Goal: Task Accomplishment & Management: Complete application form

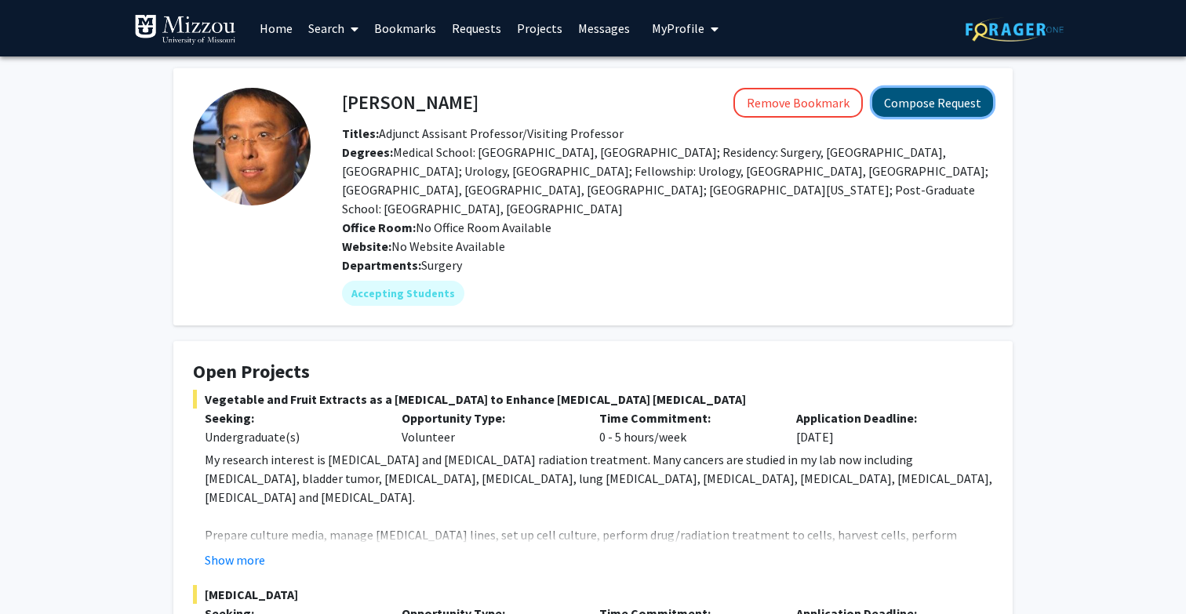
click at [914, 103] on button "Compose Request" at bounding box center [932, 102] width 121 height 29
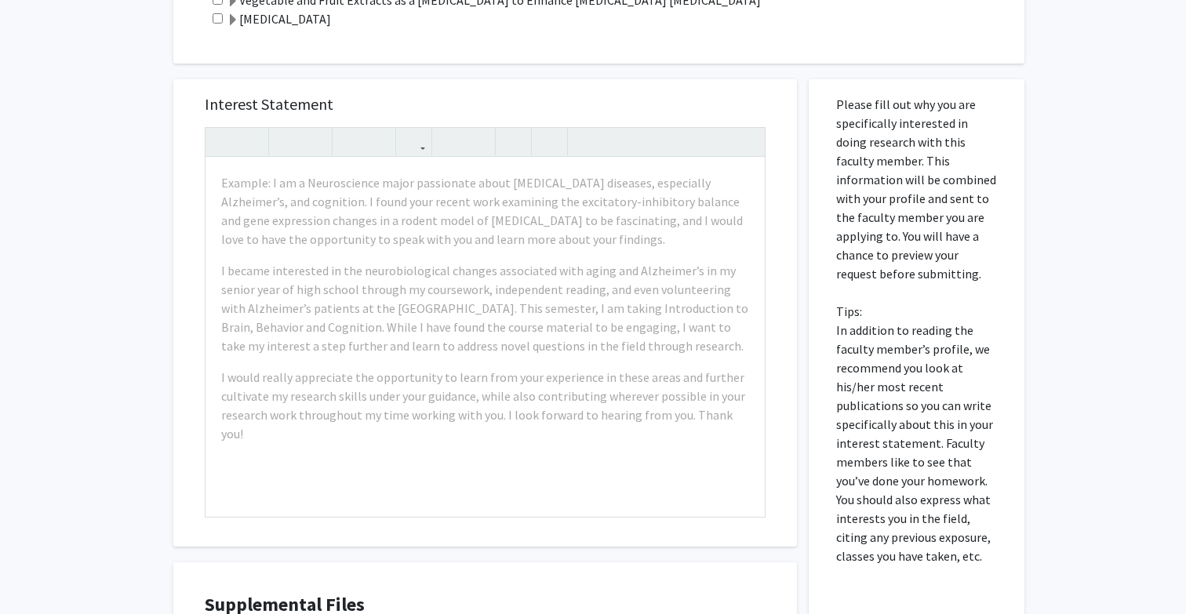
scroll to position [452, 0]
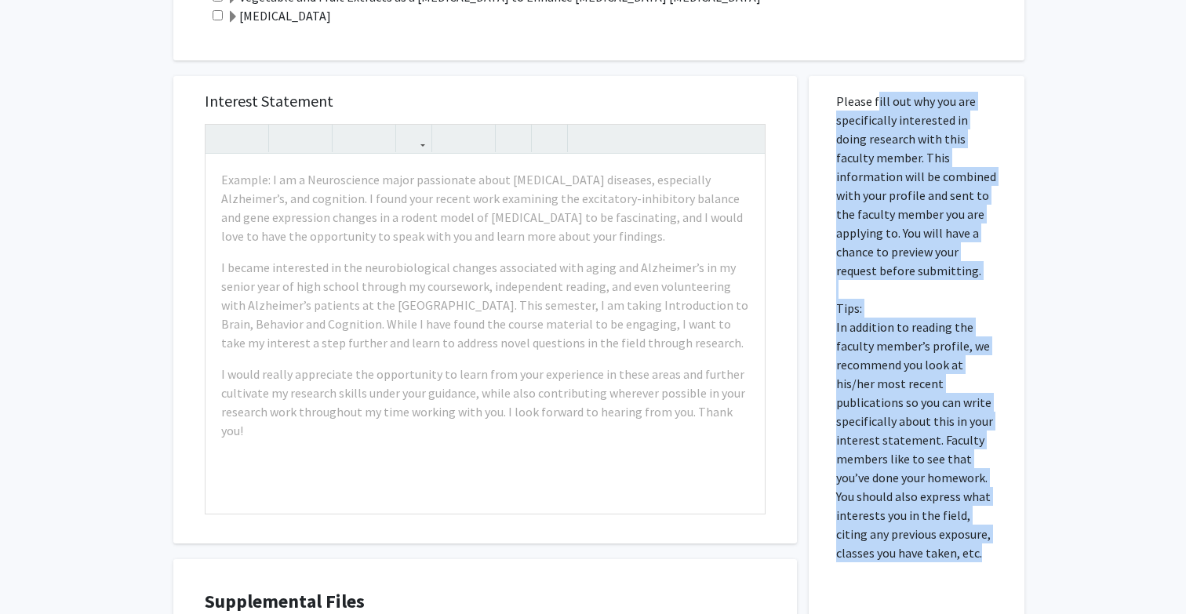
drag, startPoint x: 874, startPoint y: 103, endPoint x: 983, endPoint y: 554, distance: 464.1
click at [983, 554] on p "Please fill out why you are specifically interested in doing research with this…" at bounding box center [916, 327] width 161 height 471
copy p "fill out why you are specifically interested in doing research with this facult…"
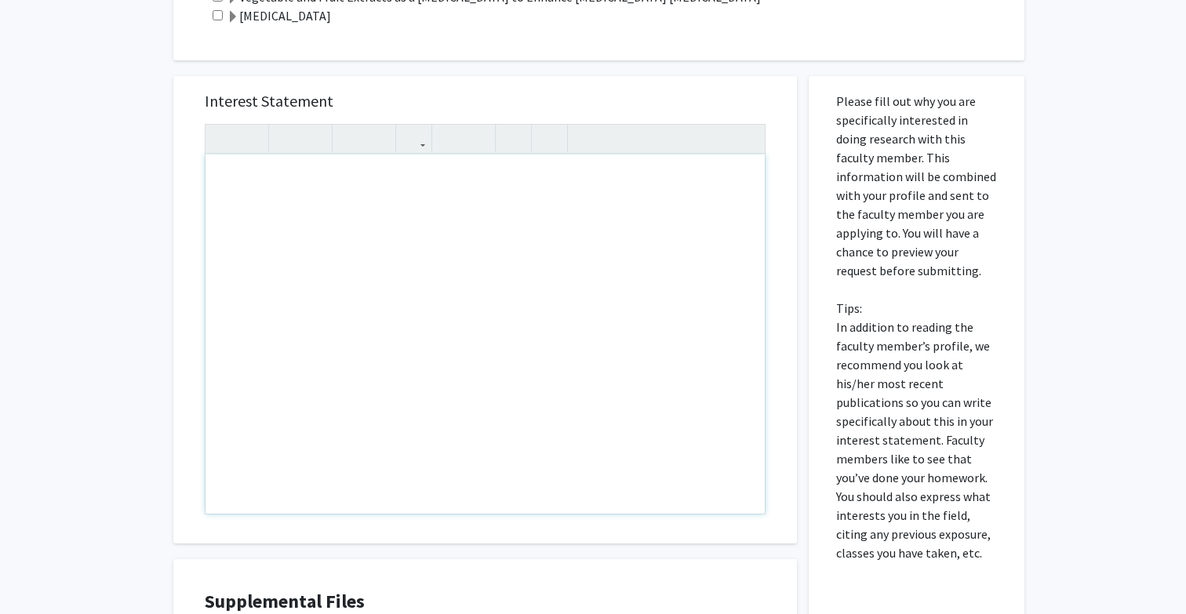
click at [133, 238] on div "All Requests Request for [PERSON_NAME] Request for [PERSON_NAME] Departments: S…" at bounding box center [593, 217] width 1186 height 1227
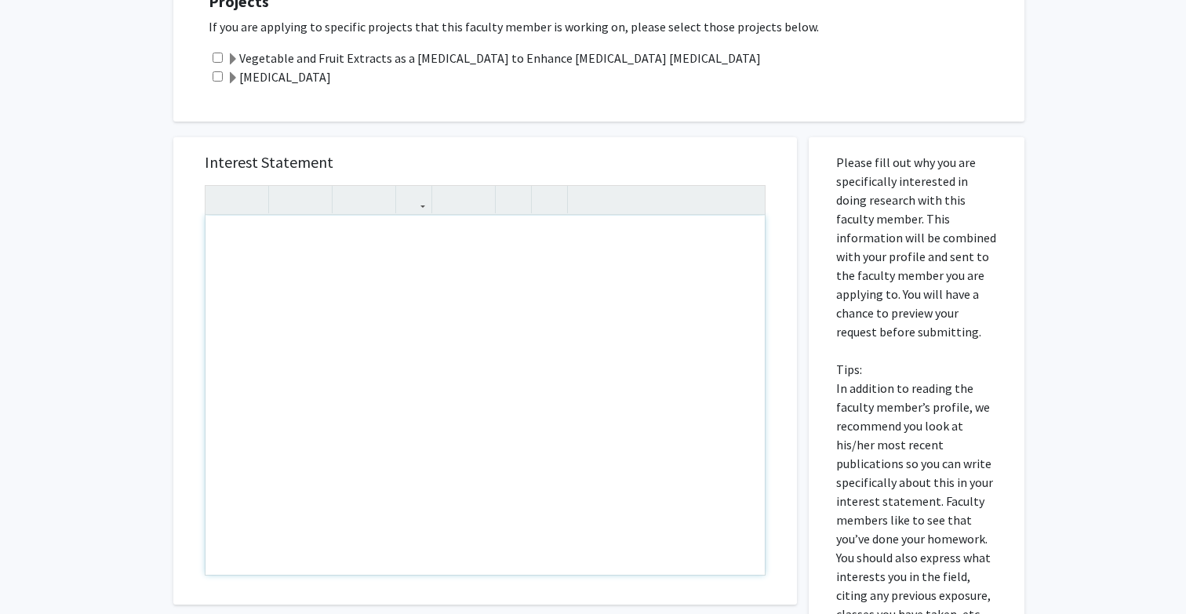
scroll to position [211, 0]
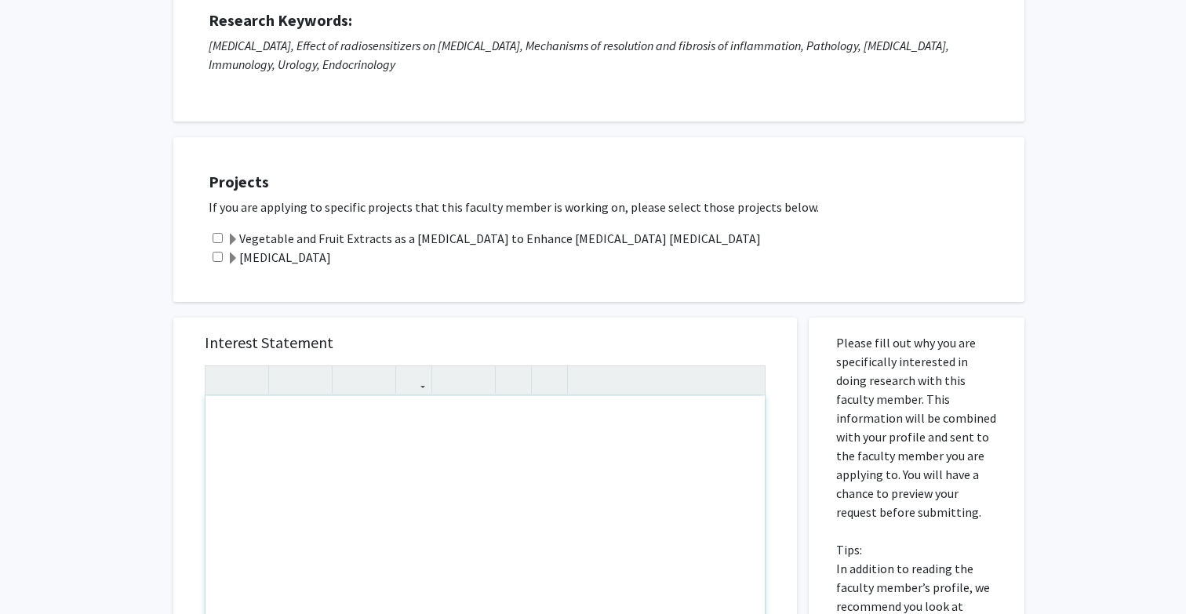
click at [128, 377] on div "All Requests Request for [PERSON_NAME] Request for [PERSON_NAME] Departments: S…" at bounding box center [593, 459] width 1186 height 1227
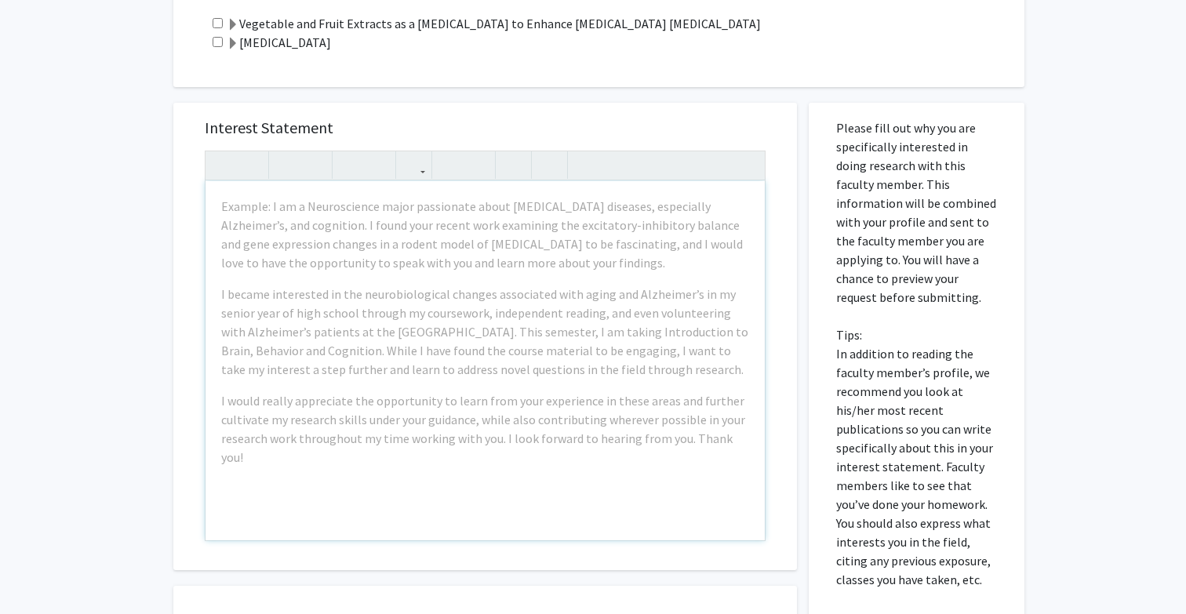
scroll to position [424, 0]
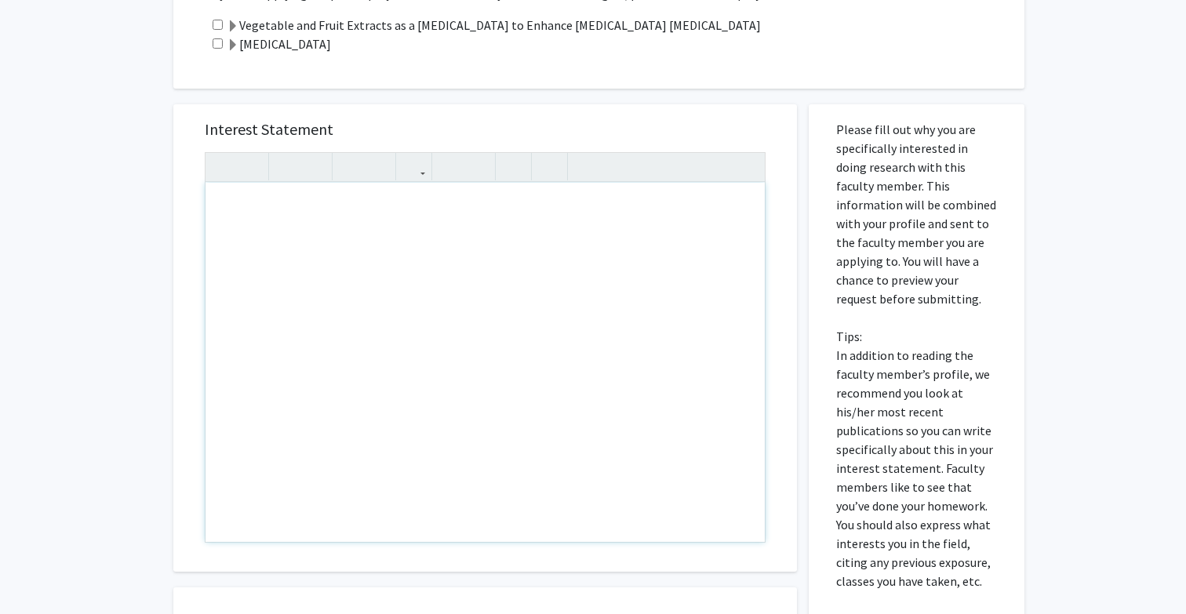
click at [394, 232] on div "Note to users with screen readers: Please press Alt+0 or Option+0 to deactivate…" at bounding box center [484, 362] width 559 height 359
click at [216, 27] on input "checkbox" at bounding box center [218, 25] width 10 height 10
checkbox input "true"
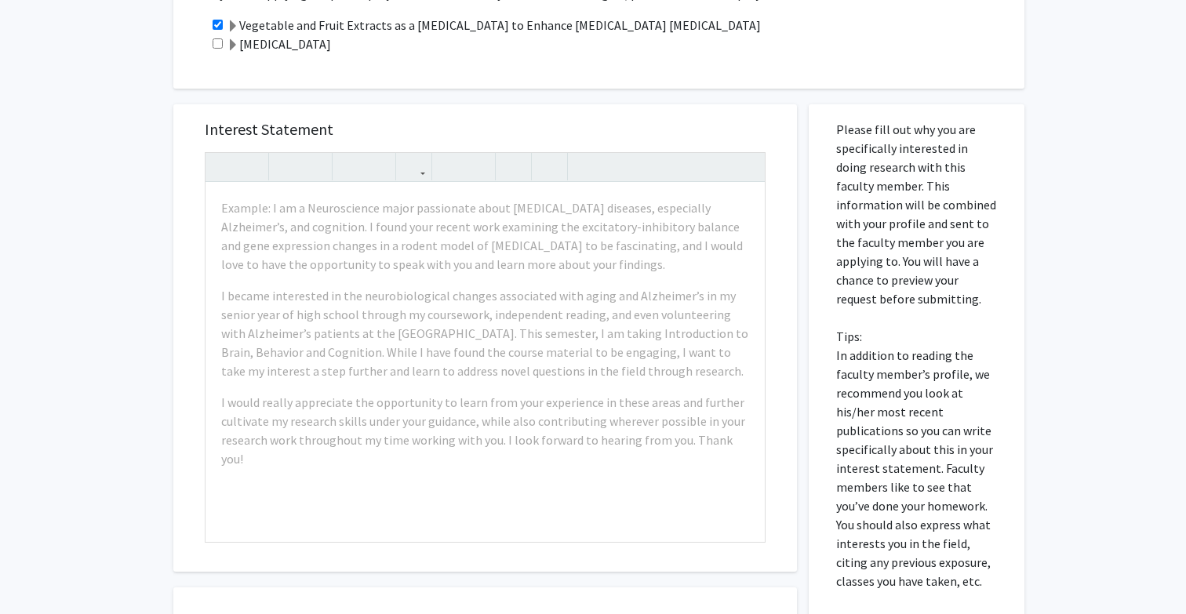
click at [216, 40] on input "checkbox" at bounding box center [218, 43] width 10 height 10
checkbox input "true"
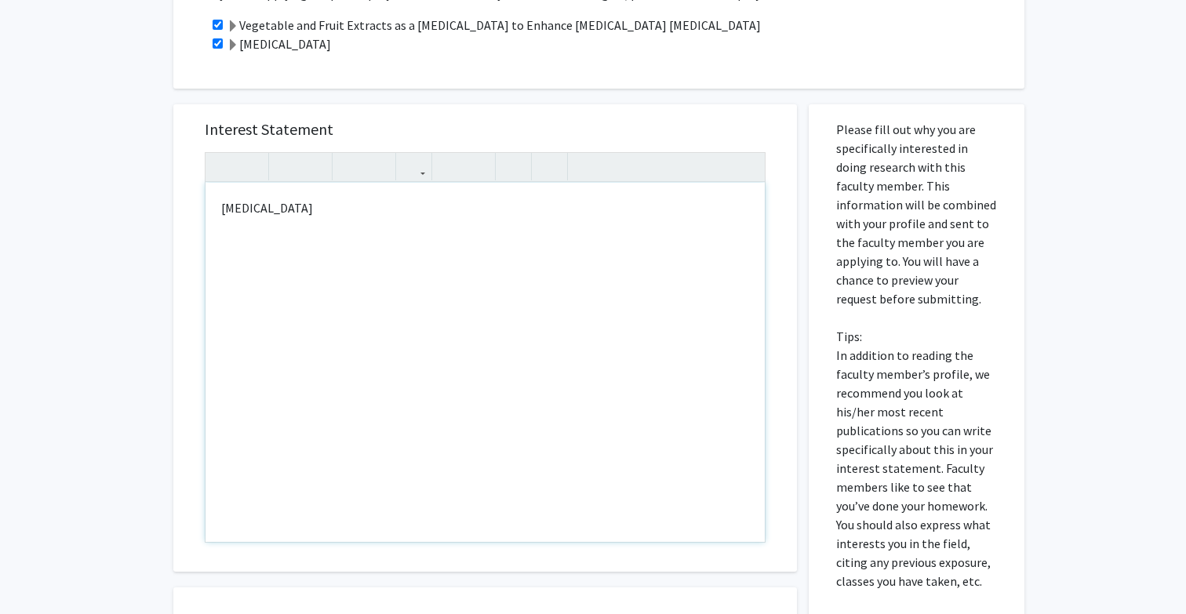
click at [261, 218] on div "[MEDICAL_DATA]" at bounding box center [484, 362] width 559 height 359
click at [280, 154] on use "button" at bounding box center [280, 154] width 0 height 0
click at [354, 212] on p "[MEDICAL_DATA]" at bounding box center [485, 207] width 528 height 19
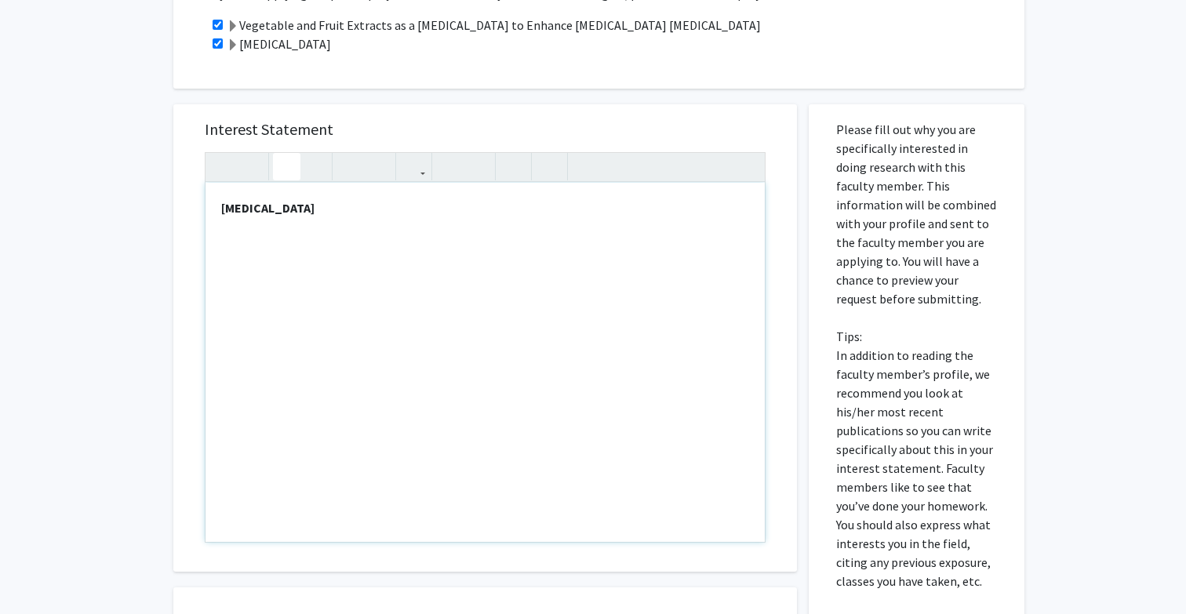
click at [280, 154] on use "button" at bounding box center [280, 154] width 0 height 0
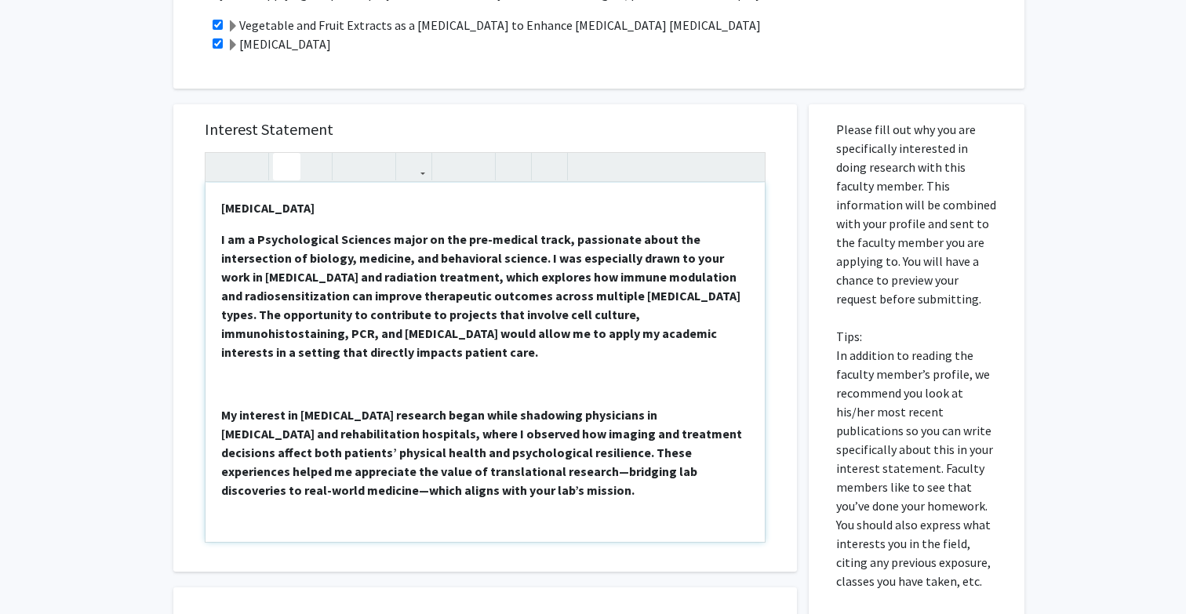
click at [222, 419] on strong "My interest in [MEDICAL_DATA] research began while shadowing physicians in [MED…" at bounding box center [481, 452] width 521 height 91
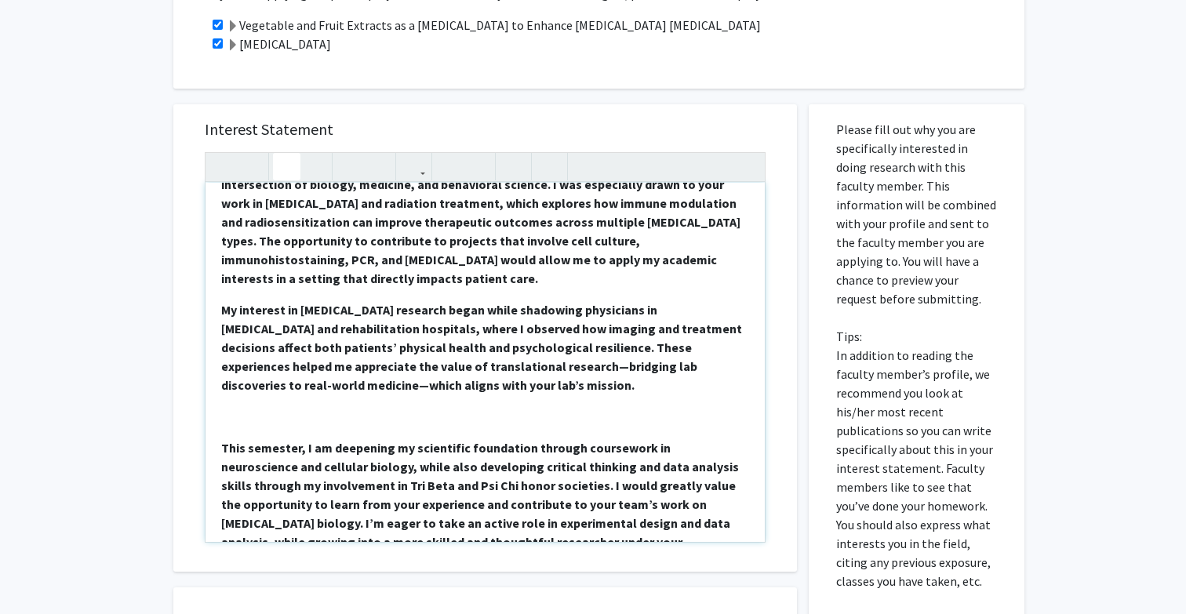
scroll to position [78, 0]
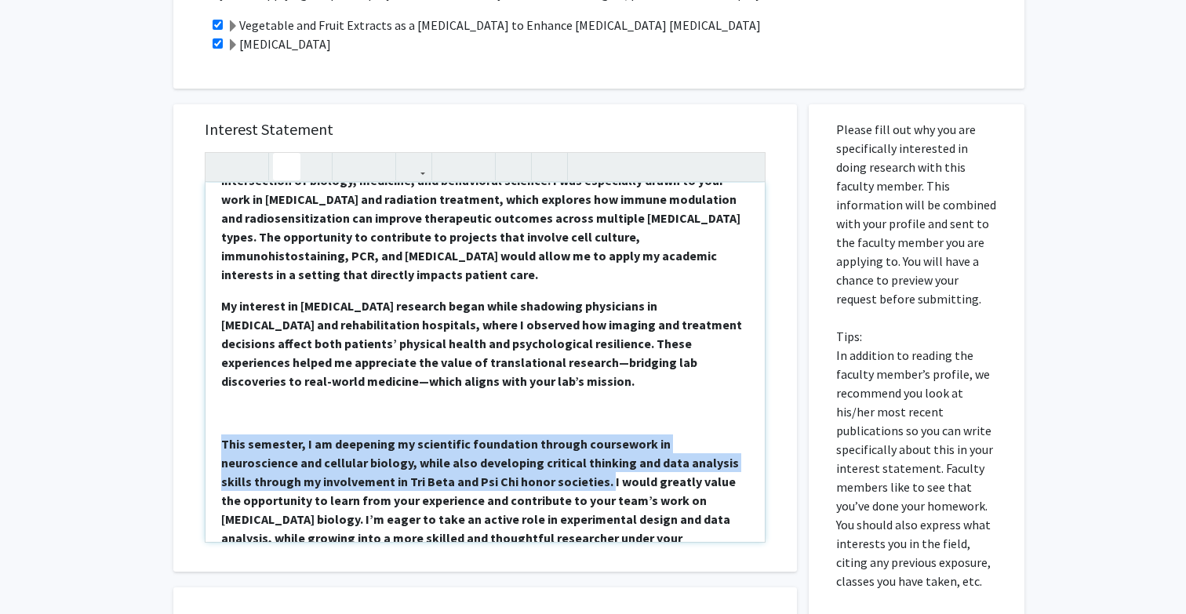
drag, startPoint x: 221, startPoint y: 445, endPoint x: 504, endPoint y: 485, distance: 286.0
click at [504, 485] on strong "This semester, I am deepening my scientific foundation through coursework in ne…" at bounding box center [480, 500] width 518 height 129
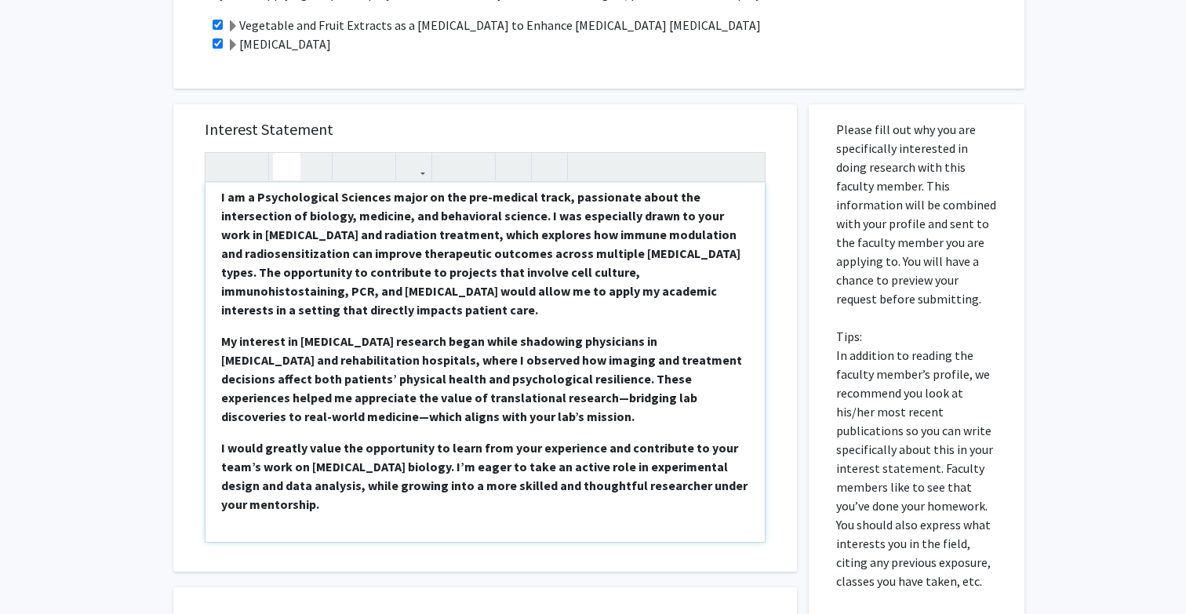
scroll to position [0, 0]
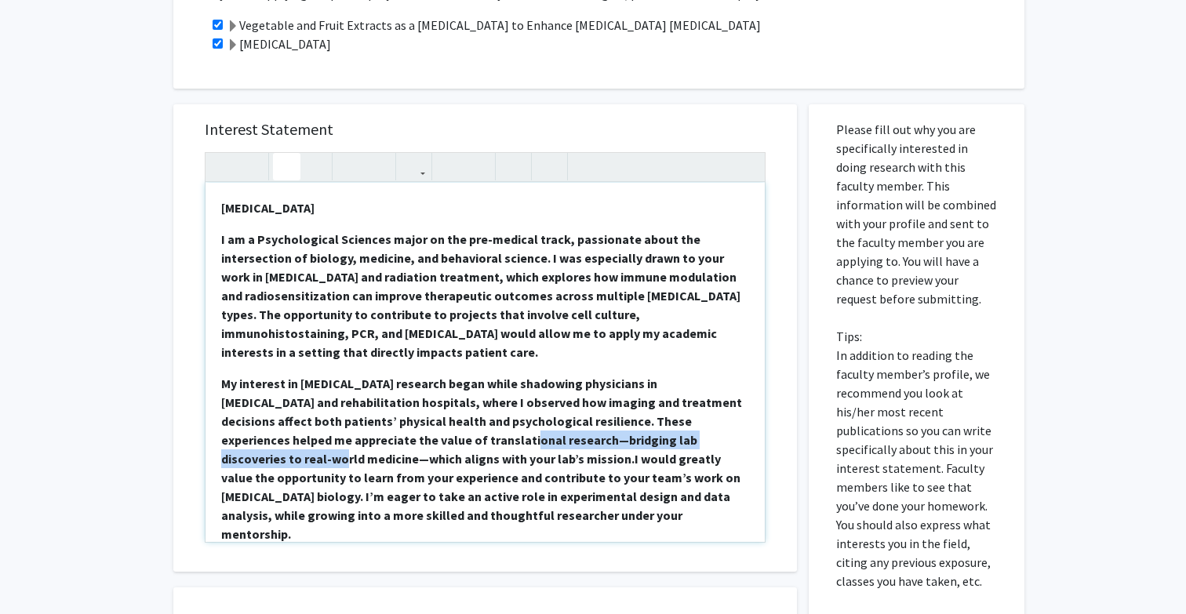
drag, startPoint x: 689, startPoint y: 443, endPoint x: 411, endPoint y: 447, distance: 278.4
click at [411, 447] on p "My interest in [MEDICAL_DATA] research began while shadowing physicians in [MED…" at bounding box center [485, 458] width 528 height 169
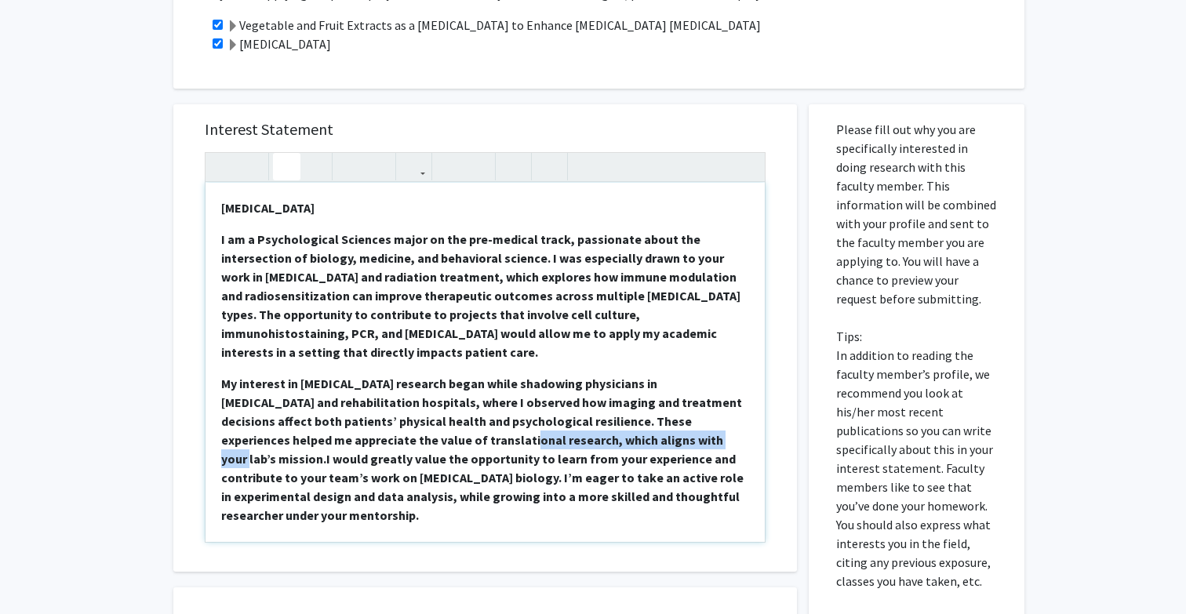
drag, startPoint x: 613, startPoint y: 437, endPoint x: 409, endPoint y: 442, distance: 204.0
click at [409, 442] on strong "My interest in [MEDICAL_DATA] research began while shadowing physicians in [MED…" at bounding box center [481, 421] width 521 height 91
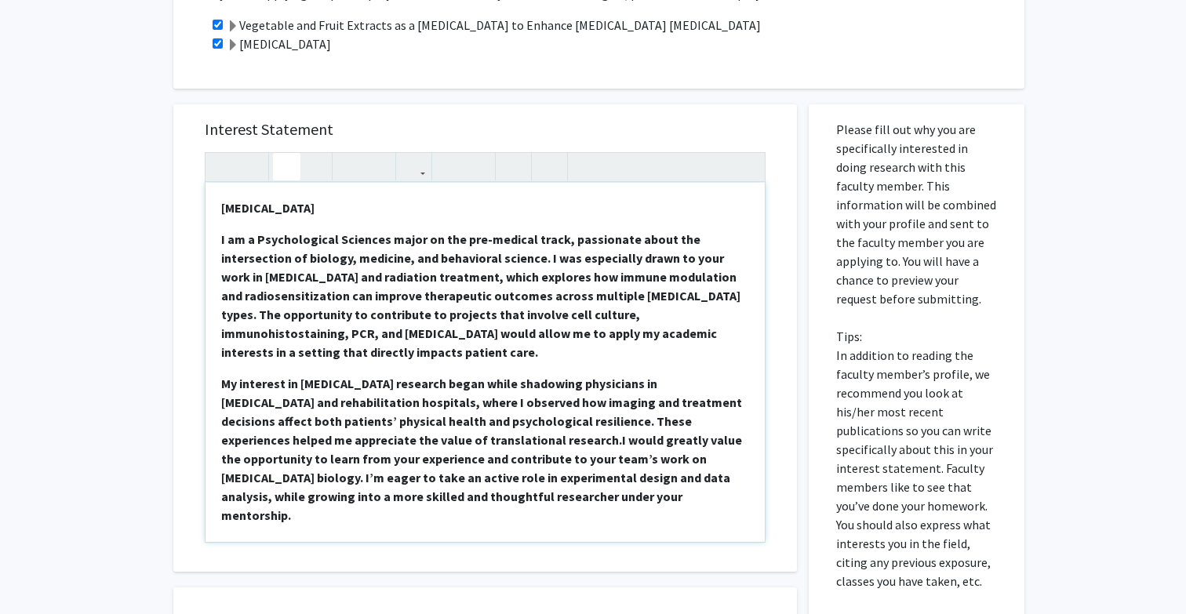
click at [304, 295] on strong "I am a Psychological Sciences major on the pre-medical track, passionate about …" at bounding box center [480, 295] width 519 height 129
click at [638, 310] on strong "I am a Psychological Sciences major on the pre-medical track, passionate about …" at bounding box center [480, 295] width 519 height 129
click at [223, 380] on strong "My interest in [MEDICAL_DATA] research began while shadowing physicians in [MED…" at bounding box center [481, 412] width 521 height 72
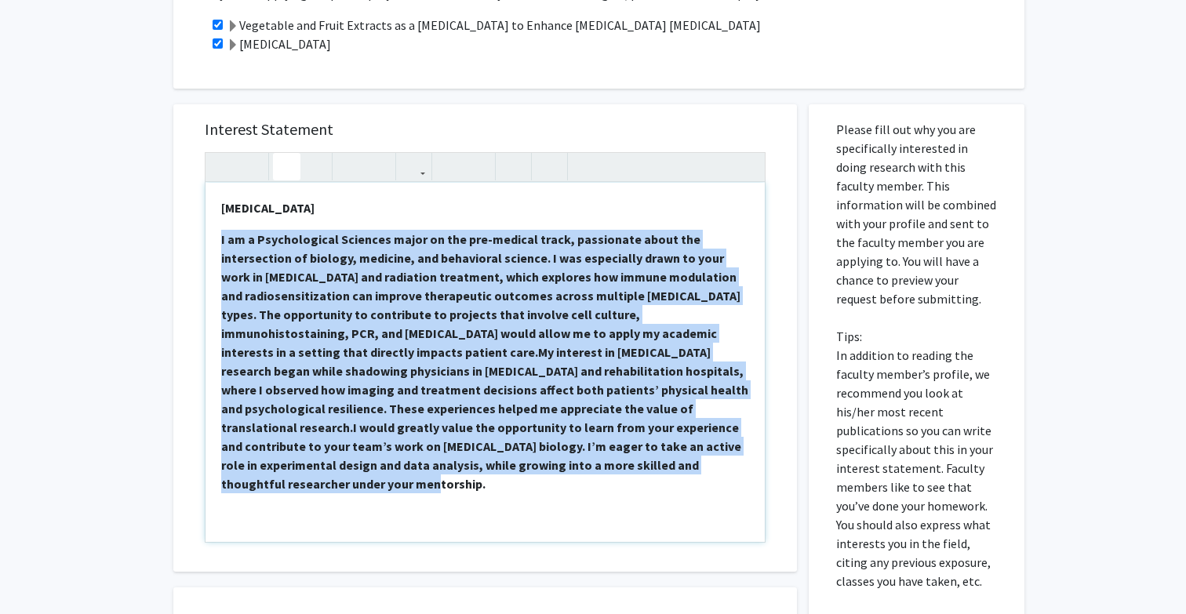
drag, startPoint x: 485, startPoint y: 465, endPoint x: 221, endPoint y: 243, distance: 345.1
click at [221, 243] on p "I am a Psychological Sciences major on the pre-medical track, passionate about …" at bounding box center [485, 362] width 528 height 264
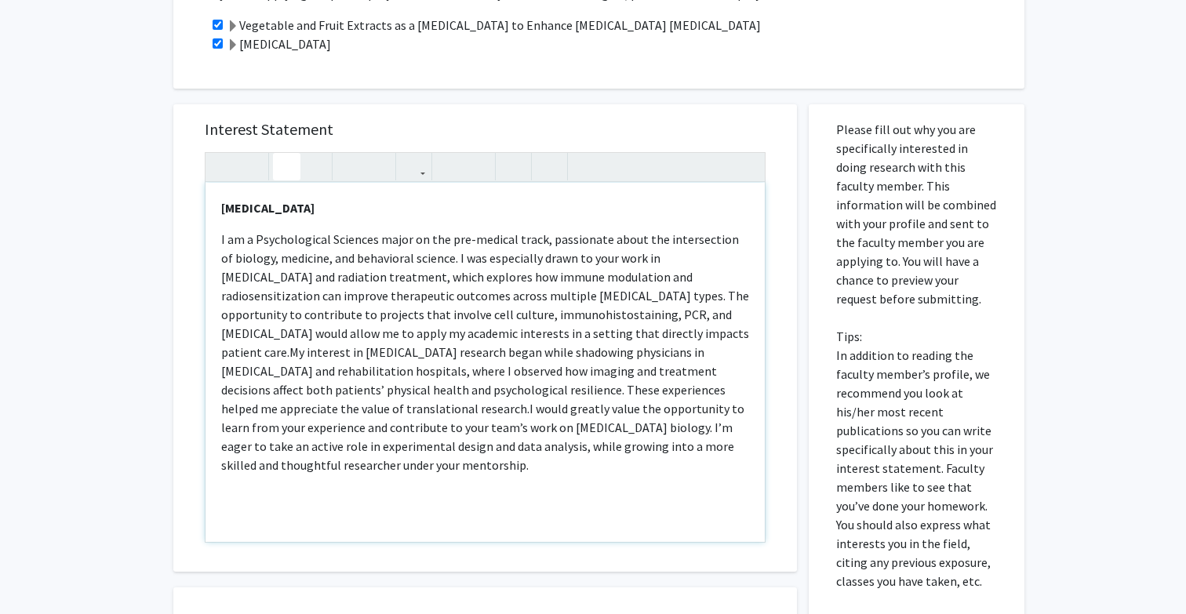
click at [285, 169] on icon "button" at bounding box center [286, 167] width 13 height 26
click at [305, 464] on p "I am a Psychological Sciences major on the pre-medical track, passionate about …" at bounding box center [485, 352] width 528 height 245
click at [345, 499] on span "Vegetable and Fruit Extracts as a [MEDICAL_DATA] to Enhance [MEDICAL_DATA] [MED…" at bounding box center [482, 497] width 522 height 16
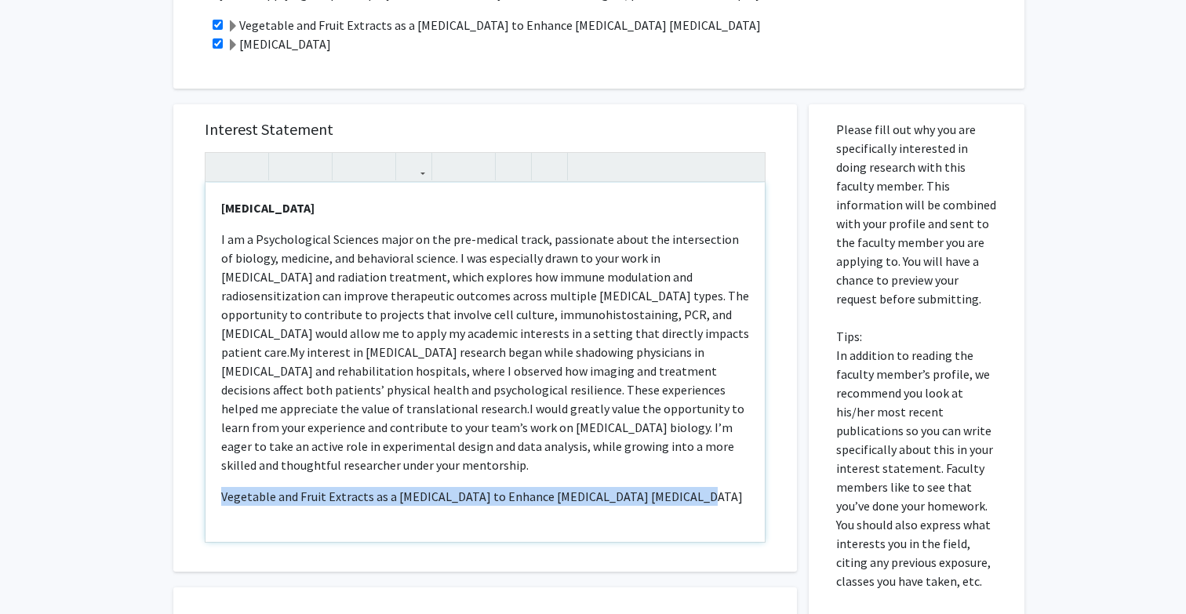
click at [345, 499] on span "Vegetable and Fruit Extracts as a [MEDICAL_DATA] to Enhance [MEDICAL_DATA] [MED…" at bounding box center [482, 497] width 522 height 16
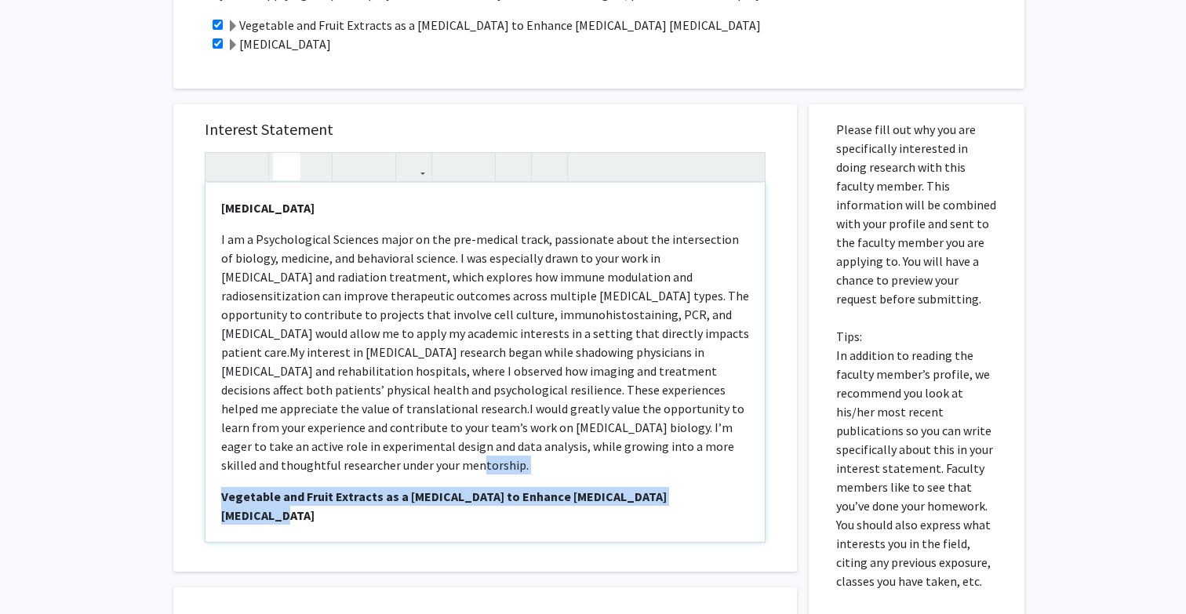
click at [287, 161] on icon "button" at bounding box center [286, 167] width 13 height 26
click at [667, 495] on strong "Vegetable and Fruit Extracts as a [MEDICAL_DATA] to Enhance [MEDICAL_DATA] [MED…" at bounding box center [443, 506] width 445 height 35
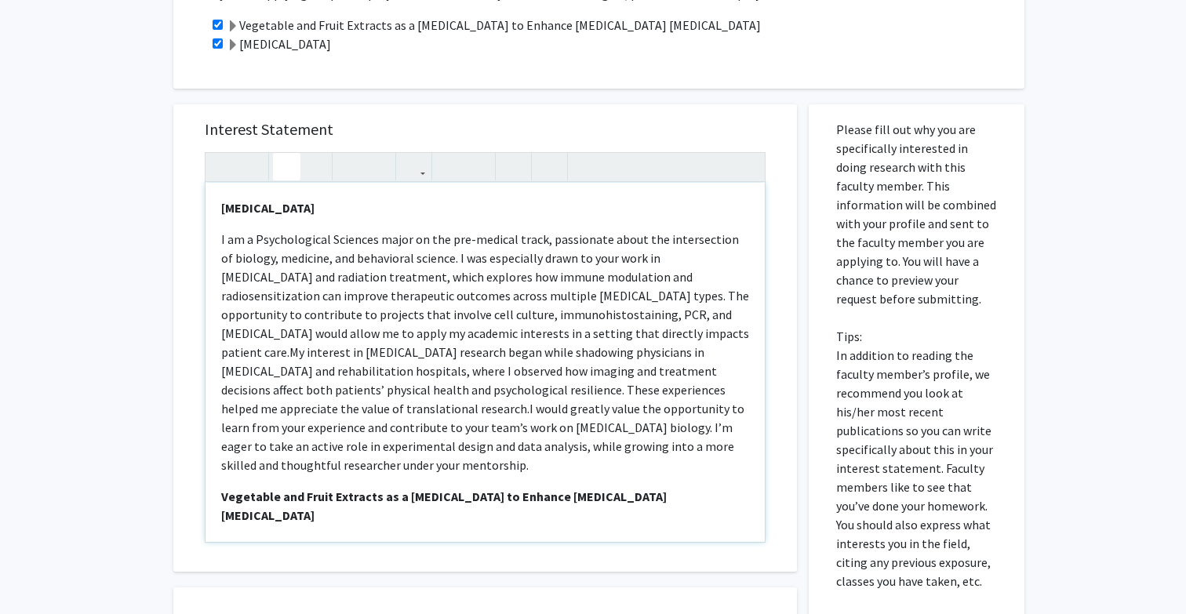
click at [286, 164] on icon "button" at bounding box center [286, 167] width 13 height 26
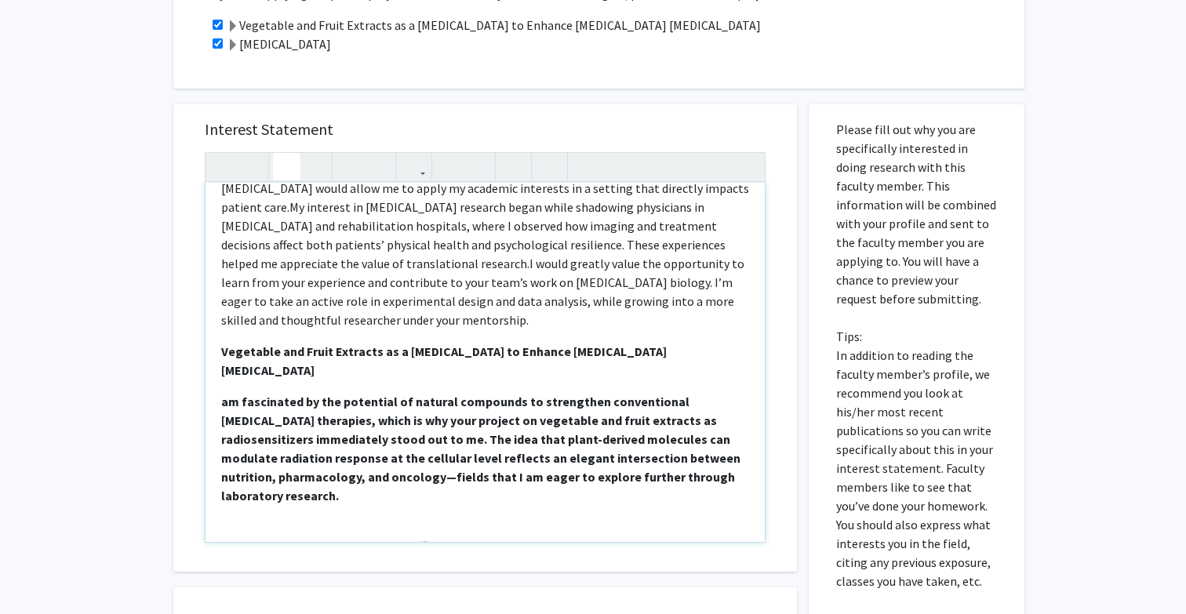
scroll to position [151, 0]
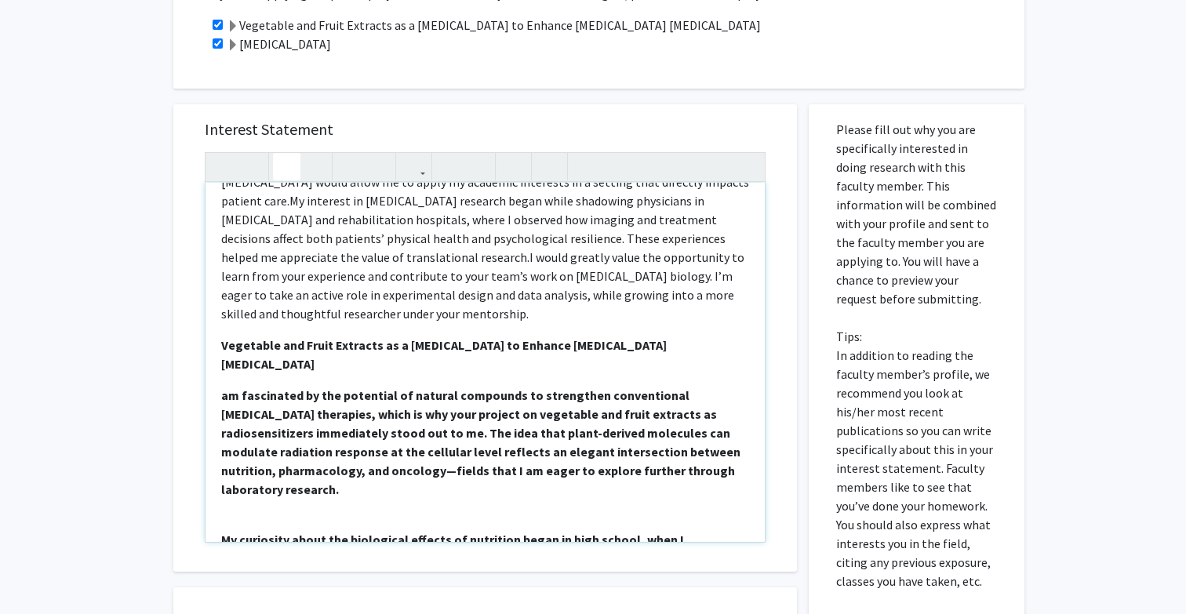
click at [220, 376] on div "[MEDICAL_DATA] I am a Psychological Sciences major on the pre-medical track, pa…" at bounding box center [484, 362] width 559 height 359
click at [234, 387] on strong "I am fascinated by the potential of natural compounds to strengthen conventiona…" at bounding box center [480, 442] width 519 height 110
click at [252, 420] on strong "I was also fascinated by the potential of natural compounds to strengthen conve…" at bounding box center [480, 442] width 519 height 110
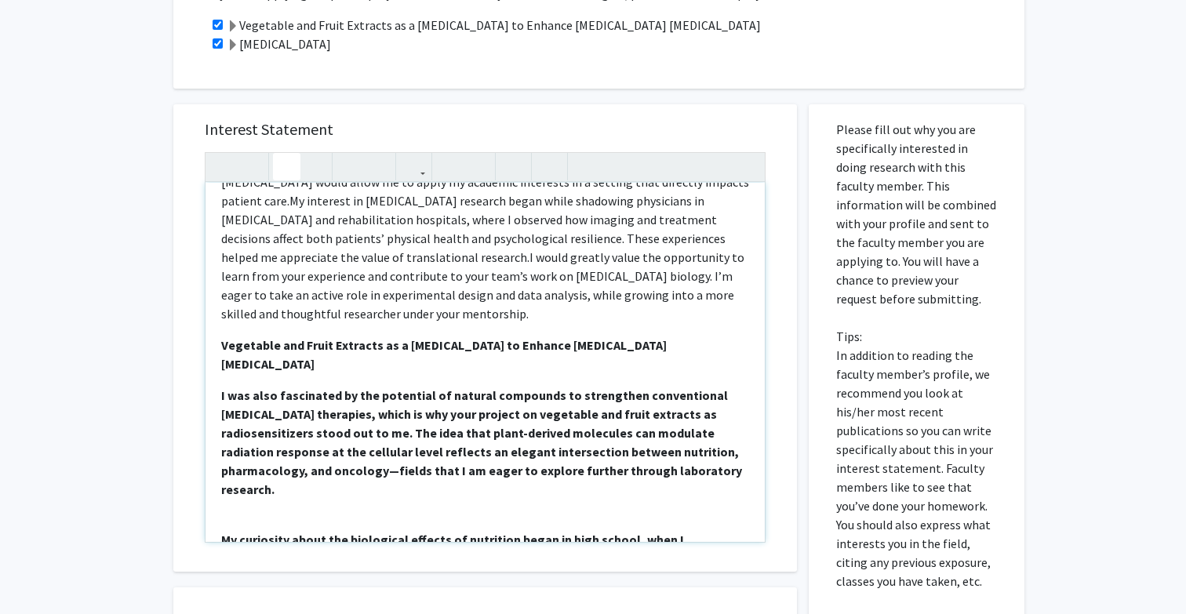
click at [275, 418] on strong "I was also fascinated by the potential of natural compounds to strengthen conve…" at bounding box center [481, 442] width 521 height 110
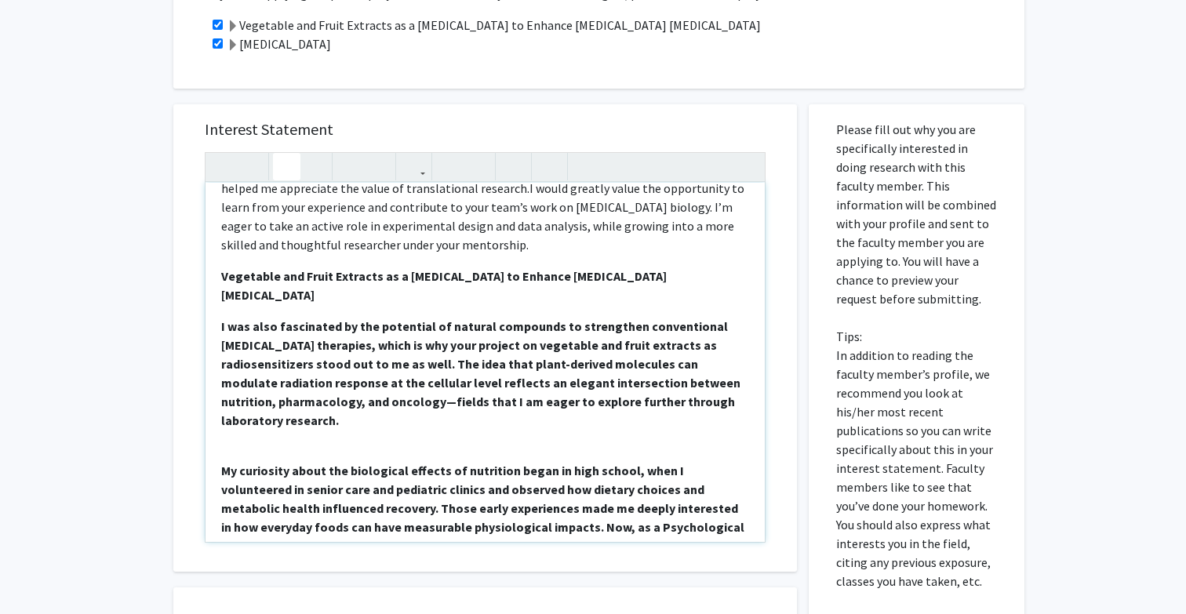
scroll to position [239, 0]
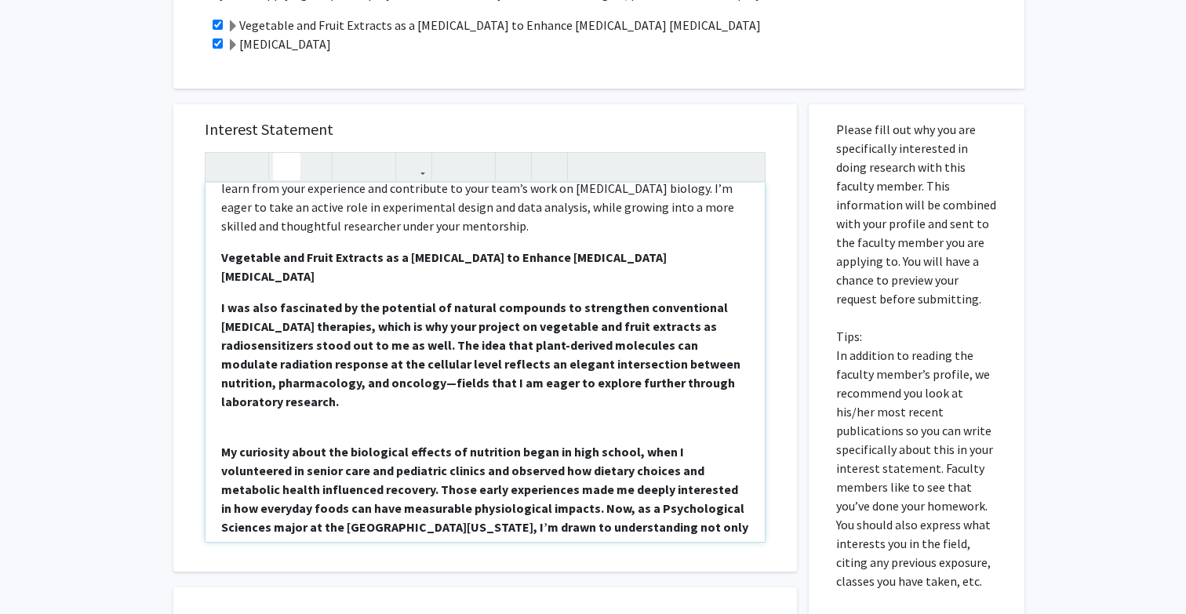
click at [740, 343] on strong "I was also fascinated by the potential of natural compounds to strengthen conve…" at bounding box center [480, 355] width 519 height 110
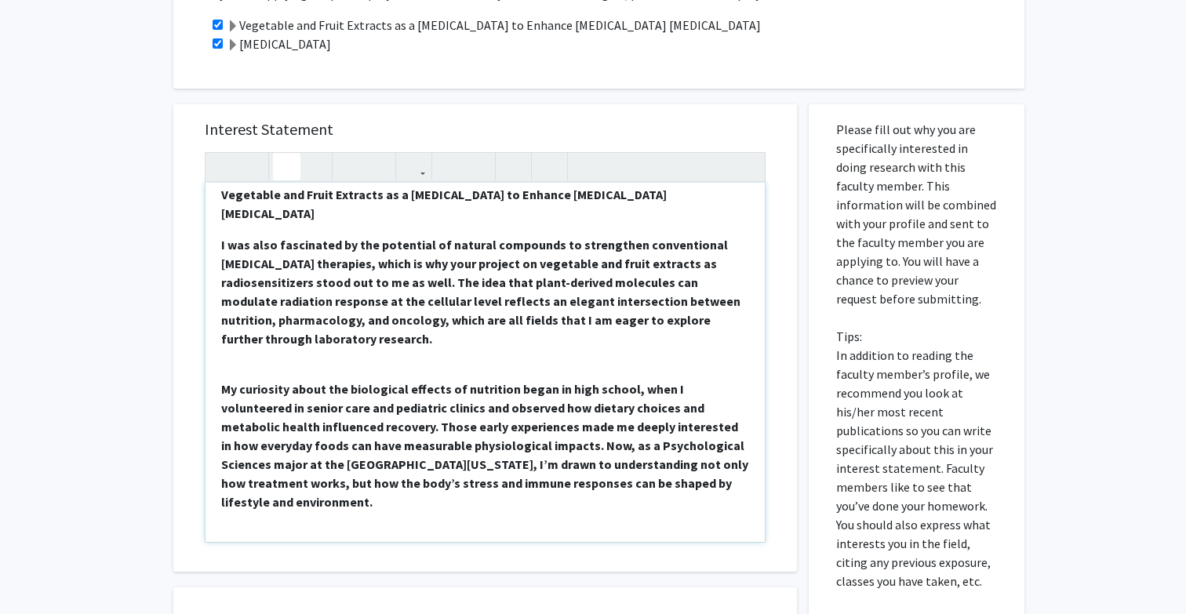
scroll to position [304, 0]
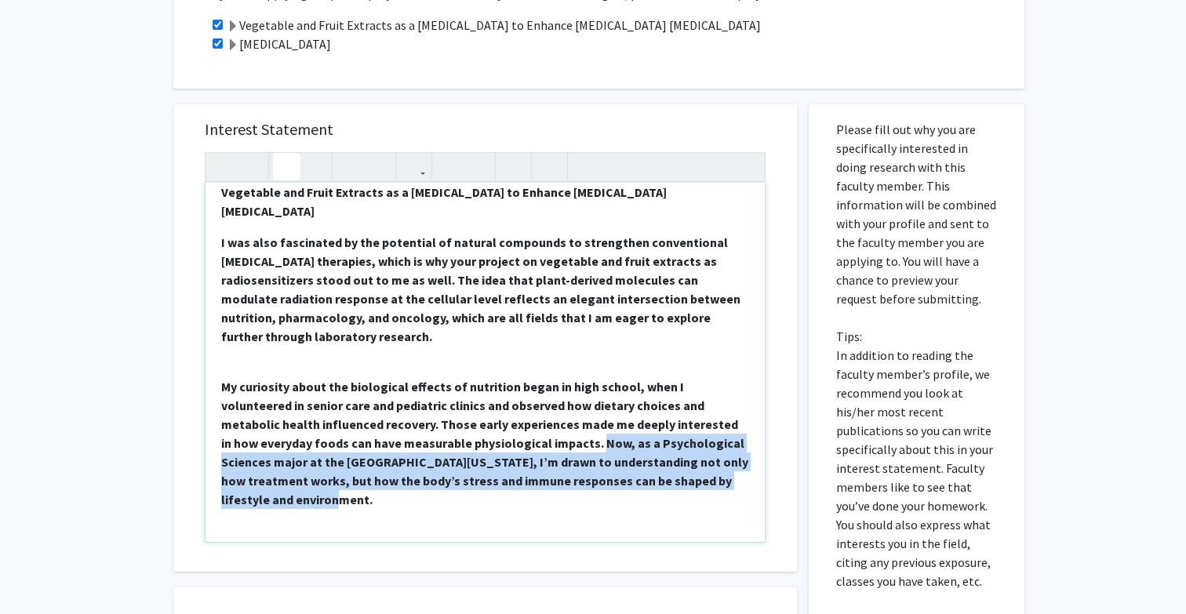
drag, startPoint x: 468, startPoint y: 406, endPoint x: 683, endPoint y: 445, distance: 218.3
click at [683, 445] on p "My curiosity about the biological effects of nutrition began in high school, wh…" at bounding box center [485, 443] width 528 height 132
click at [666, 444] on strong "My curiosity about the biological effects of nutrition began in high school, wh…" at bounding box center [484, 443] width 527 height 129
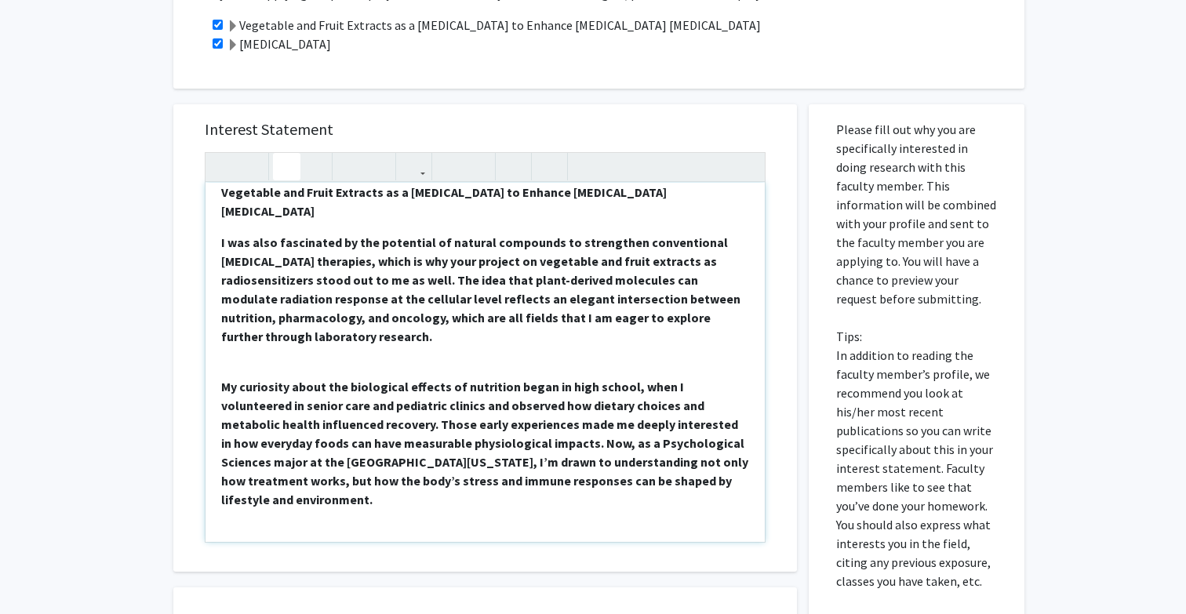
scroll to position [354, 0]
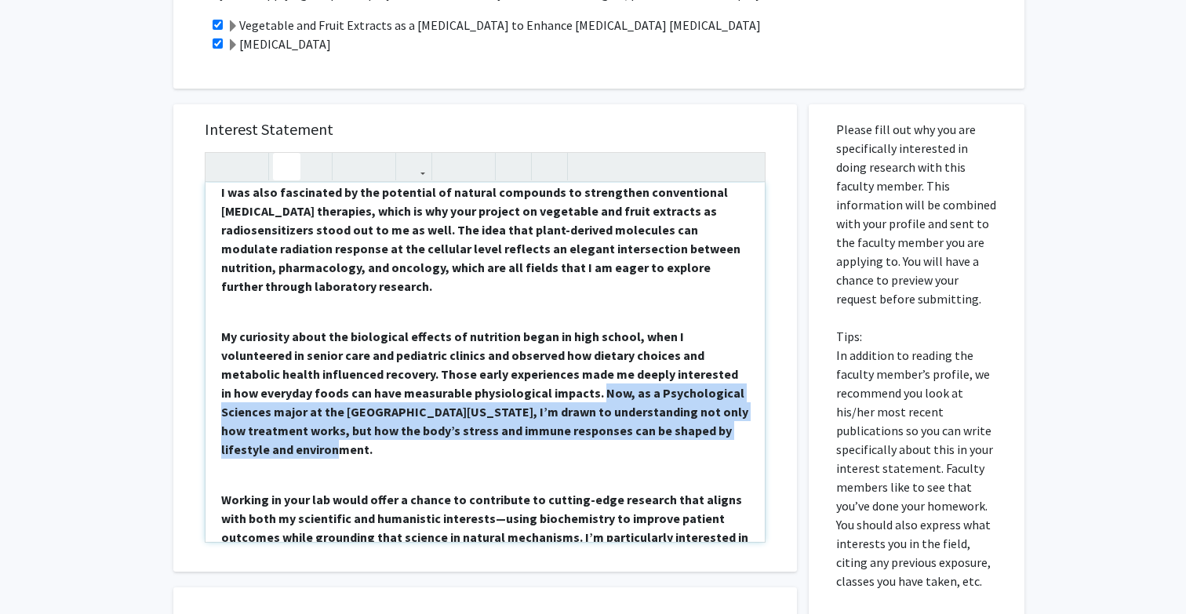
drag, startPoint x: 674, startPoint y: 395, endPoint x: 468, endPoint y: 360, distance: 208.5
click at [468, 360] on p "My curiosity about the biological effects of nutrition began in high school, wh…" at bounding box center [485, 393] width 528 height 132
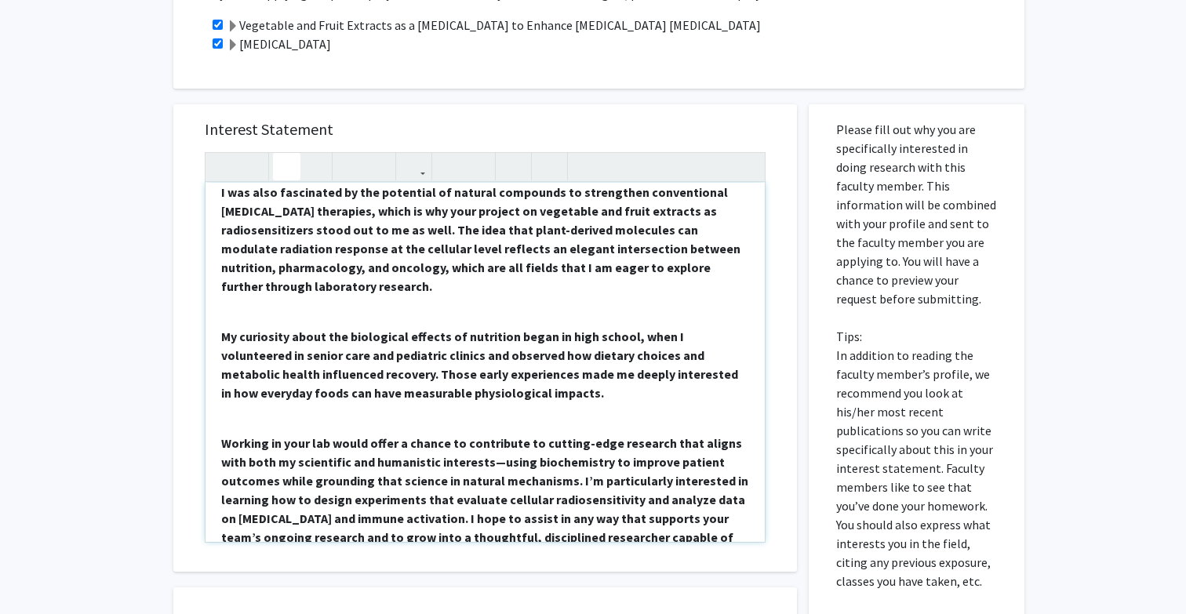
click at [222, 435] on strong "Working in your lab would offer a chance to contribute to cutting-edge research…" at bounding box center [484, 499] width 527 height 129
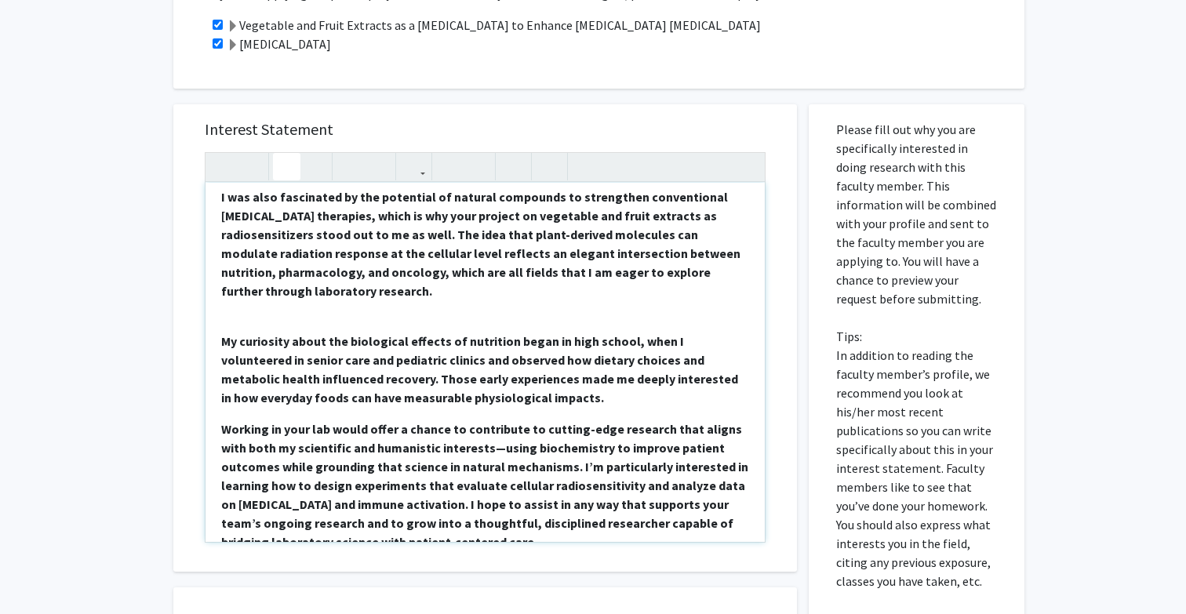
click at [471, 421] on strong "Working in your lab would offer a chance to contribute to cutting-edge research…" at bounding box center [484, 485] width 527 height 129
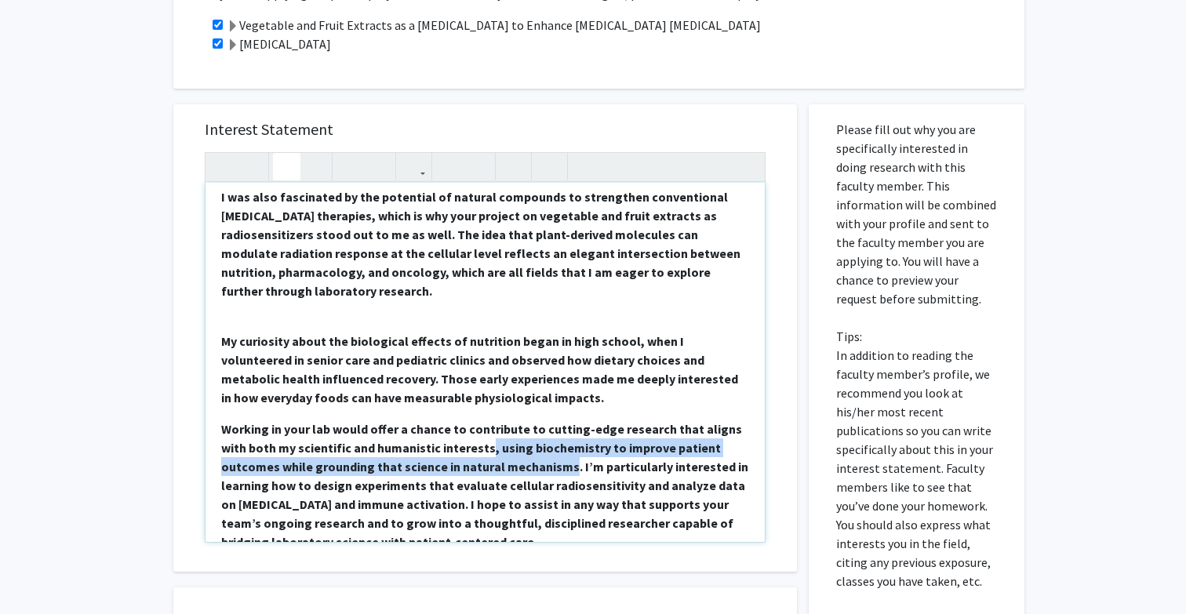
drag, startPoint x: 458, startPoint y: 416, endPoint x: 507, endPoint y: 424, distance: 49.4
click at [507, 424] on strong "Working in your lab would offer a chance to contribute to cutting-edge research…" at bounding box center [484, 485] width 527 height 129
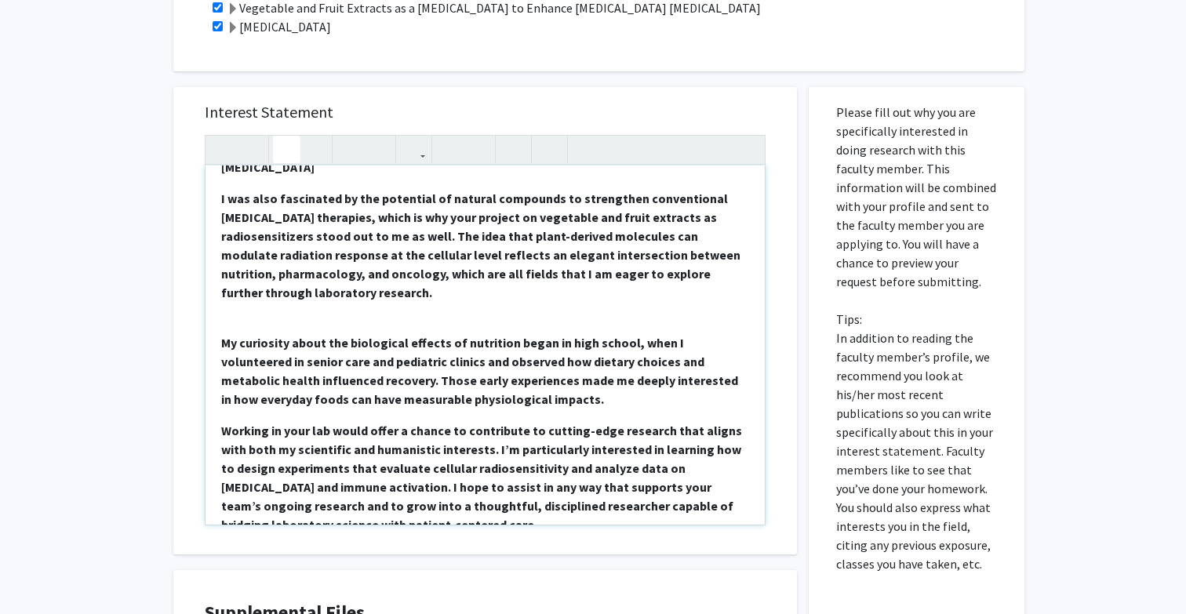
scroll to position [456, 0]
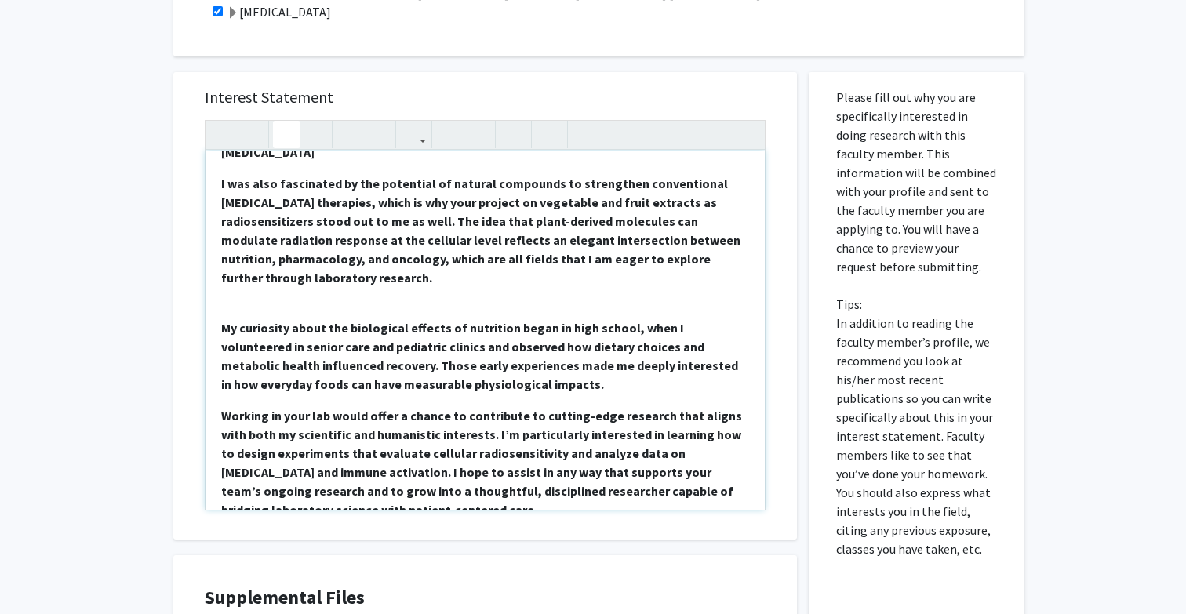
click at [408, 472] on p "Working in your lab would offer a chance to contribute to cutting-edge research…" at bounding box center [485, 462] width 528 height 113
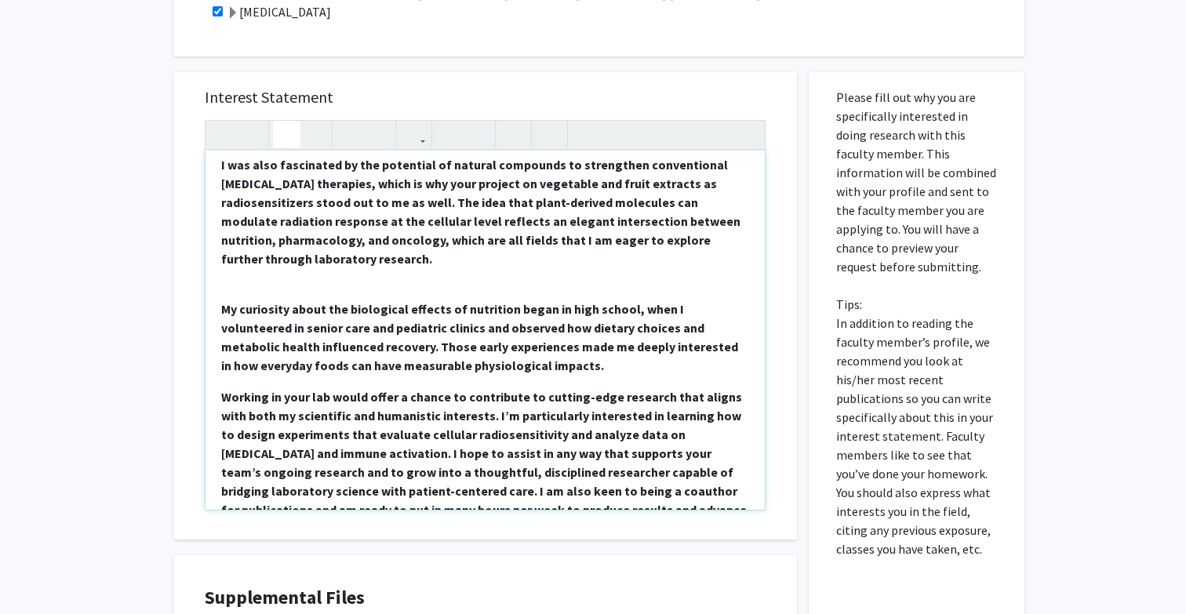
click at [559, 474] on strong "Working in your lab would offer a chance to contribute to cutting-edge research…" at bounding box center [483, 462] width 525 height 147
click at [220, 359] on div "[MEDICAL_DATA] I am a Psychological Sciences major on the pre-medical track, pa…" at bounding box center [484, 330] width 559 height 359
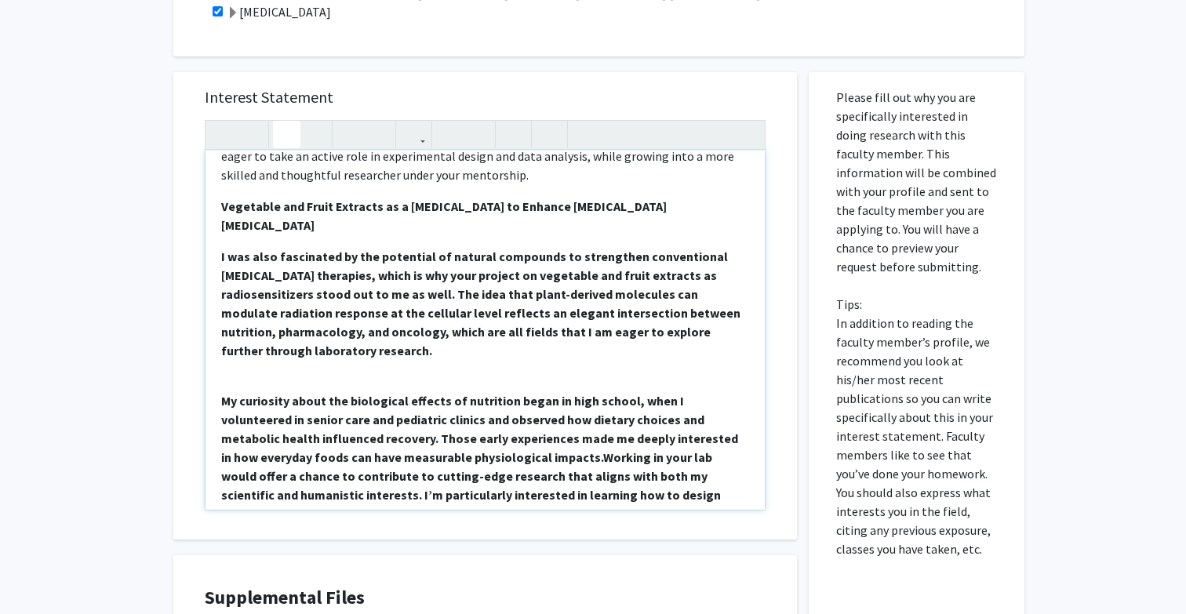
scroll to position [337, 0]
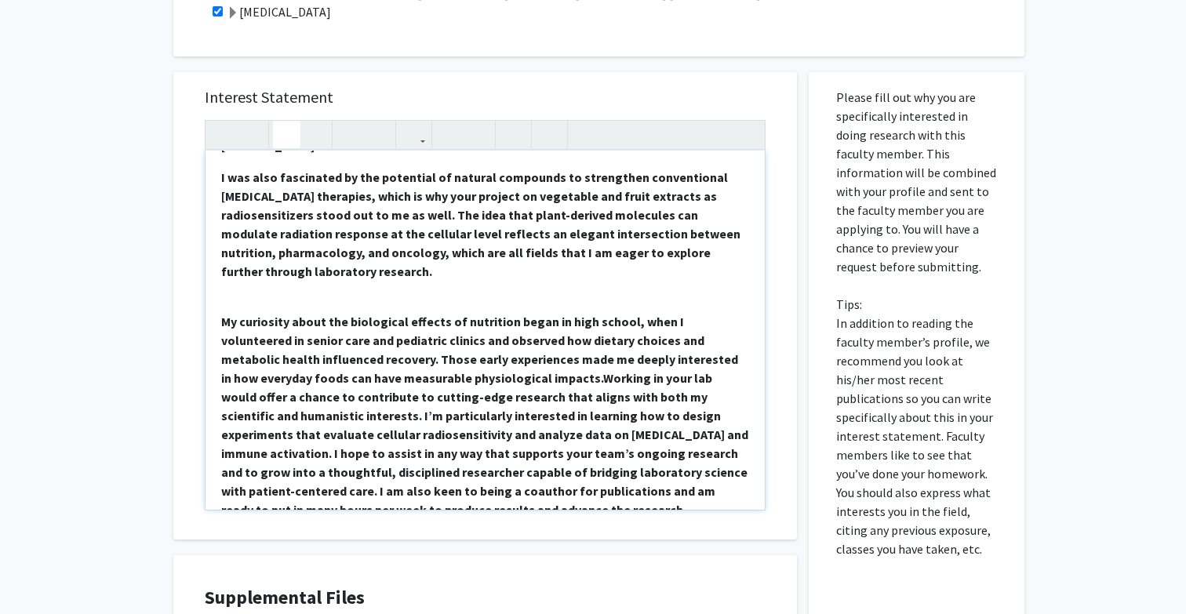
drag, startPoint x: 217, startPoint y: 241, endPoint x: 481, endPoint y: 584, distance: 432.9
click at [481, 584] on div "Interest Statement [MEDICAL_DATA] I am a Psychological Sciences major on the pr…" at bounding box center [485, 423] width 647 height 735
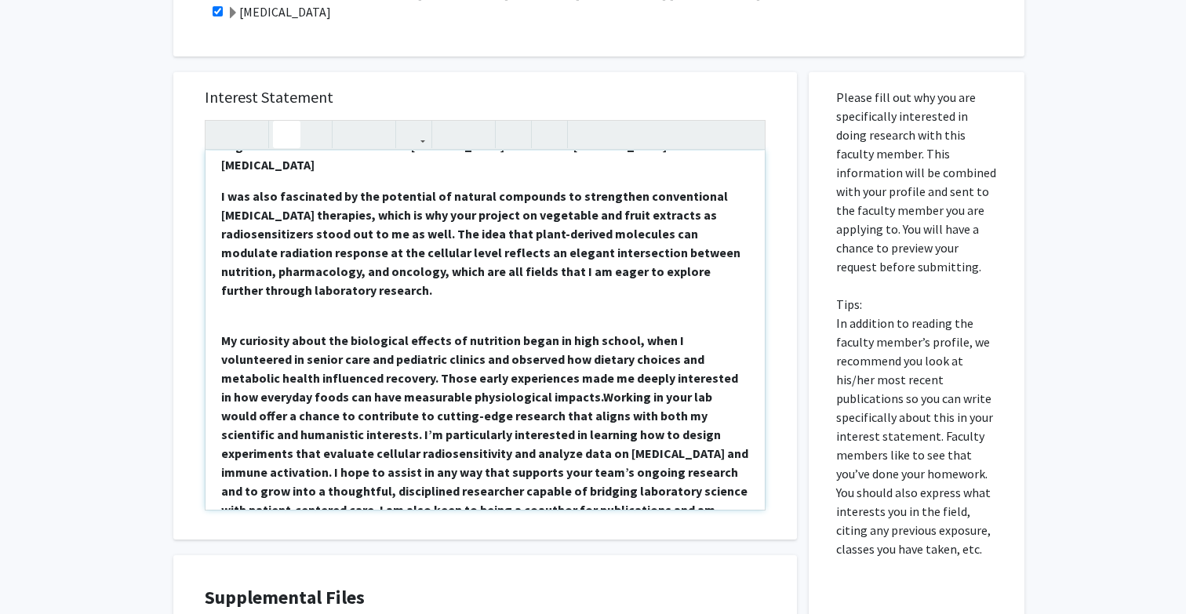
click at [282, 133] on icon "button" at bounding box center [286, 135] width 13 height 26
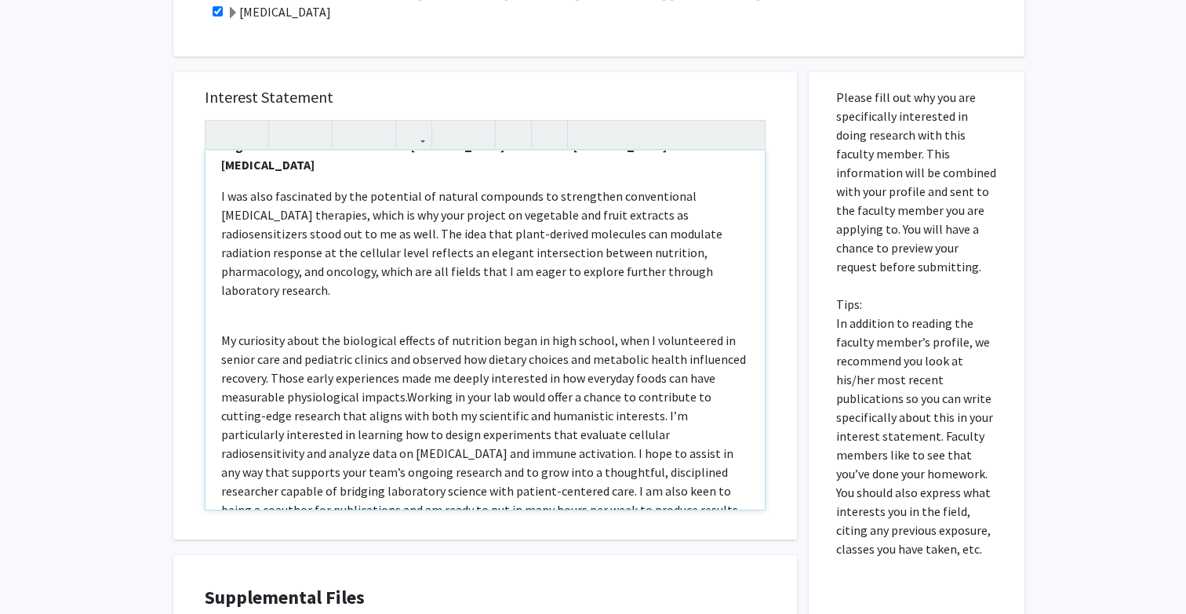
click at [220, 305] on div "[MEDICAL_DATA] I am a Psychological Sciences major on the pre-medical track, pa…" at bounding box center [484, 330] width 559 height 359
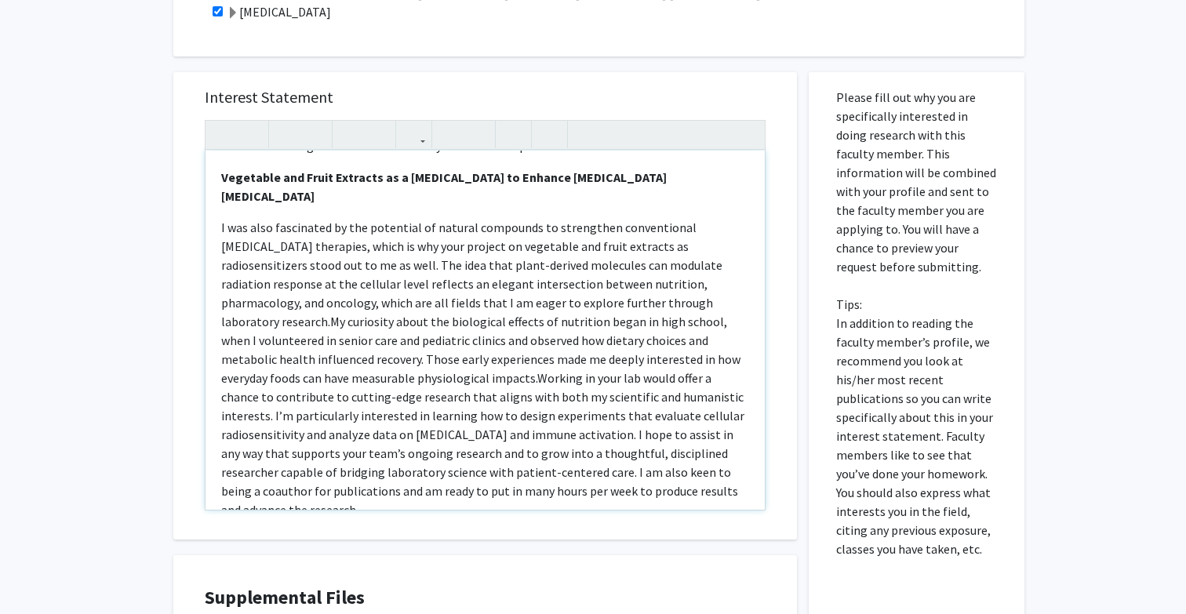
scroll to position [300, 0]
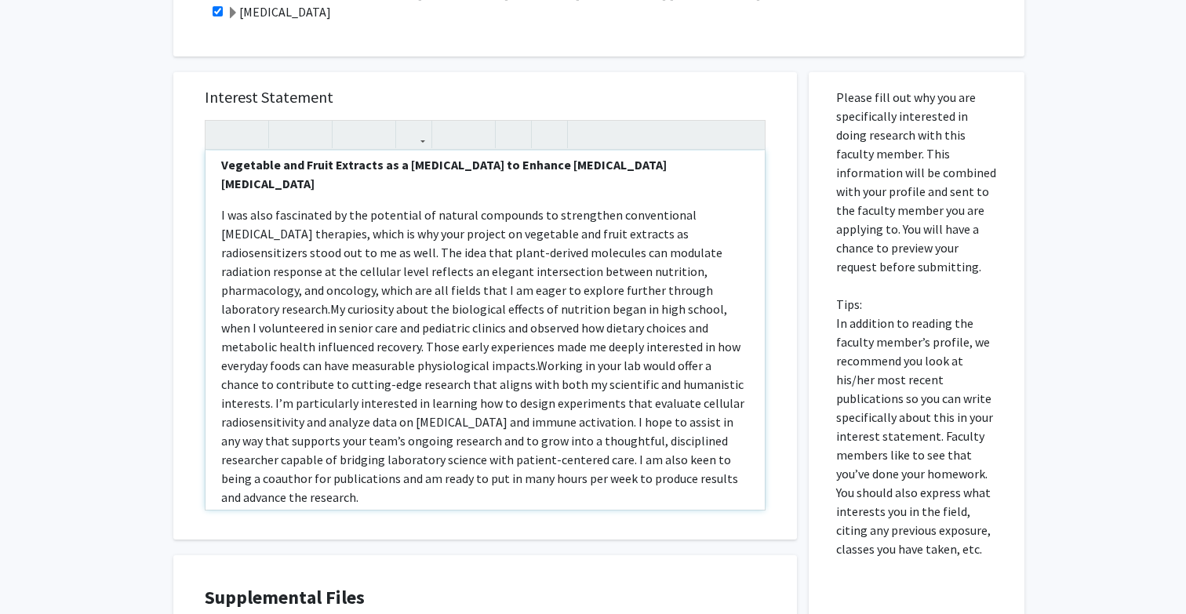
type textarea "<l><ipsumd>Sitame Consecteturad</elitse></d><e>T in u Laboreetdolor Magnaali en…"
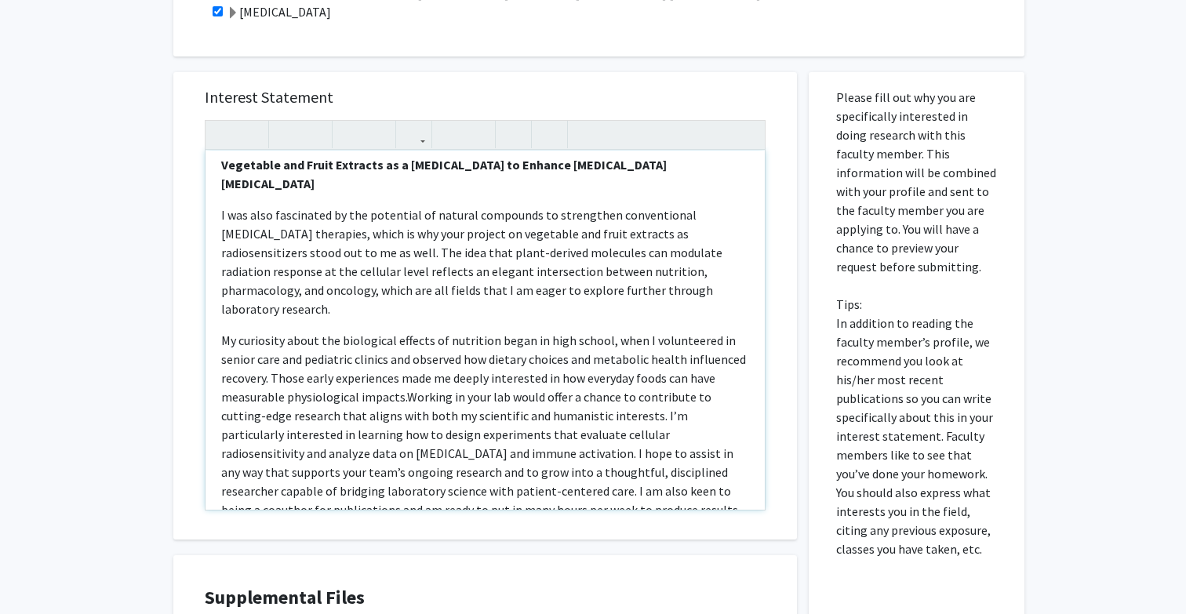
click at [596, 475] on p "My curiosity about the biological effects of nutrition began in high school, wh…" at bounding box center [485, 434] width 528 height 207
click at [556, 536] on div "Interest Statement [MEDICAL_DATA] I am a Psychological Sciences major on the pr…" at bounding box center [485, 305] width 592 height 467
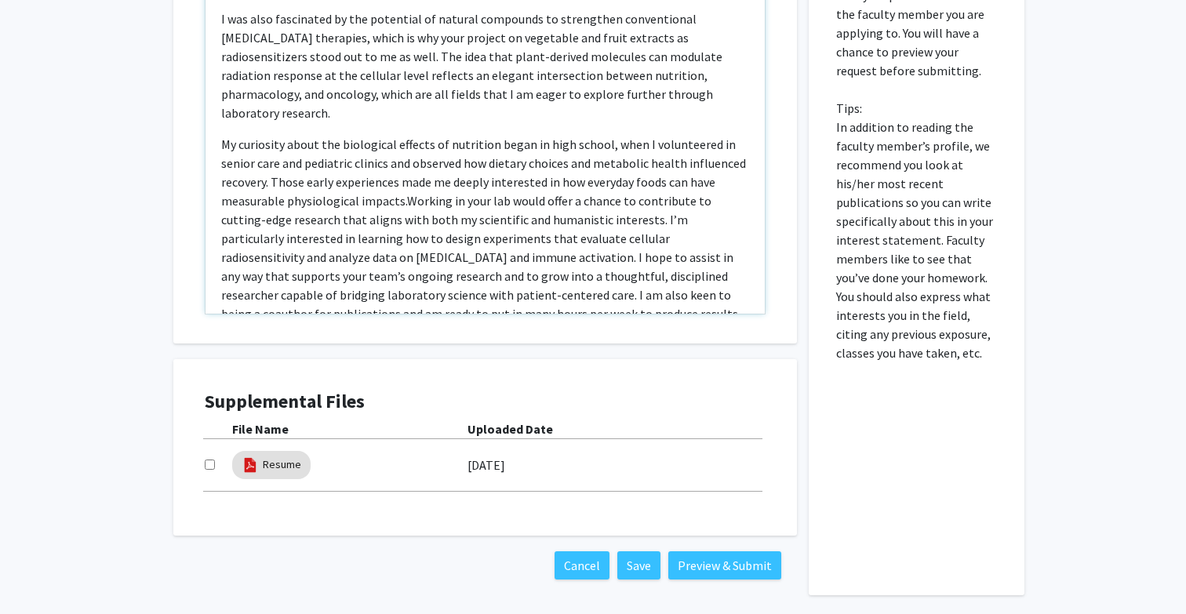
scroll to position [667, 0]
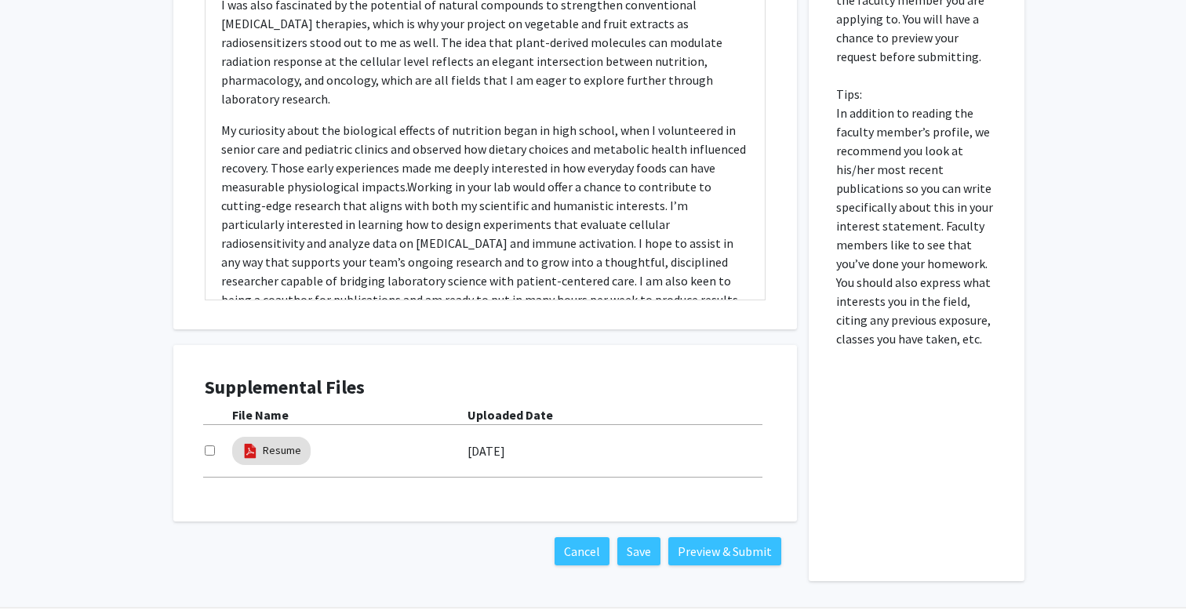
click at [207, 452] on input "checkbox" at bounding box center [210, 450] width 10 height 10
checkbox input "true"
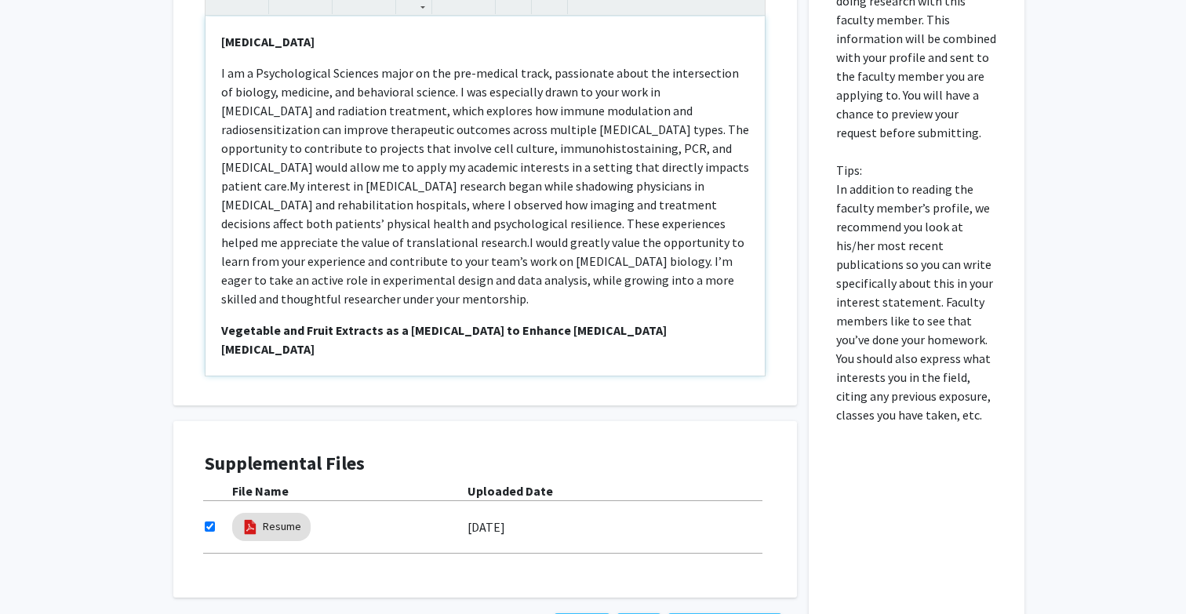
scroll to position [544, 0]
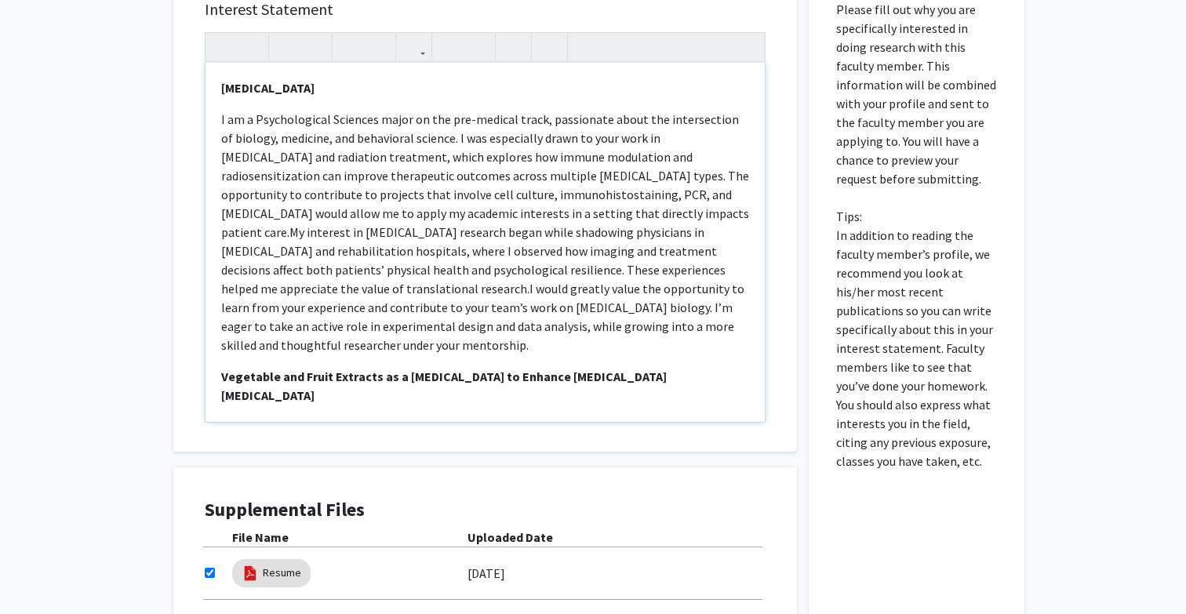
click at [238, 139] on p "I am a Psychological Sciences major on the pre-medical track, passionate about …" at bounding box center [485, 232] width 528 height 245
copy div "Loremi Dolorsitametc A el s Doeiusmodtemp Incididu utlab et dol mag-aliquae adm…"
click at [295, 166] on p "I am a Psychological Sciences major on the pre-medical track, passionate about …" at bounding box center [485, 232] width 528 height 245
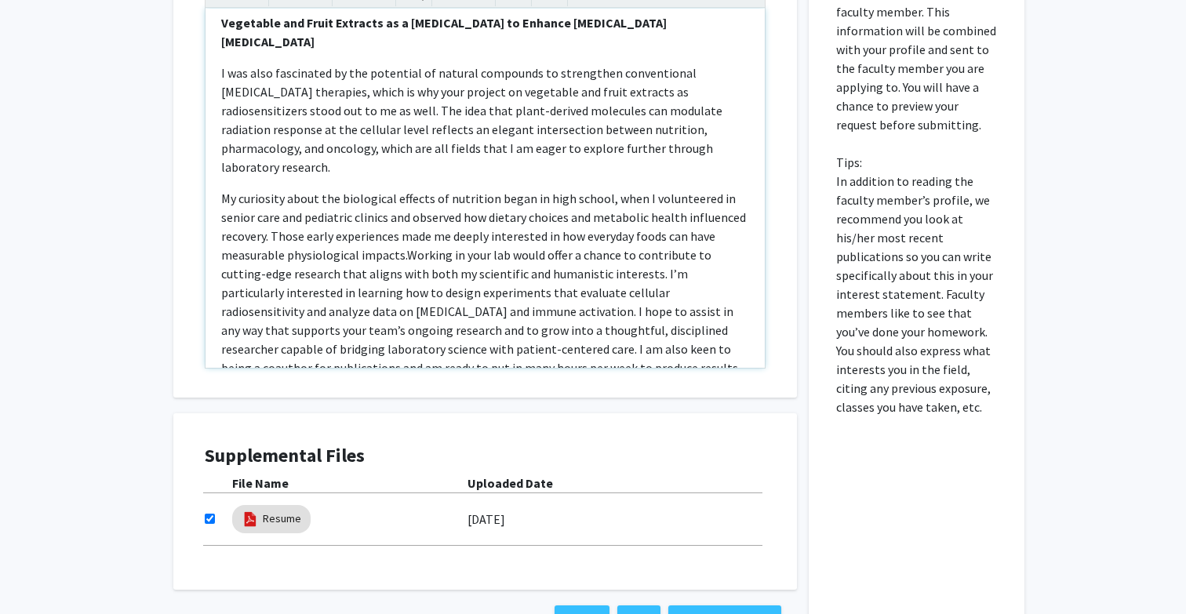
scroll to position [716, 0]
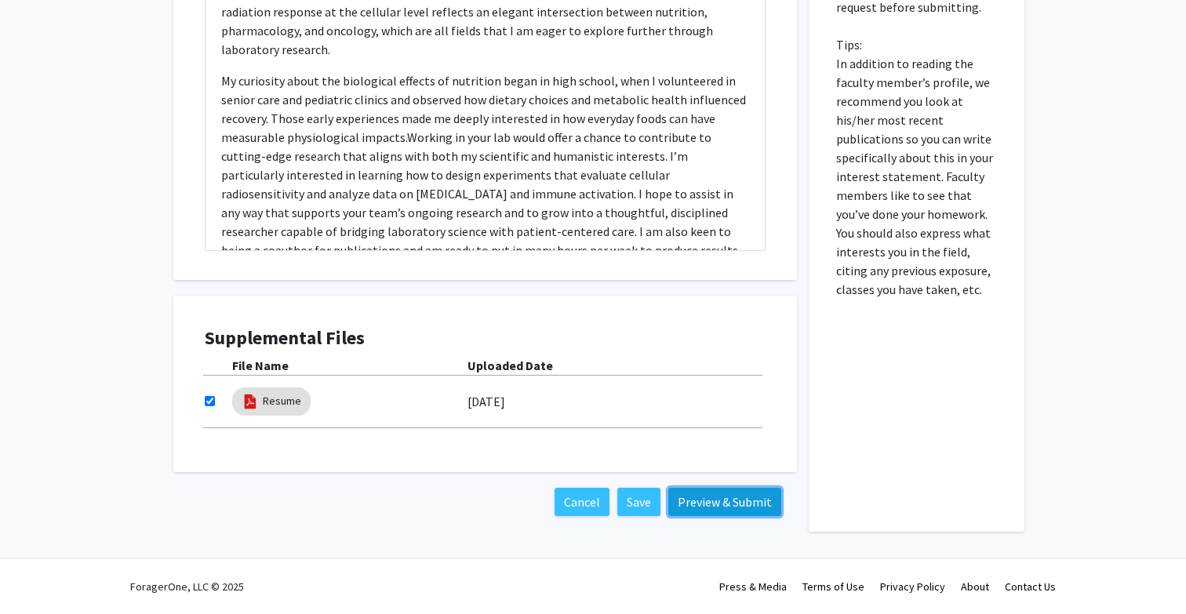
click at [703, 500] on button "Preview & Submit" at bounding box center [724, 502] width 113 height 28
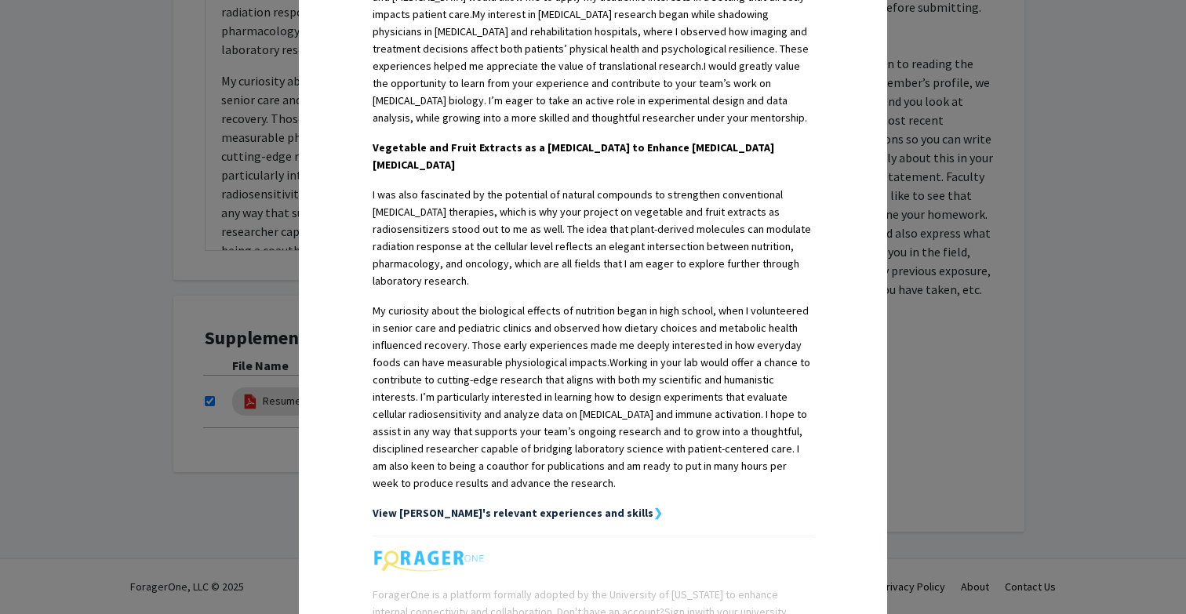
scroll to position [704, 0]
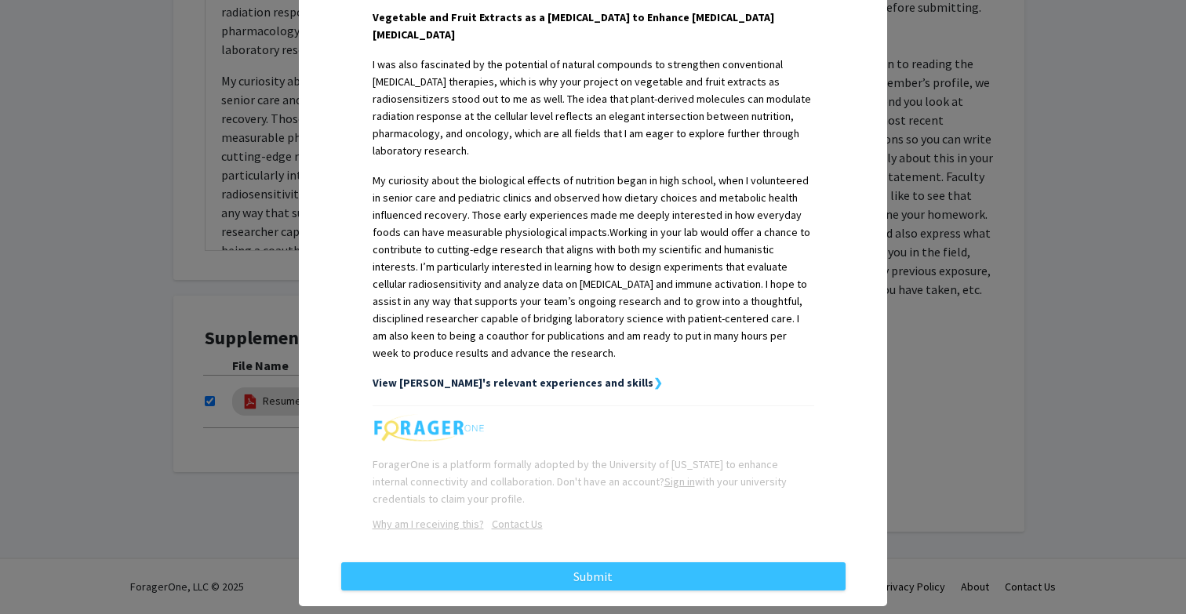
click at [586, 376] on strong "View [PERSON_NAME]'s relevant experiences and skills" at bounding box center [513, 383] width 281 height 14
click at [623, 376] on strong "View [PERSON_NAME]'s relevant experiences and skills" at bounding box center [513, 383] width 281 height 14
click at [653, 376] on strong "❯" at bounding box center [657, 383] width 9 height 14
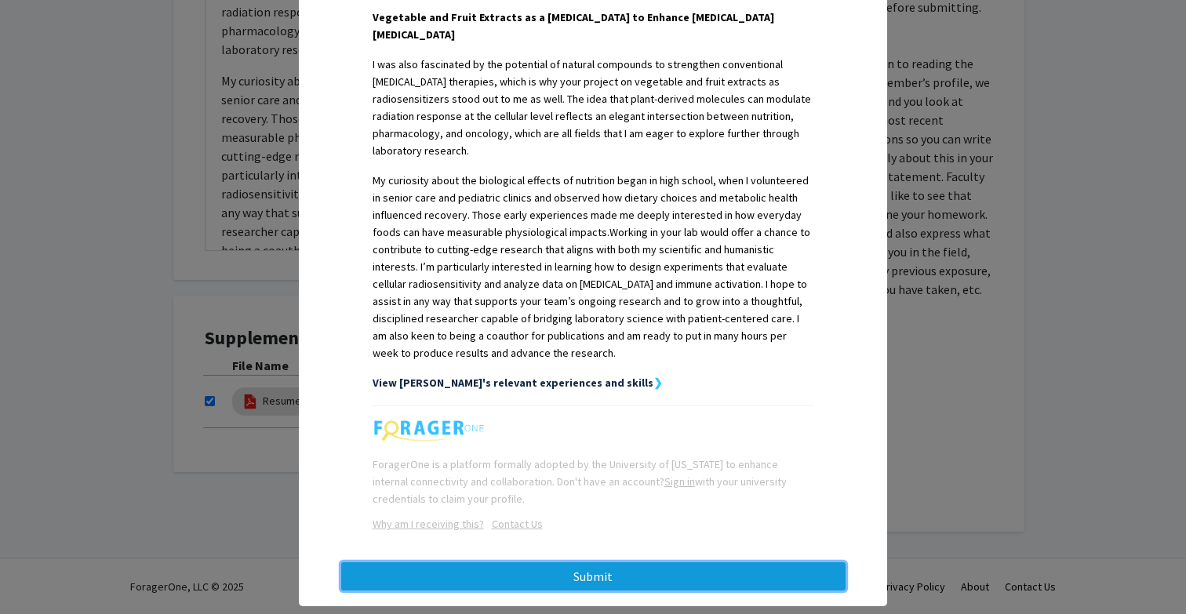
click at [608, 562] on button "Submit" at bounding box center [593, 576] width 504 height 28
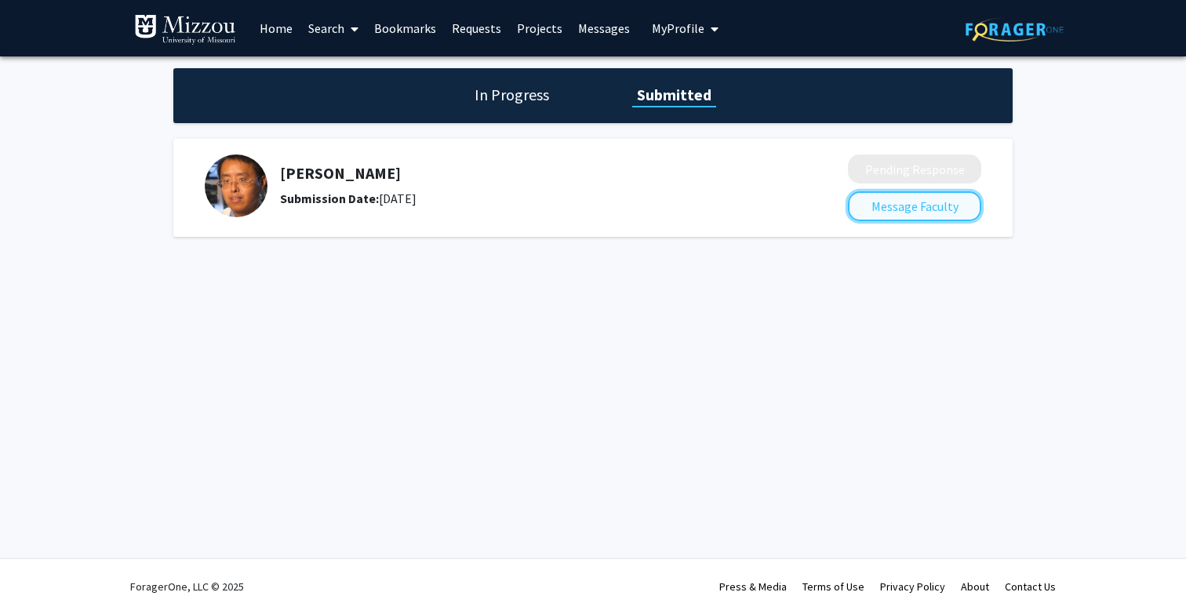
click at [910, 207] on button "Message Faculty" at bounding box center [914, 206] width 133 height 30
click at [333, 28] on link "Search" at bounding box center [333, 28] width 66 height 55
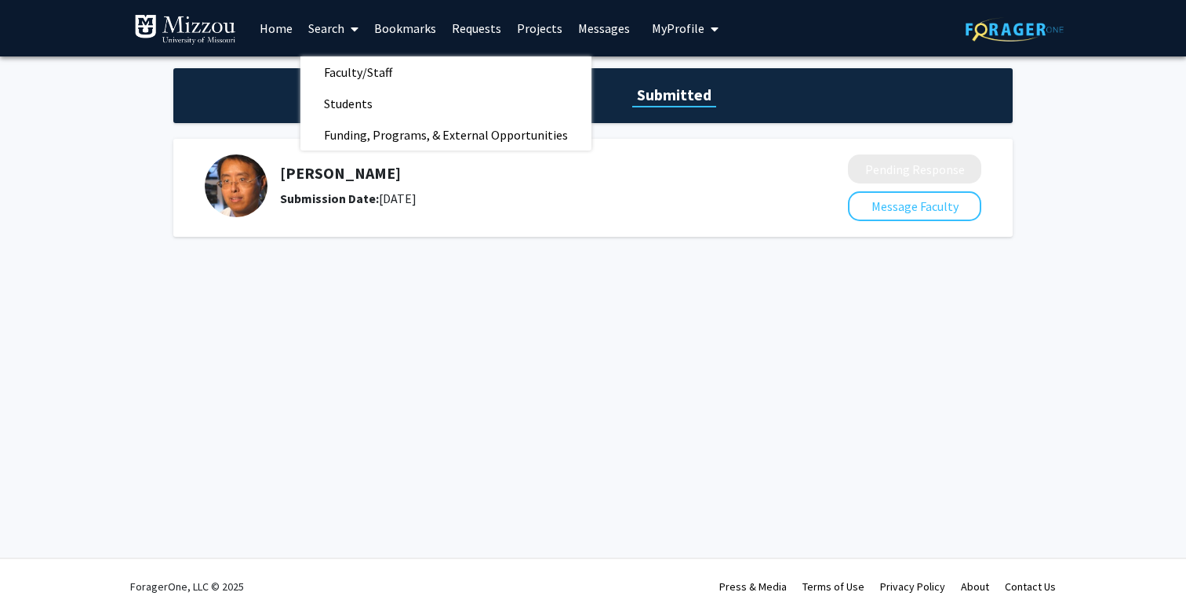
click at [405, 29] on link "Bookmarks" at bounding box center [405, 28] width 78 height 55
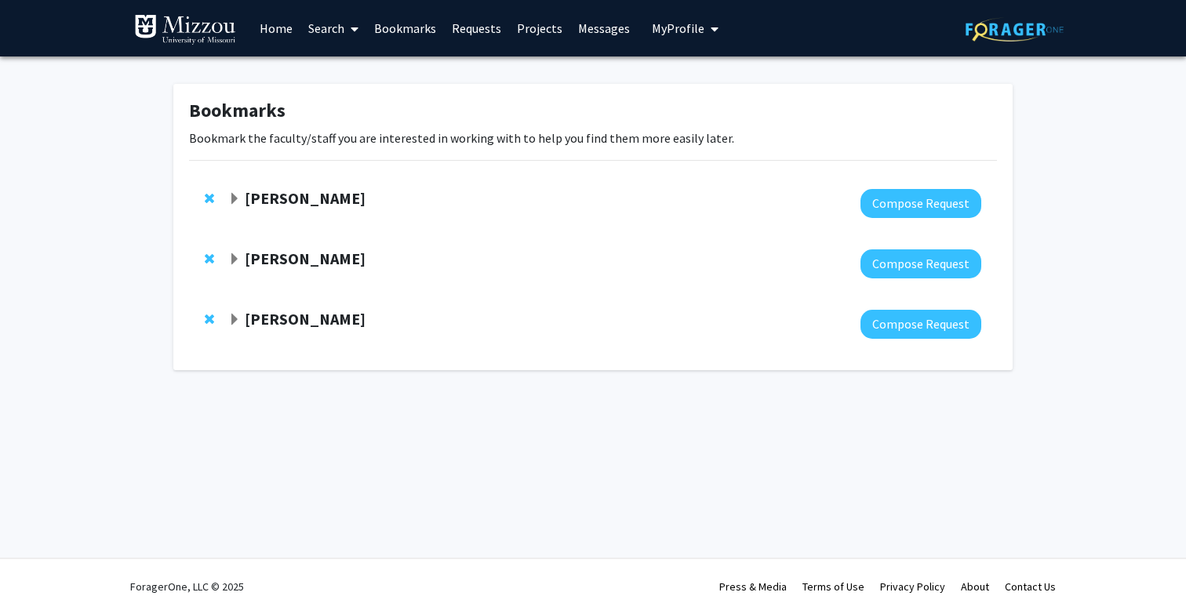
click at [289, 252] on strong "[PERSON_NAME]" at bounding box center [305, 259] width 121 height 20
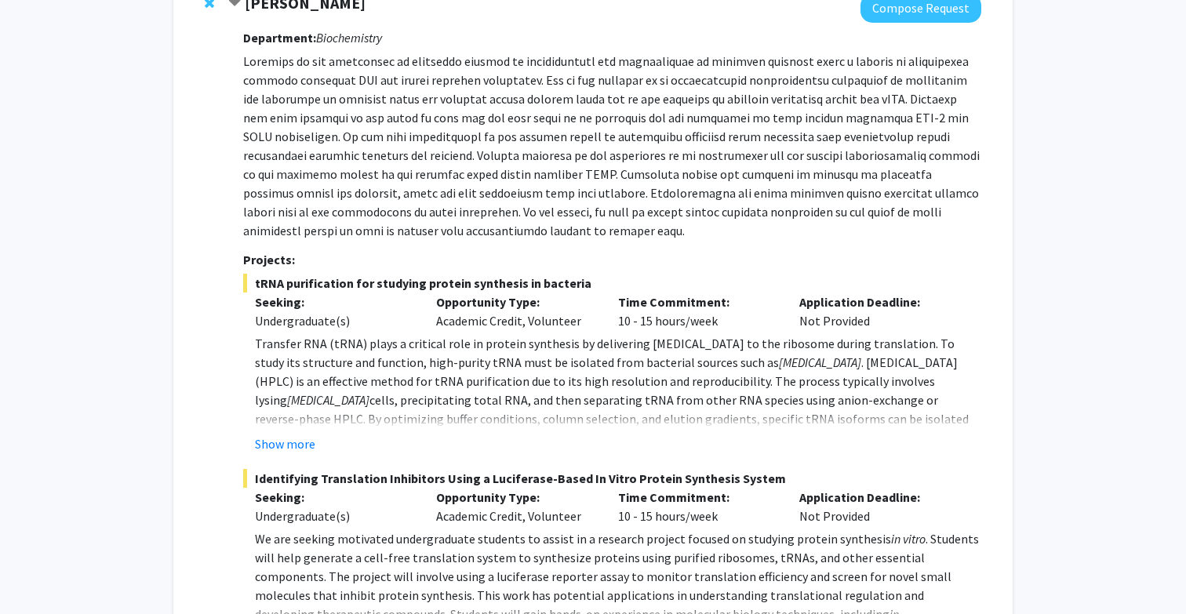
scroll to position [282, 0]
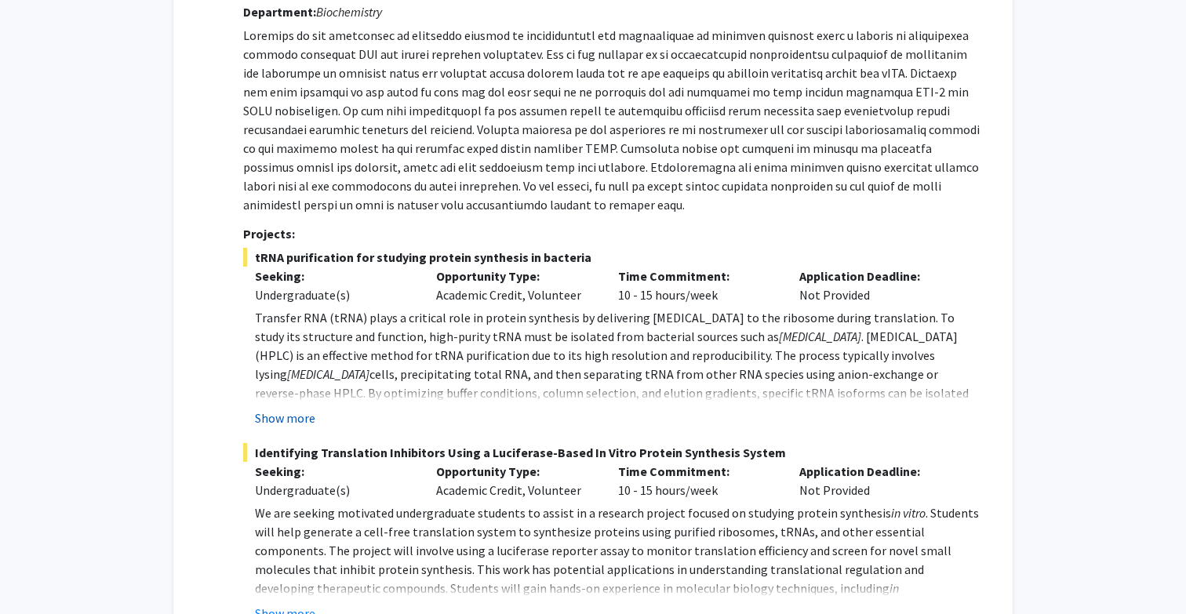
click at [298, 418] on button "Show more" at bounding box center [285, 418] width 60 height 19
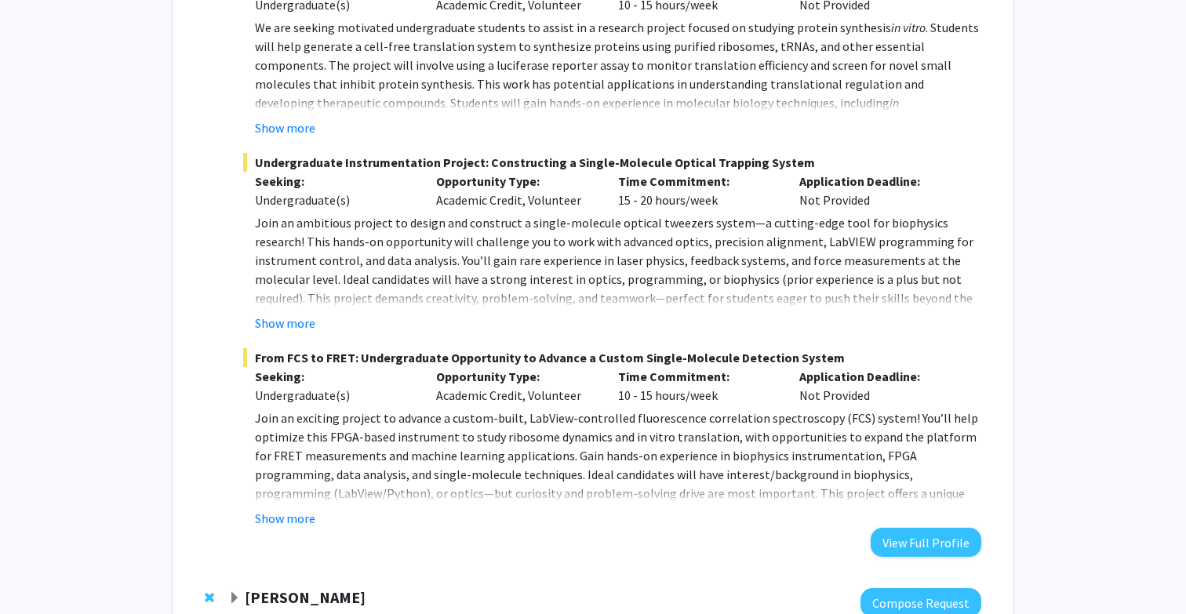
scroll to position [860, 0]
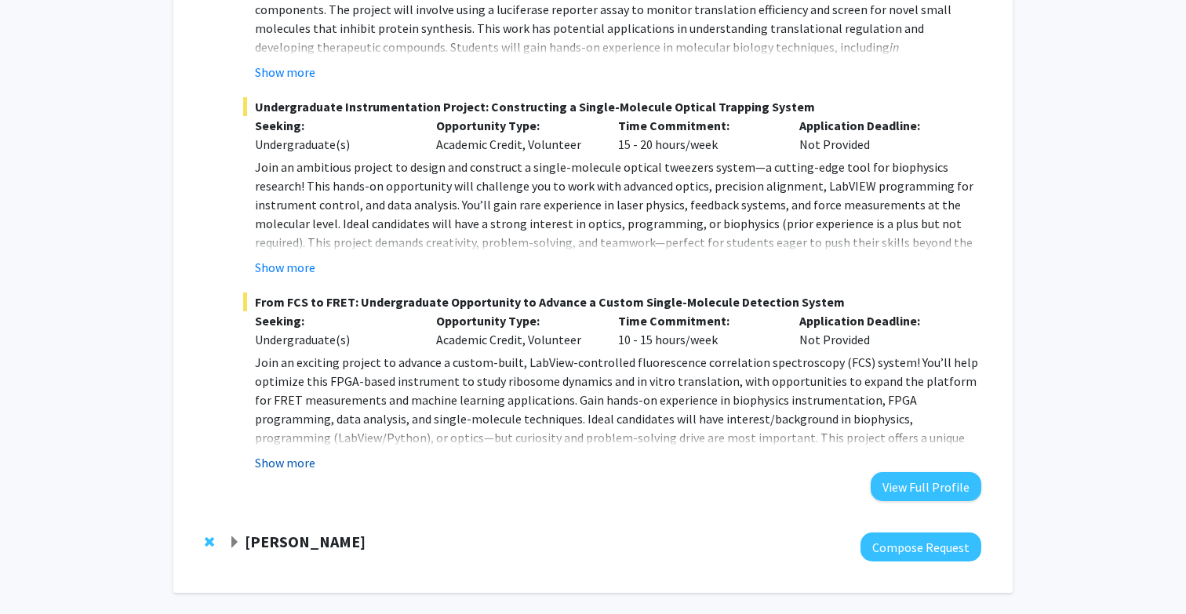
click at [274, 464] on button "Show more" at bounding box center [285, 462] width 60 height 19
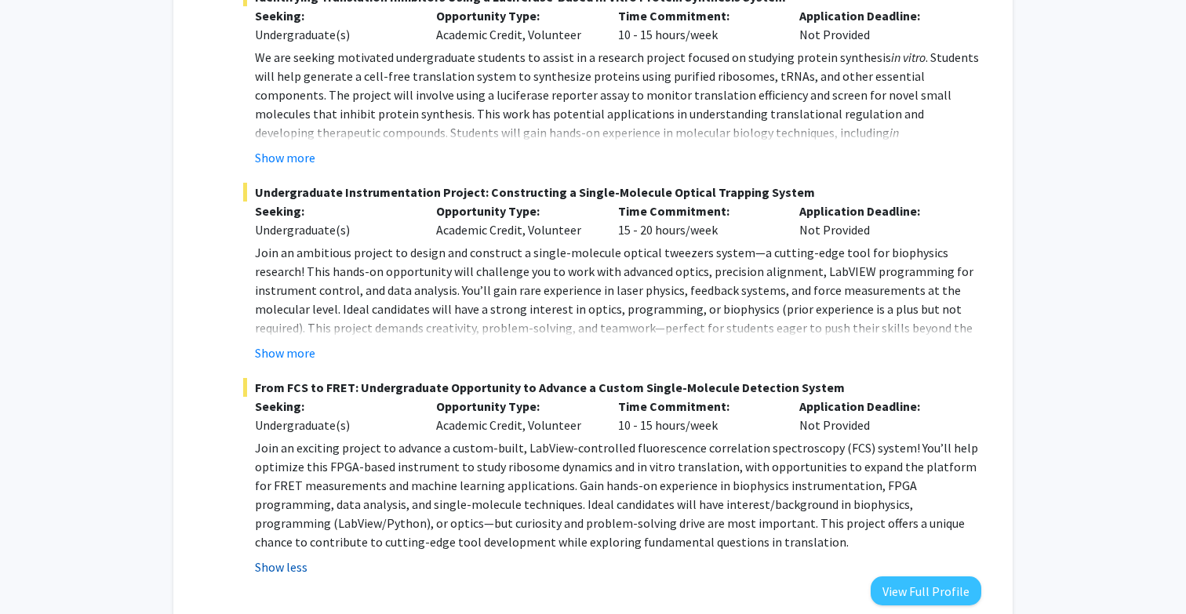
scroll to position [762, 0]
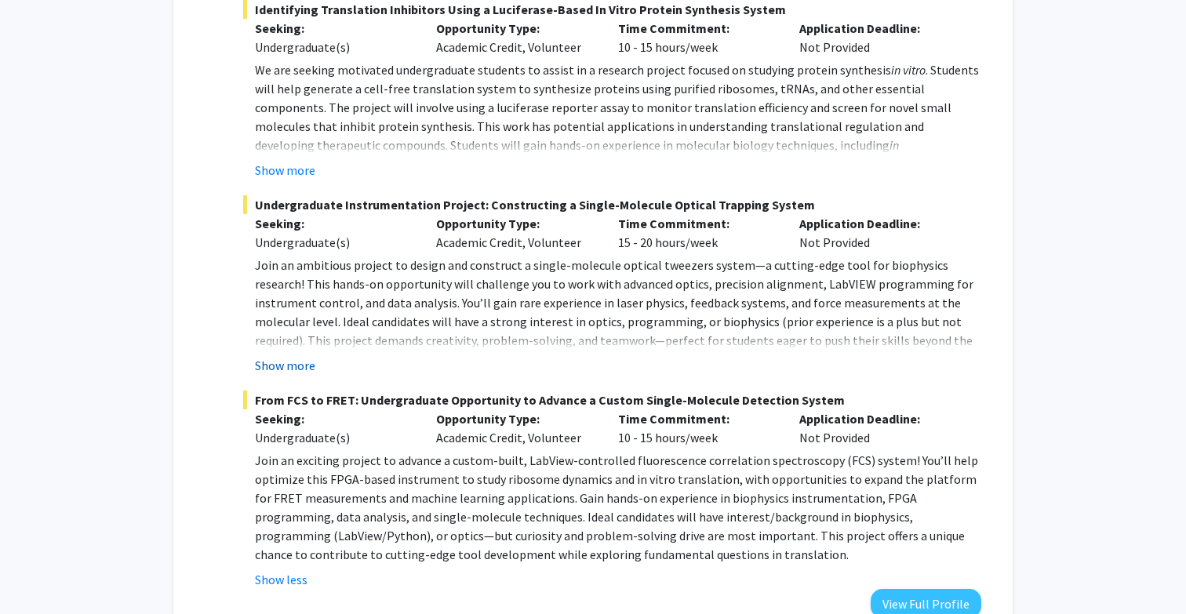
click at [280, 363] on button "Show more" at bounding box center [285, 365] width 60 height 19
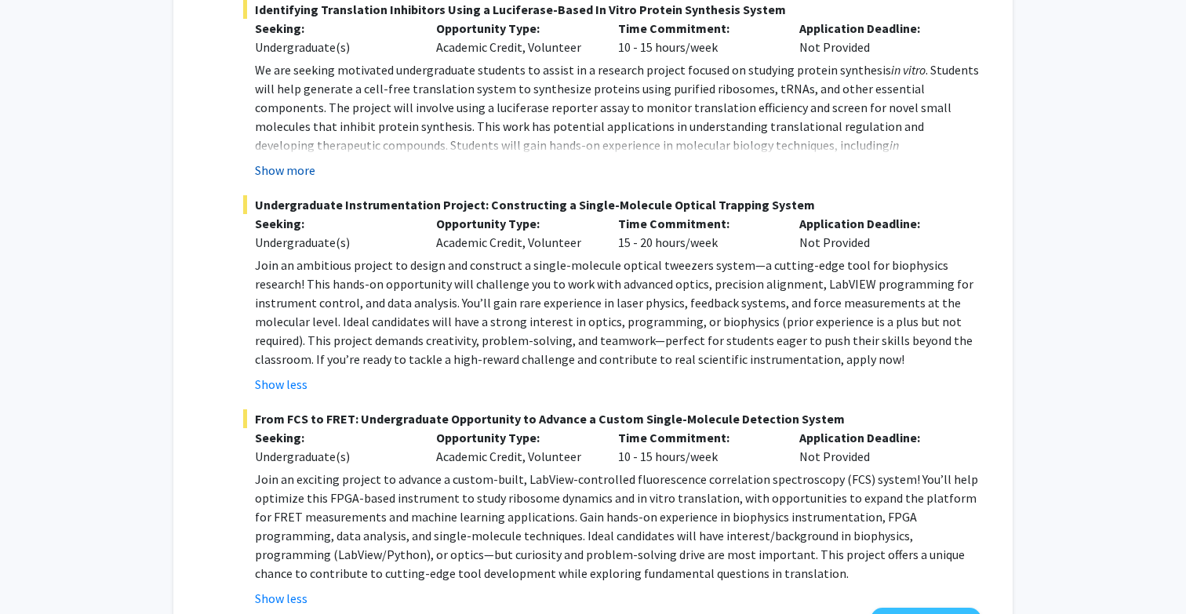
click at [306, 165] on button "Show more" at bounding box center [285, 170] width 60 height 19
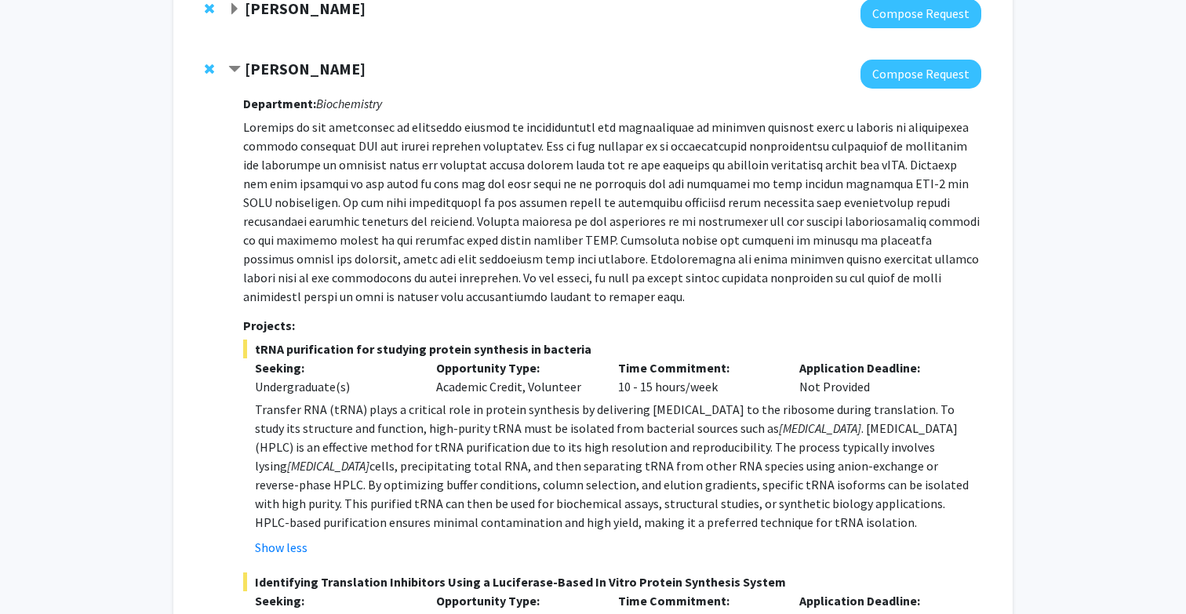
scroll to position [184, 0]
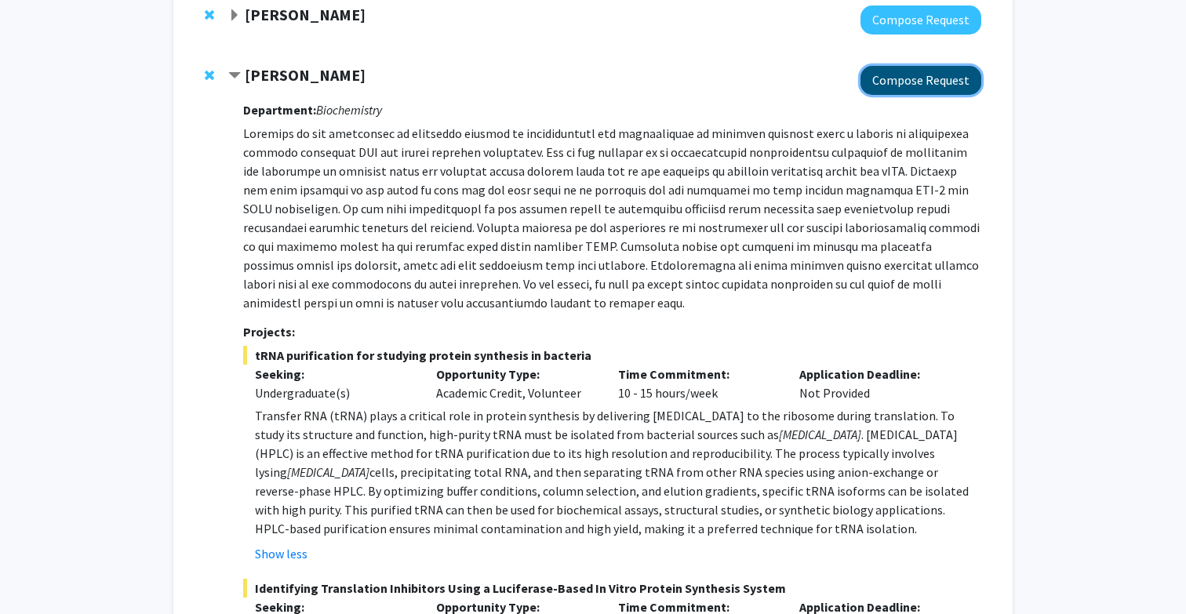
click at [914, 82] on button "Compose Request" at bounding box center [920, 80] width 121 height 29
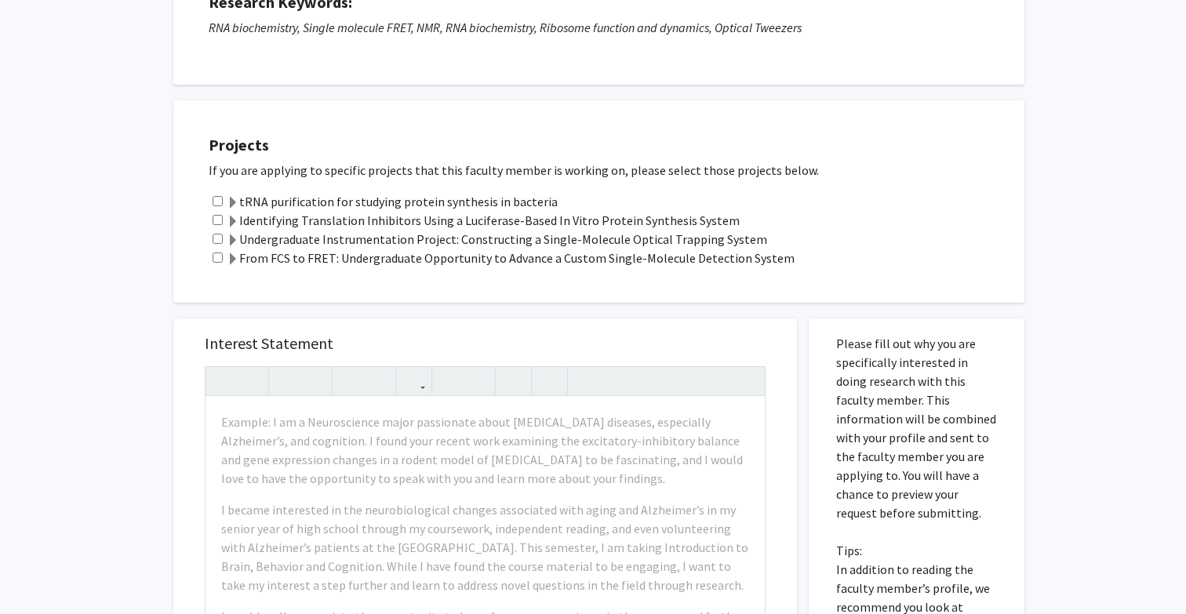
scroll to position [234, 0]
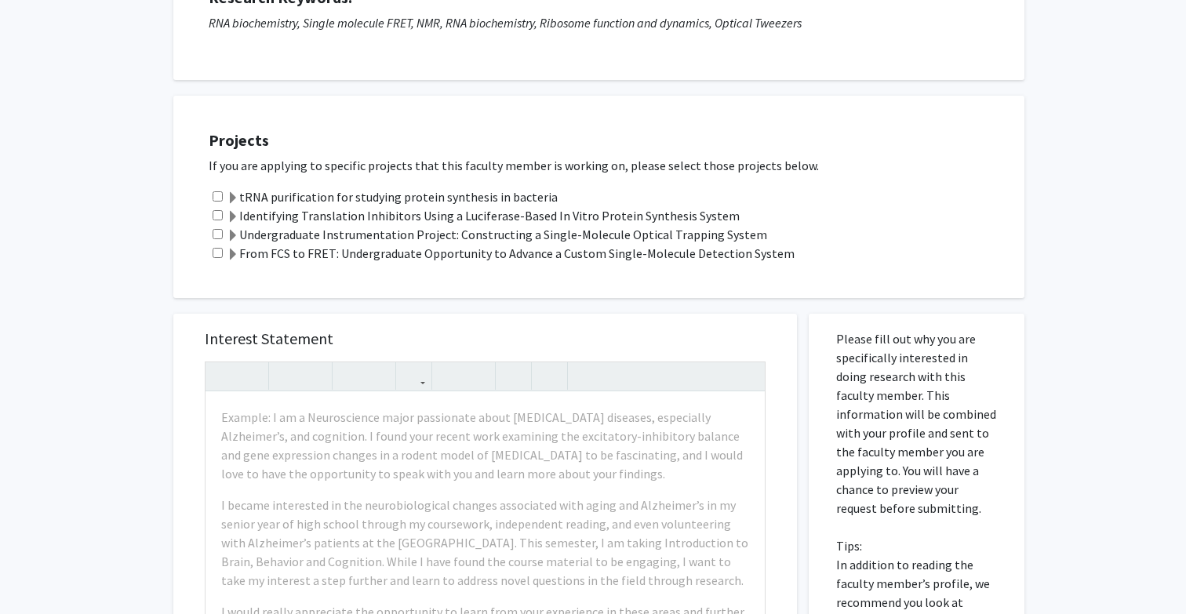
click at [216, 198] on input "checkbox" at bounding box center [218, 196] width 10 height 10
checkbox input "true"
click at [217, 215] on input "checkbox" at bounding box center [218, 215] width 10 height 10
checkbox input "true"
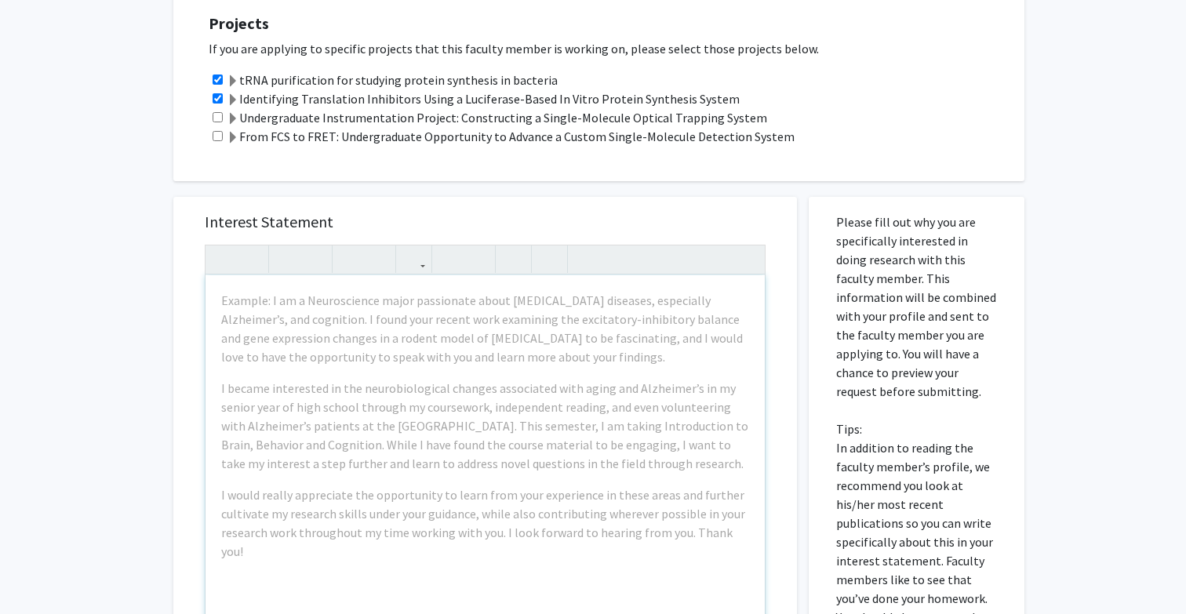
scroll to position [351, 0]
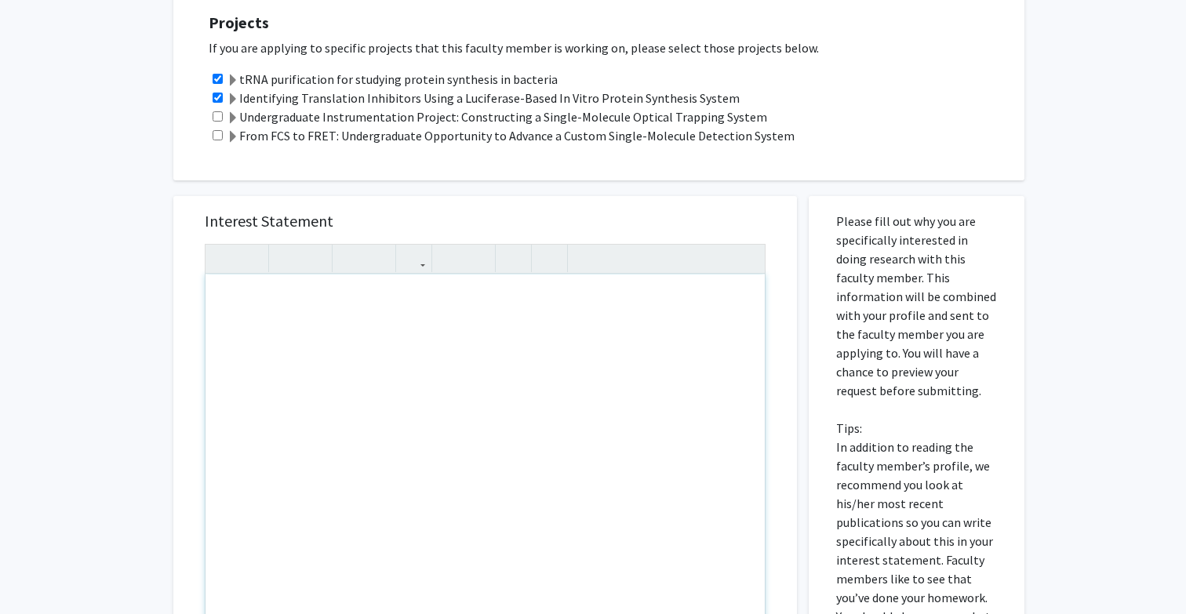
click at [391, 300] on div "Note to users with screen readers: Please press Alt+0 or Option+0 to deactivate…" at bounding box center [484, 453] width 559 height 359
click at [289, 298] on div "tRNA purification for studying protein synthesis in bacteria" at bounding box center [484, 453] width 559 height 359
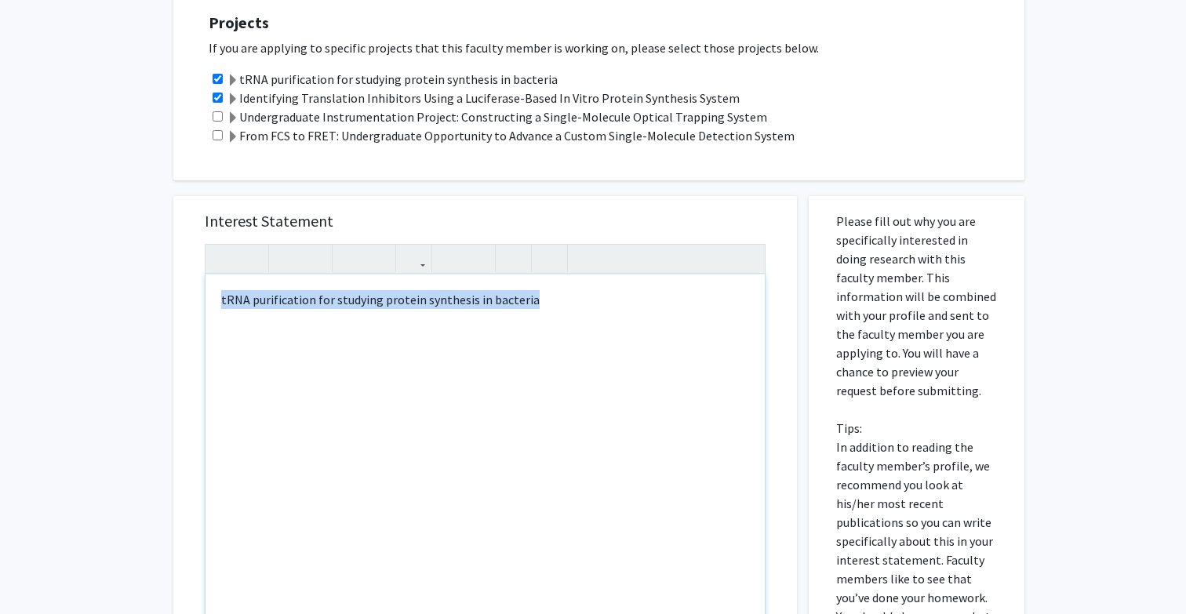
click at [289, 298] on div "tRNA purification for studying protein synthesis in bacteria" at bounding box center [484, 453] width 559 height 359
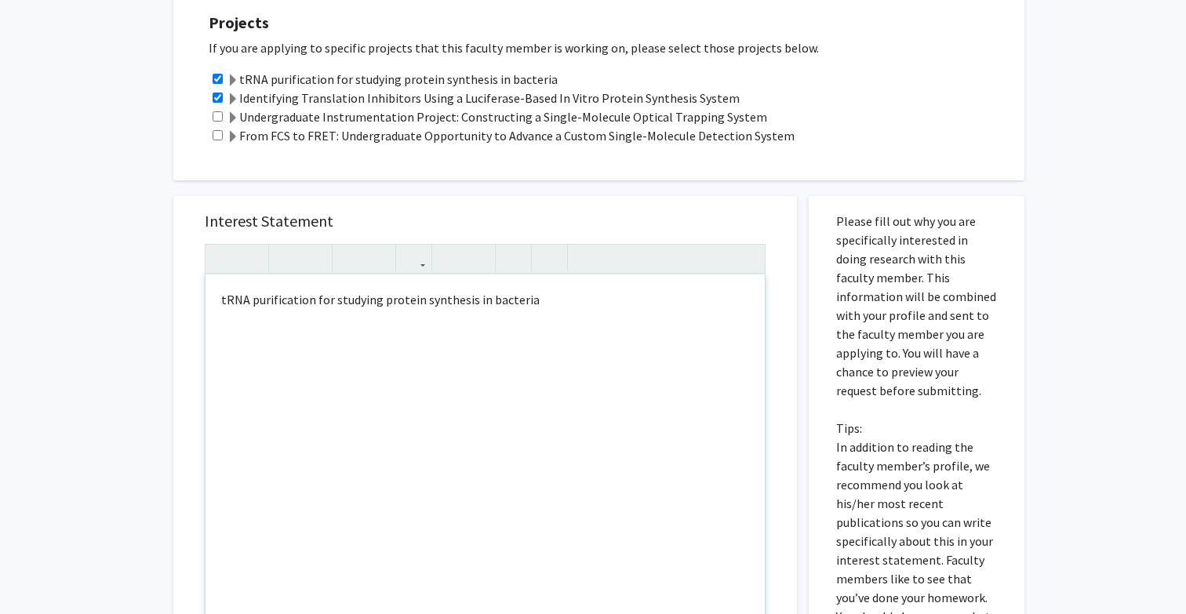
click at [546, 307] on div "tRNA purification for studying protein synthesis in bacteria" at bounding box center [484, 453] width 559 height 359
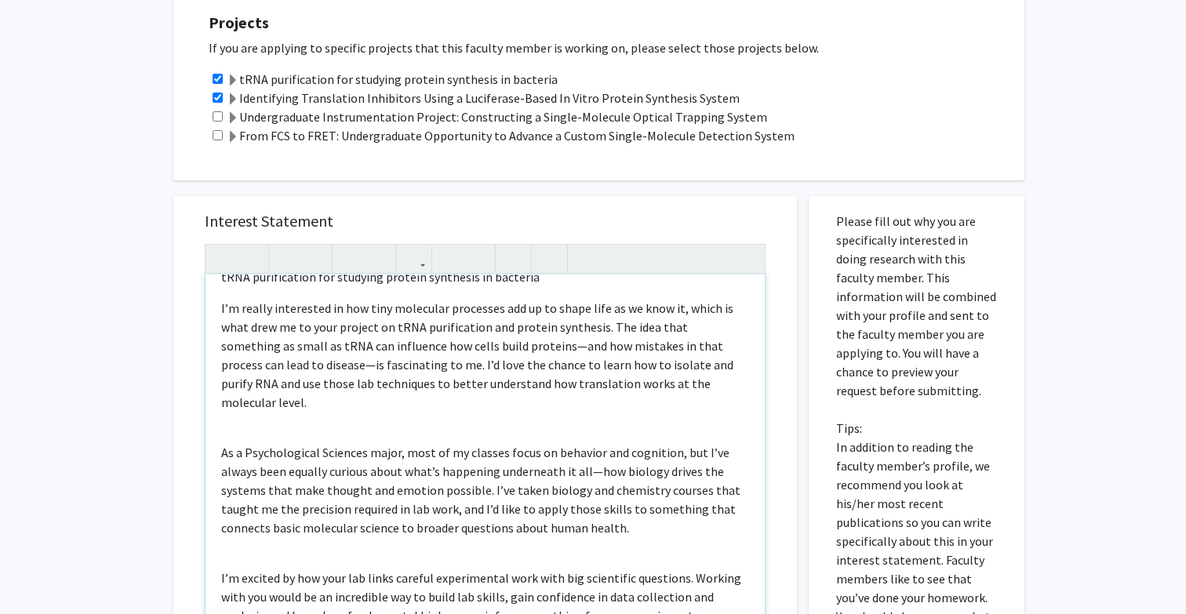
scroll to position [24, 0]
click at [671, 307] on p "I’m really interested in how tiny molecular processes add up to shape life as w…" at bounding box center [485, 354] width 528 height 113
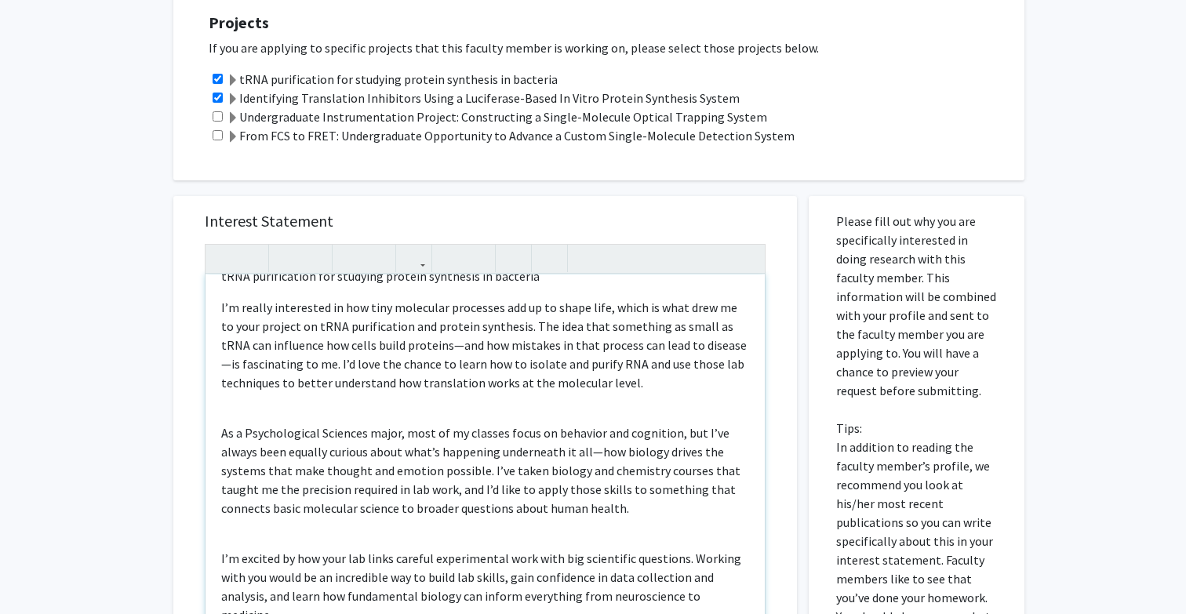
click at [429, 349] on p "I’m really interested in how tiny molecular processes add up to shape life, whi…" at bounding box center [485, 345] width 528 height 94
click at [701, 346] on p "I’m really interested in how tiny molecular processes add up to shape life, whi…" at bounding box center [485, 345] width 528 height 94
click at [220, 429] on div "tRNA purification for studying protein synthesis in bacteria I’m really interes…" at bounding box center [484, 453] width 559 height 359
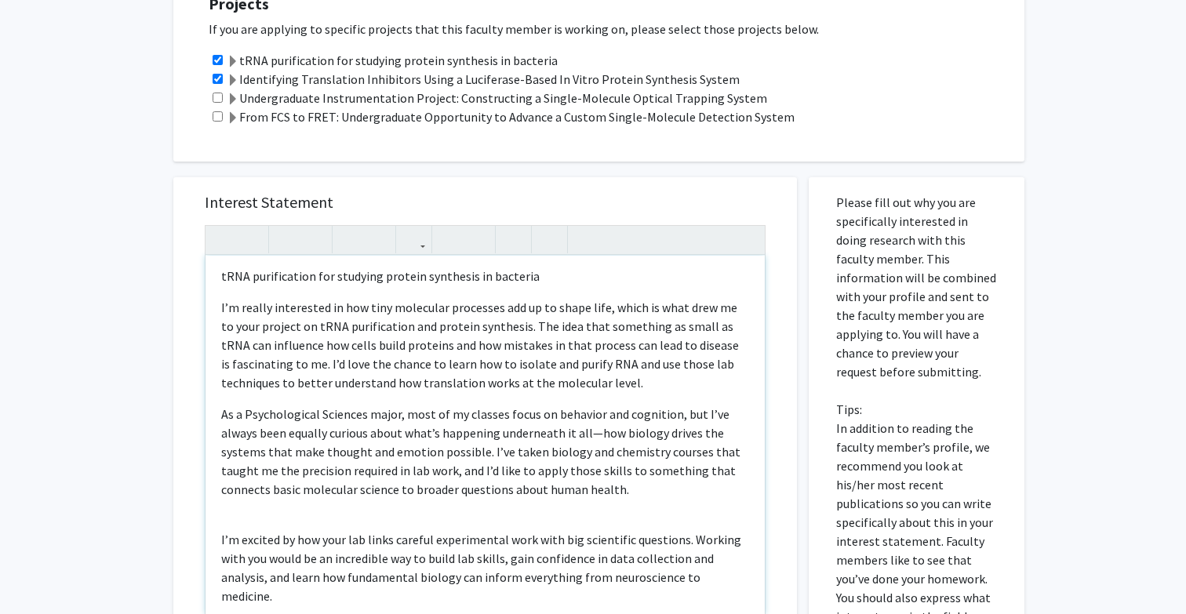
scroll to position [375, 0]
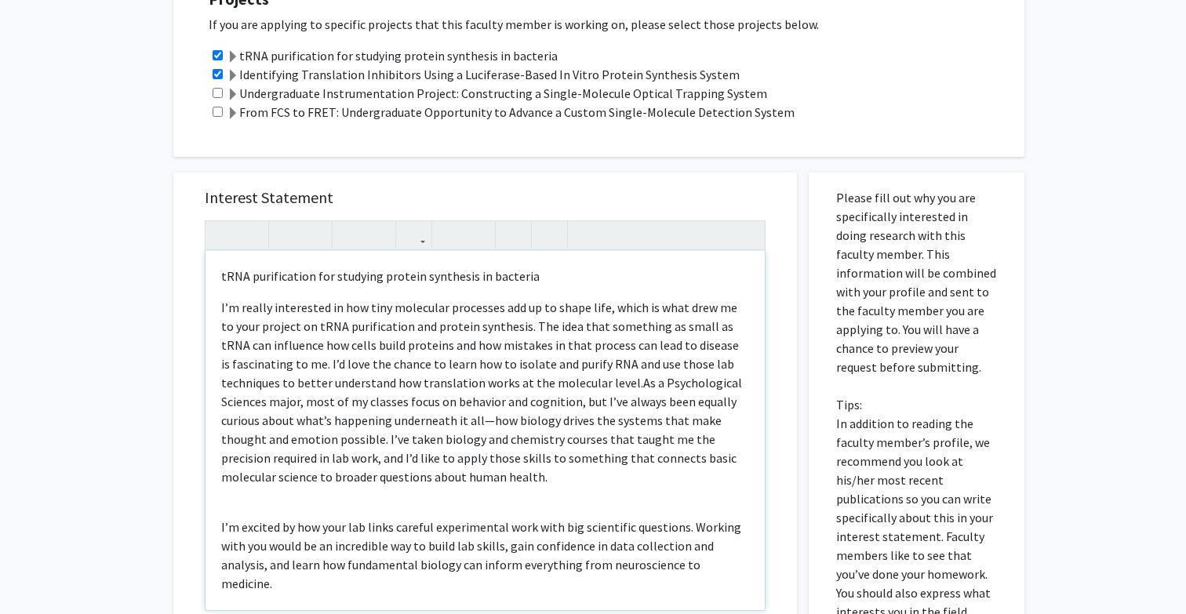
click at [488, 423] on span "As a Psychological Sciences major, most of my classes focus on behavior and cog…" at bounding box center [481, 430] width 521 height 110
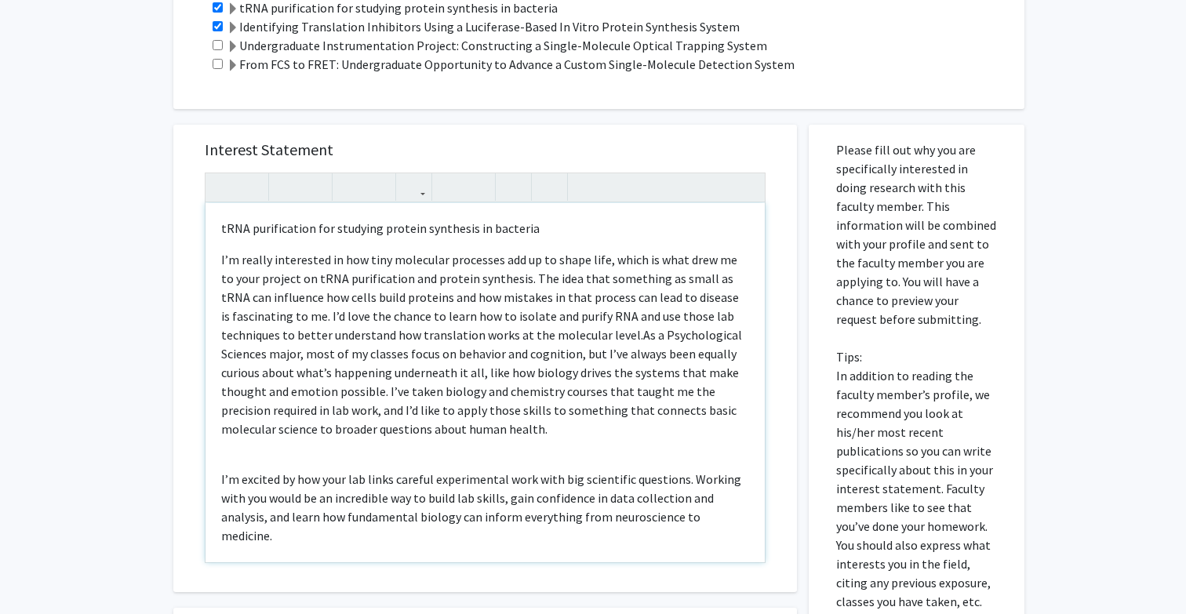
scroll to position [427, 0]
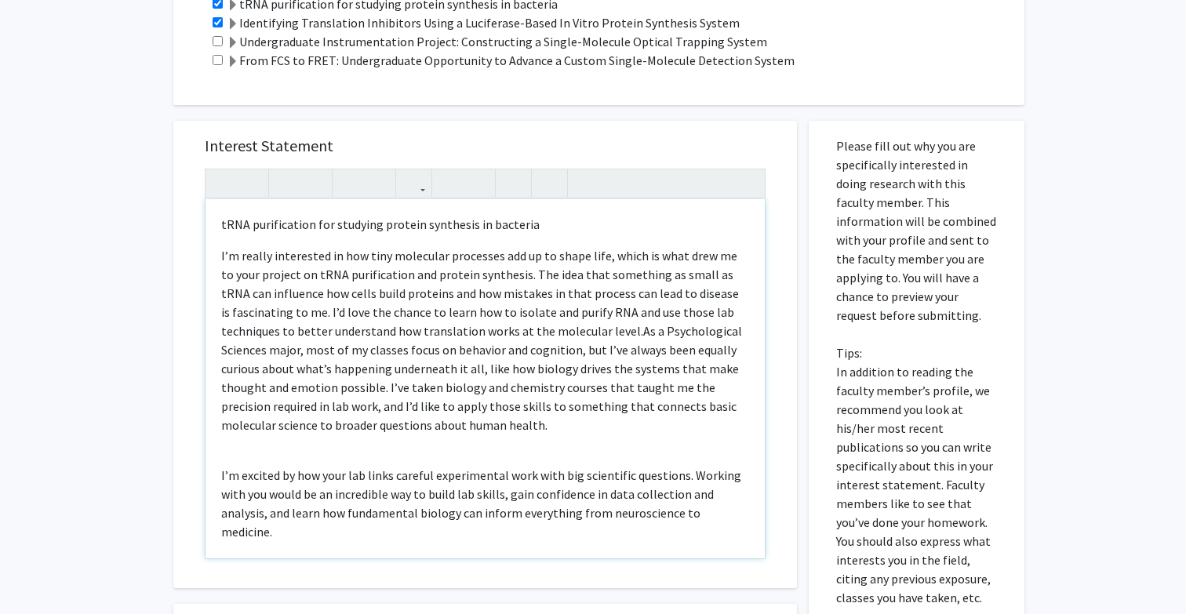
click at [222, 475] on p "I’m excited by how your lab links careful experimental work with big scientific…" at bounding box center [485, 503] width 528 height 75
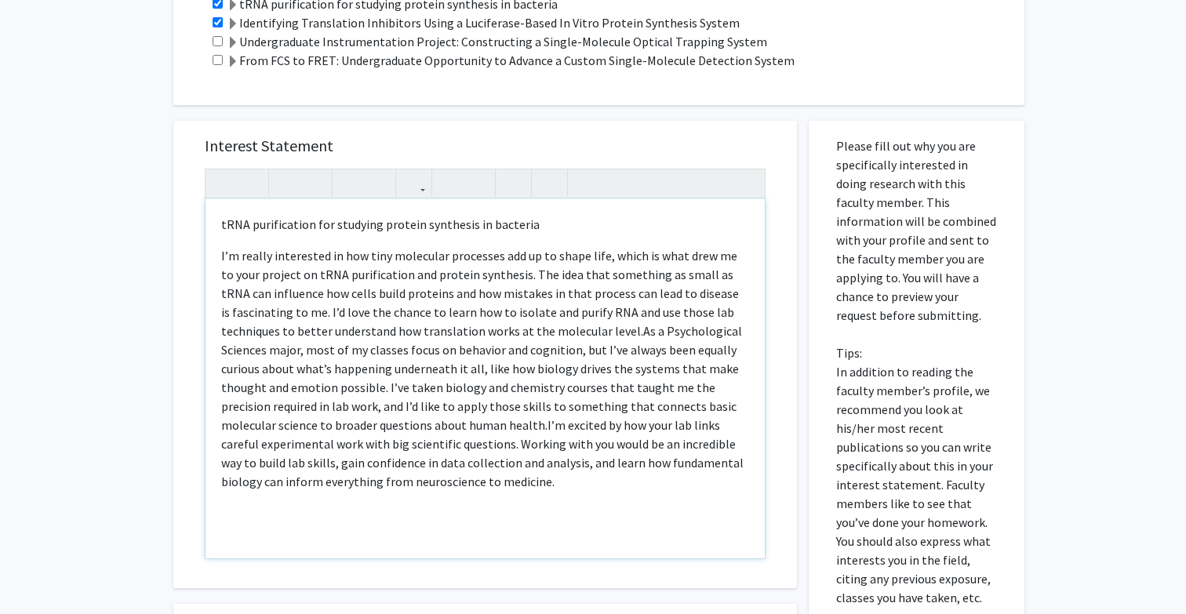
click at [530, 484] on p "I’m really interested in how tiny molecular processes add up to shape life, whi…" at bounding box center [485, 368] width 528 height 245
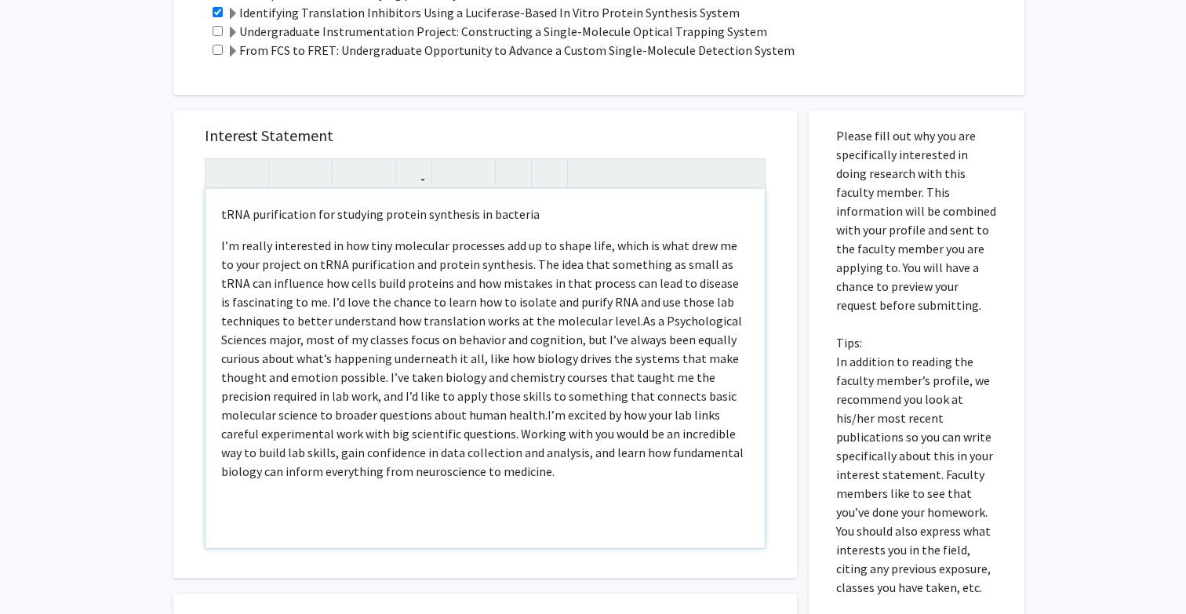
scroll to position [440, 0]
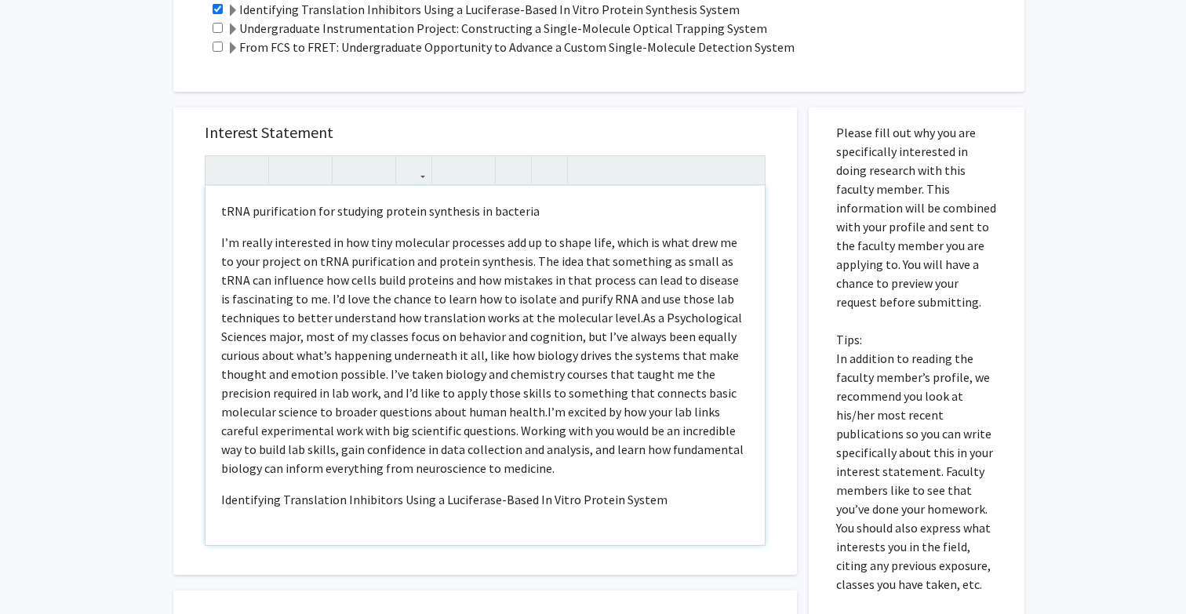
click at [608, 500] on span "Identifying Translation Inhibitors Using a Luciferase-Based In Vitro Protein Sy…" at bounding box center [444, 500] width 446 height 16
click at [707, 509] on div "tRNA purification for studying protein synthesis in bacteria I’m really interes…" at bounding box center [484, 365] width 559 height 359
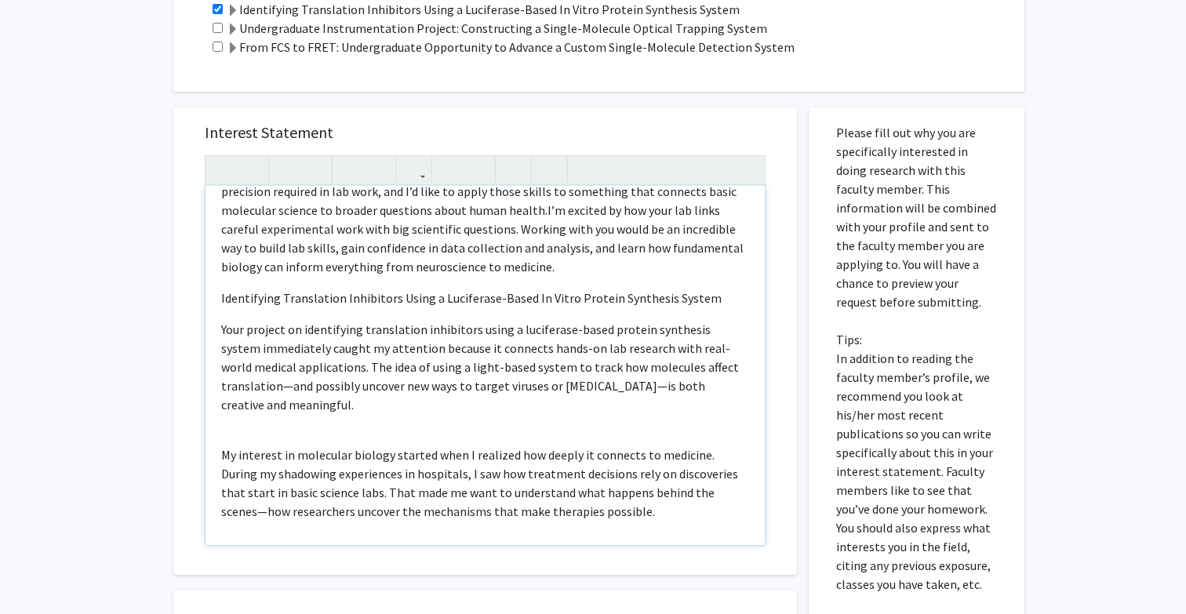
scroll to position [227, 0]
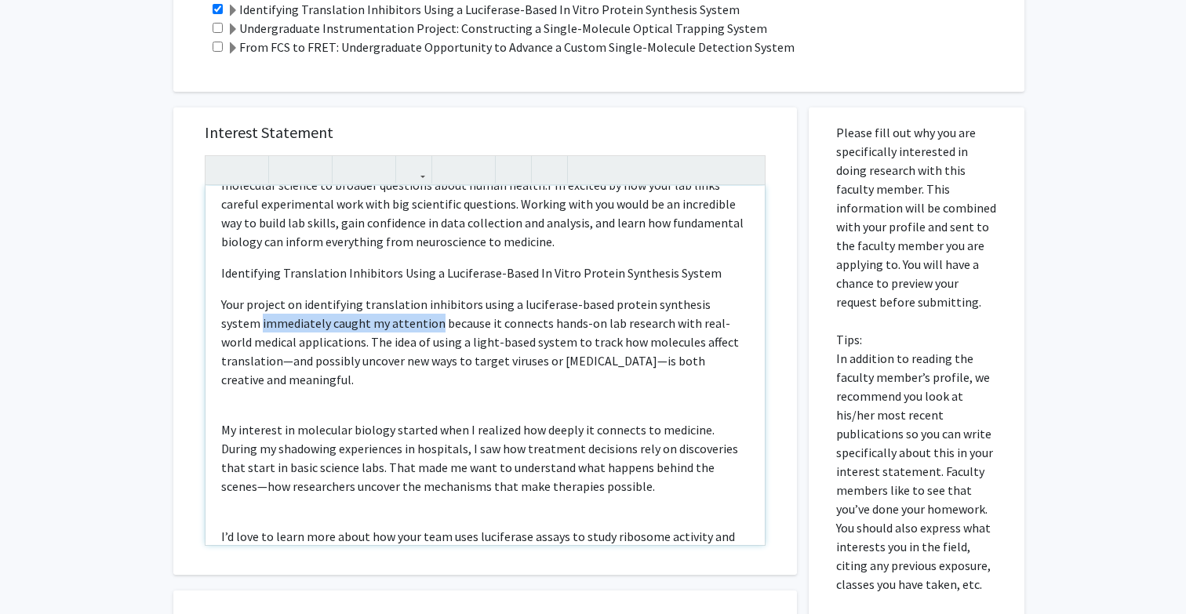
drag, startPoint x: 222, startPoint y: 324, endPoint x: 392, endPoint y: 330, distance: 170.3
click at [392, 330] on span "Your project on identifying translation inhibitors using a luciferase-based pro…" at bounding box center [480, 341] width 518 height 91
drag, startPoint x: 562, startPoint y: 325, endPoint x: 513, endPoint y: 325, distance: 49.4
click at [513, 325] on span "Your project on identifying translation inhibitors using a luciferase-based pro…" at bounding box center [479, 341] width 517 height 91
drag, startPoint x: 660, startPoint y: 324, endPoint x: 606, endPoint y: 325, distance: 53.3
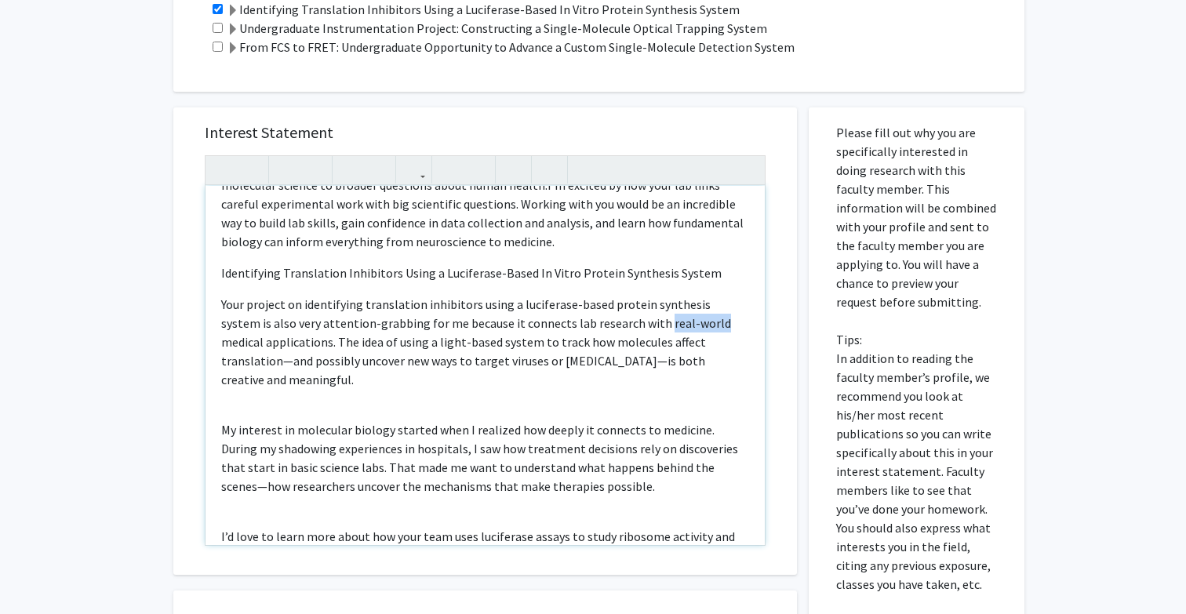
click at [606, 325] on span "Your project on identifying translation inhibitors using a luciferase-based pro…" at bounding box center [476, 341] width 510 height 91
click at [621, 345] on span "Your project on identifying translation inhibitors using a luciferase-based pro…" at bounding box center [478, 341] width 514 height 91
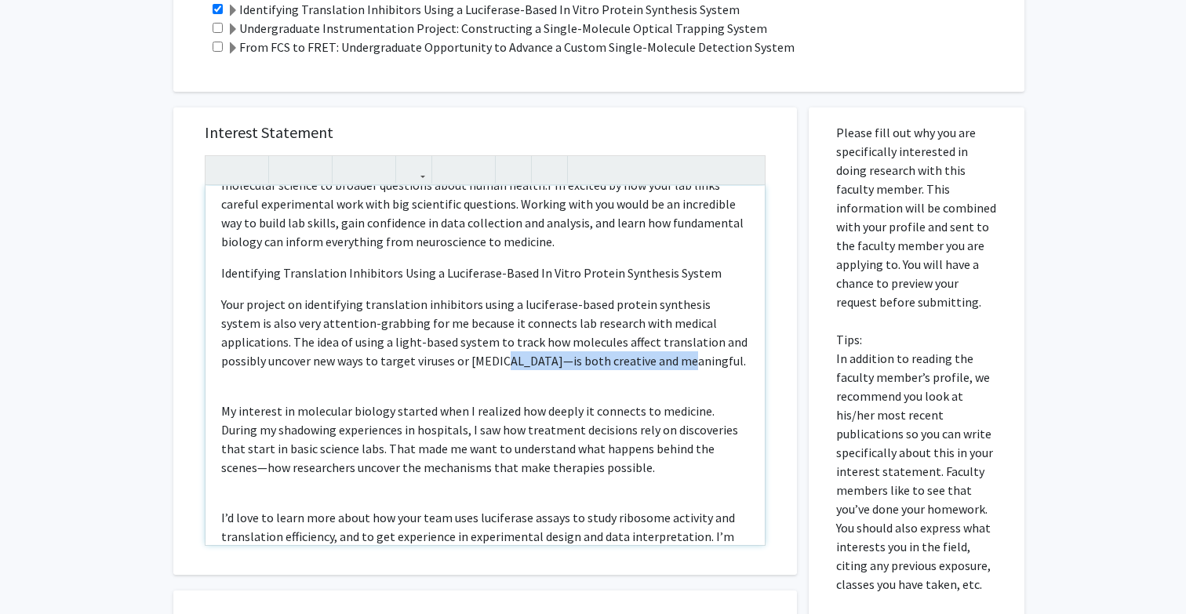
drag, startPoint x: 409, startPoint y: 364, endPoint x: 584, endPoint y: 369, distance: 175.7
click at [584, 369] on p "Your project on identifying translation inhibitors using a luciferase-based pro…" at bounding box center [485, 332] width 528 height 75
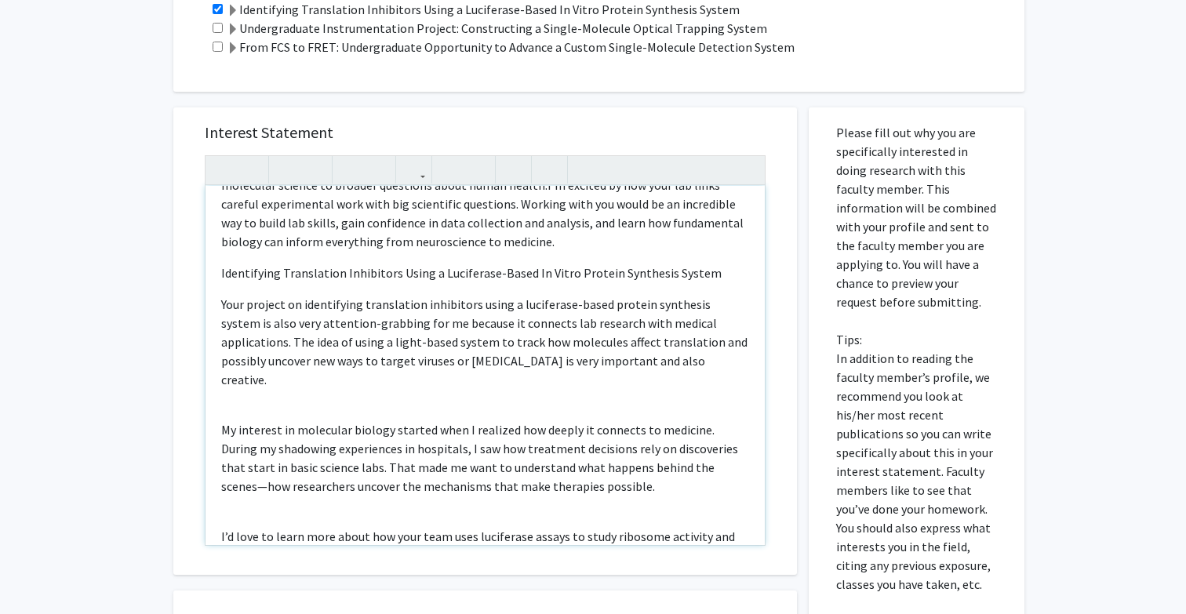
click at [221, 422] on span "My interest in molecular biology started when I realized how deeply it connects…" at bounding box center [479, 458] width 517 height 72
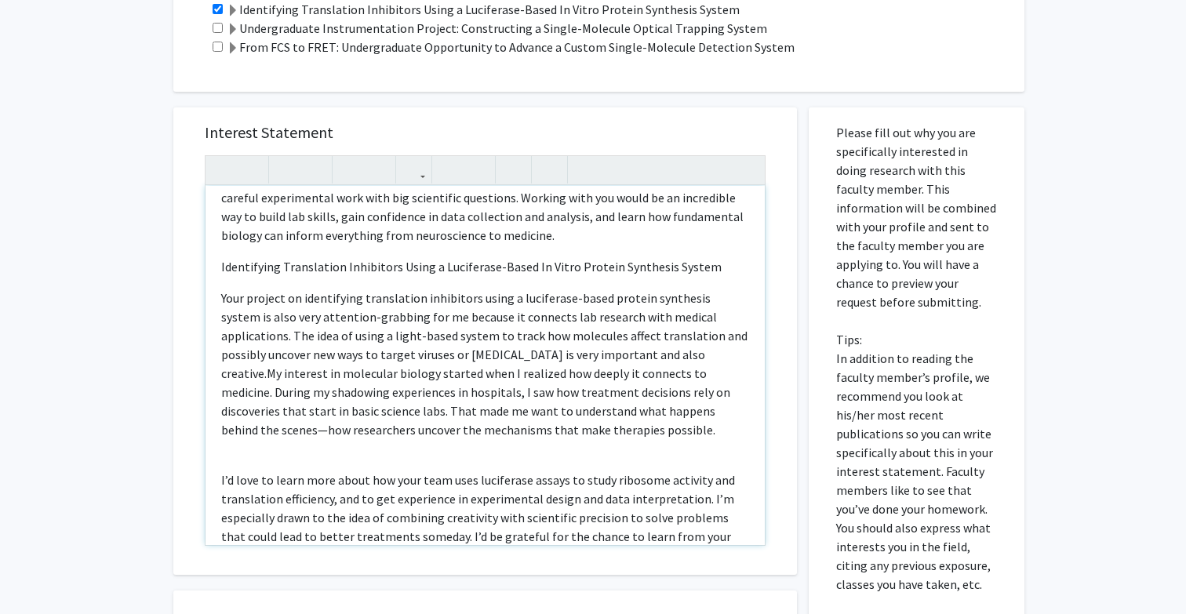
scroll to position [241, 0]
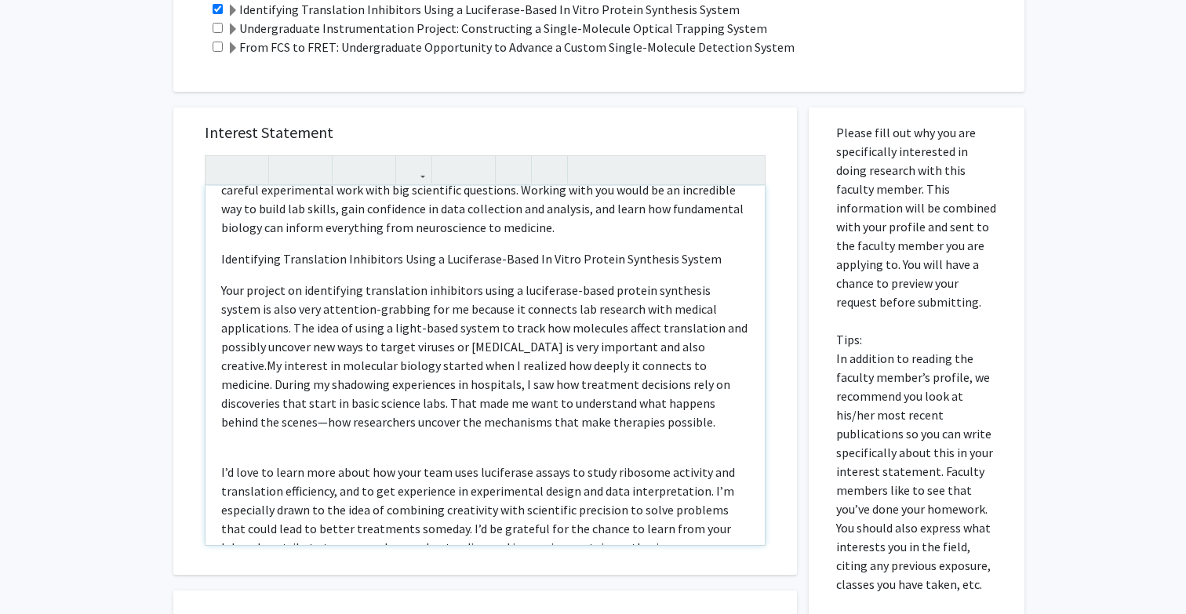
click at [474, 425] on p "Your project on identifying translation inhibitors using a luciferase-based pro…" at bounding box center [485, 356] width 528 height 151
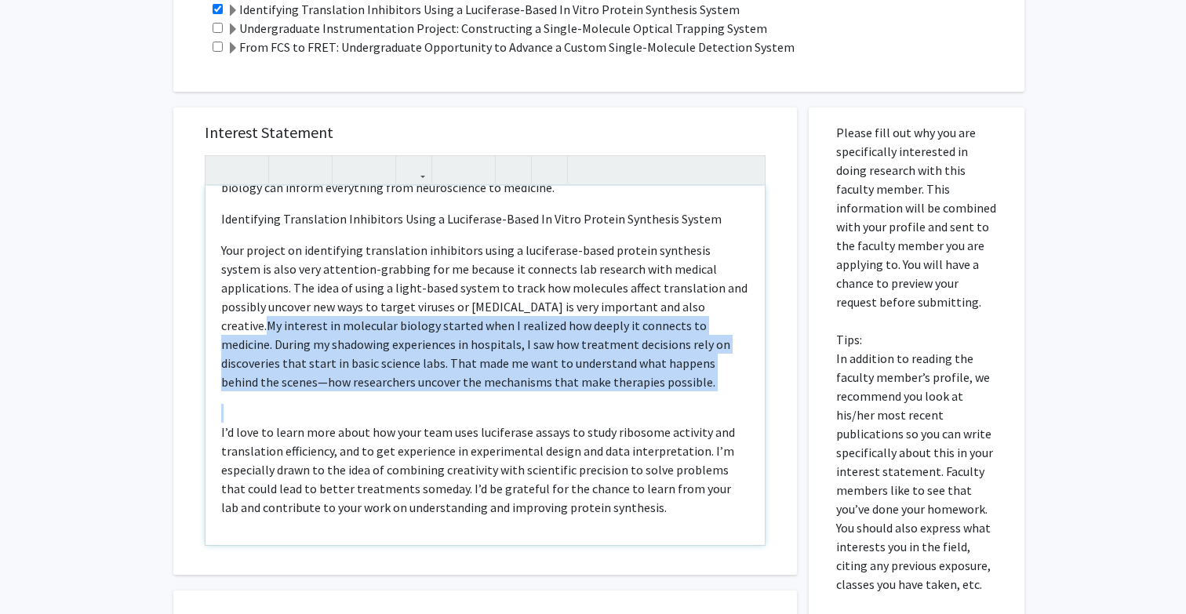
drag, startPoint x: 598, startPoint y: 307, endPoint x: 625, endPoint y: 391, distance: 88.8
click at [625, 391] on div "tRNA purification for studying protein synthesis in bacteria I’m really interes…" at bounding box center [484, 365] width 559 height 359
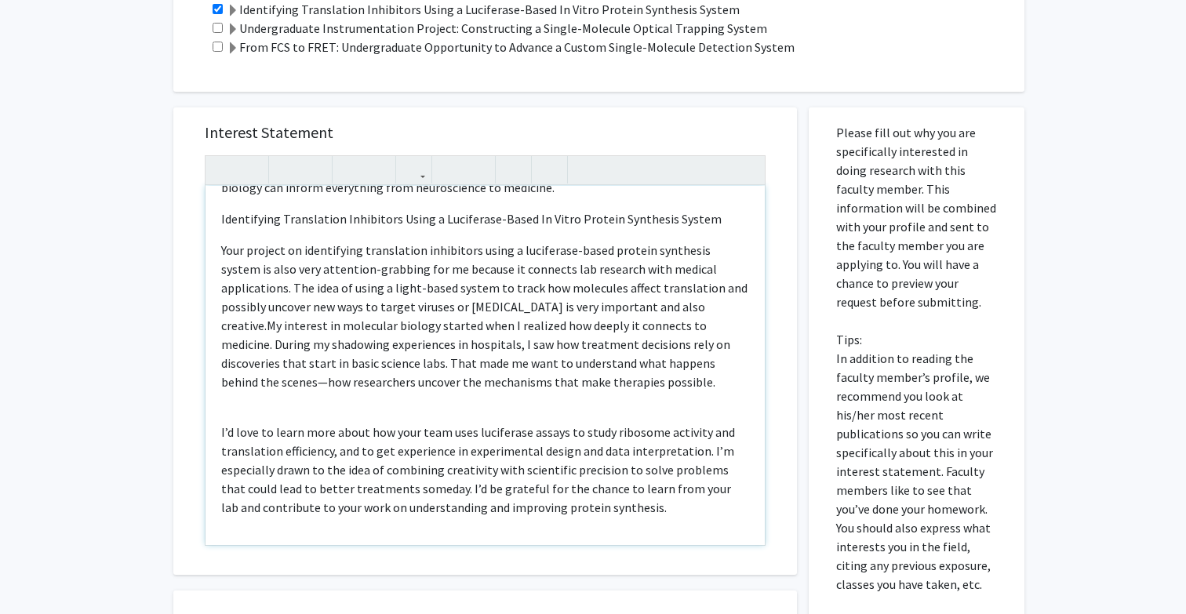
scroll to position [187, 0]
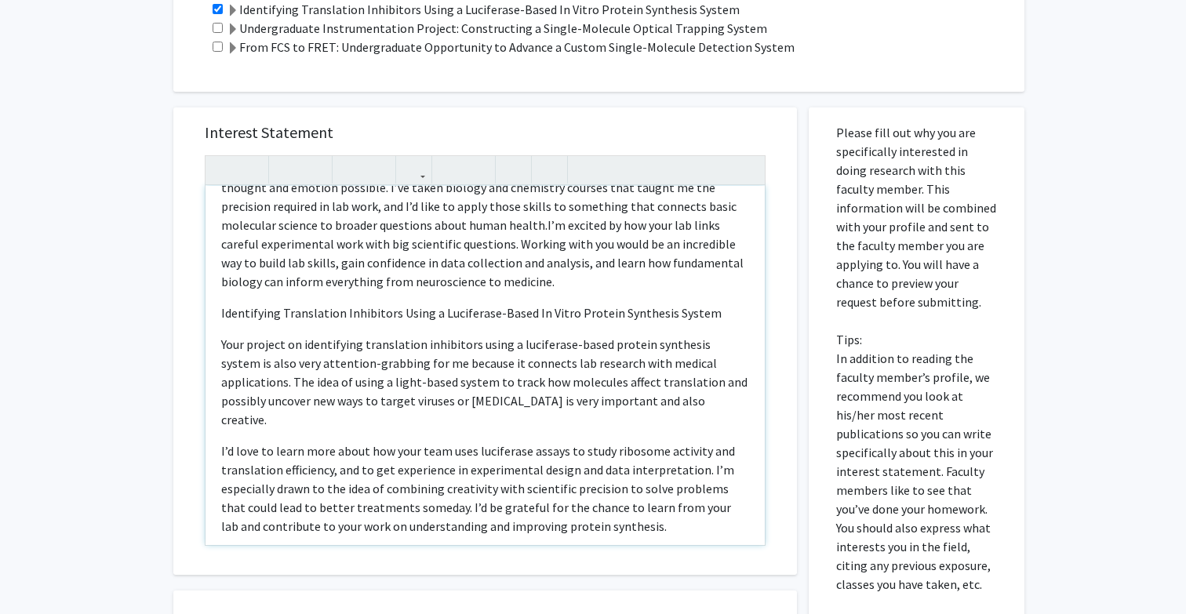
click at [221, 443] on span "I’d love to learn more about how your team uses luciferase assays to study ribo…" at bounding box center [478, 488] width 514 height 91
type textarea "<l>iPSU dolorsitamet con adipisci elitsed doeiusmod te incididu</u><l>E’d magna…"
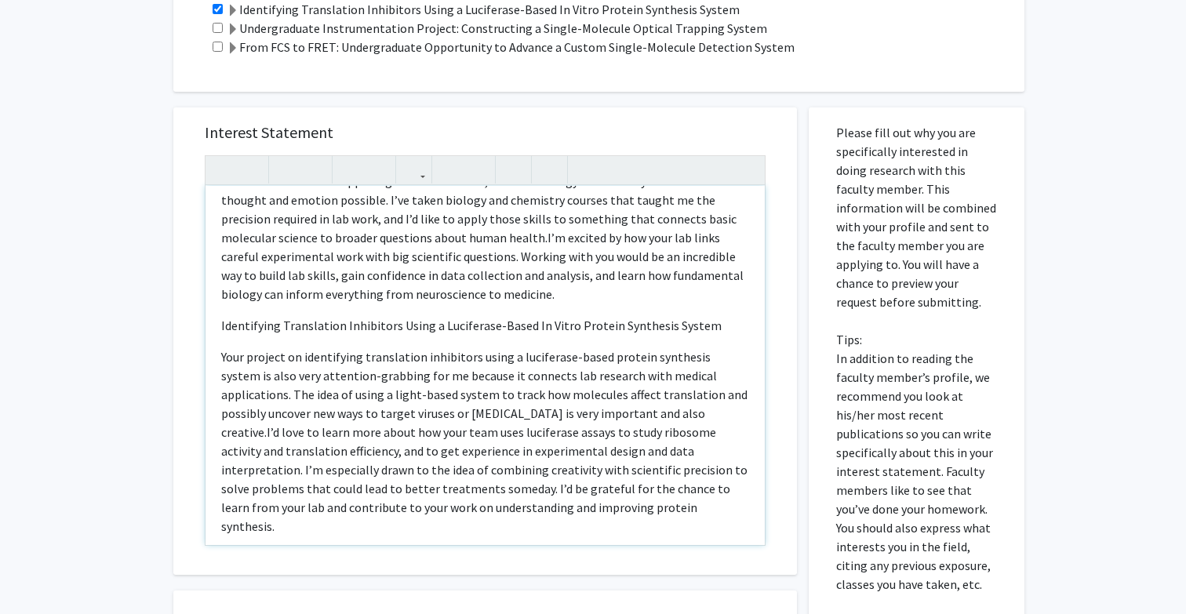
scroll to position [482, 0]
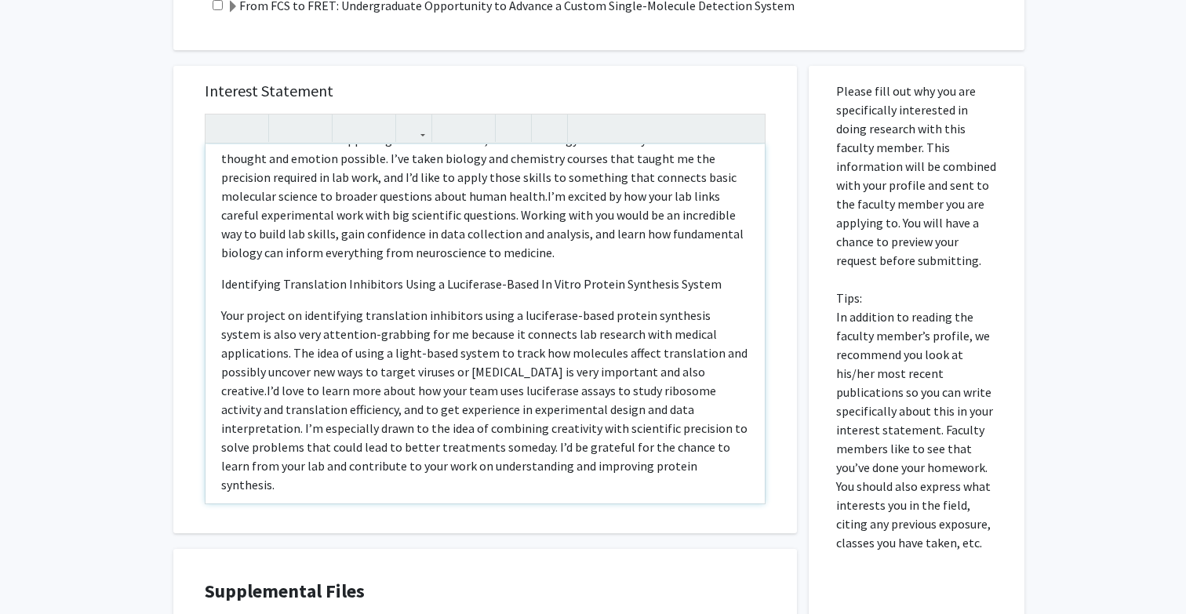
click at [503, 470] on p "Your project on identifying translation inhibitors using a luciferase-based pro…" at bounding box center [485, 400] width 528 height 188
click at [431, 379] on span "Your project on identifying translation inhibitors using a luciferase-based pro…" at bounding box center [484, 352] width 526 height 91
click at [394, 386] on span "I’d love to learn more about how your team uses luciferase assays to study ribo…" at bounding box center [484, 438] width 526 height 110
click at [463, 436] on p "Your project on identifying translation inhibitors using a luciferase-based pro…" at bounding box center [485, 400] width 528 height 188
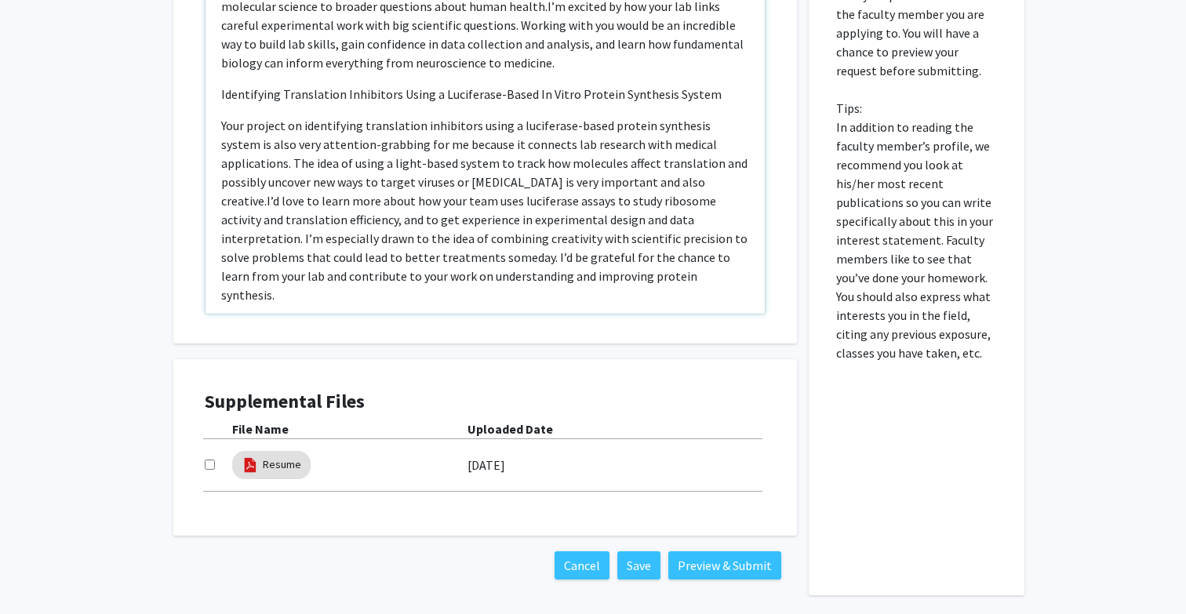
scroll to position [647, 0]
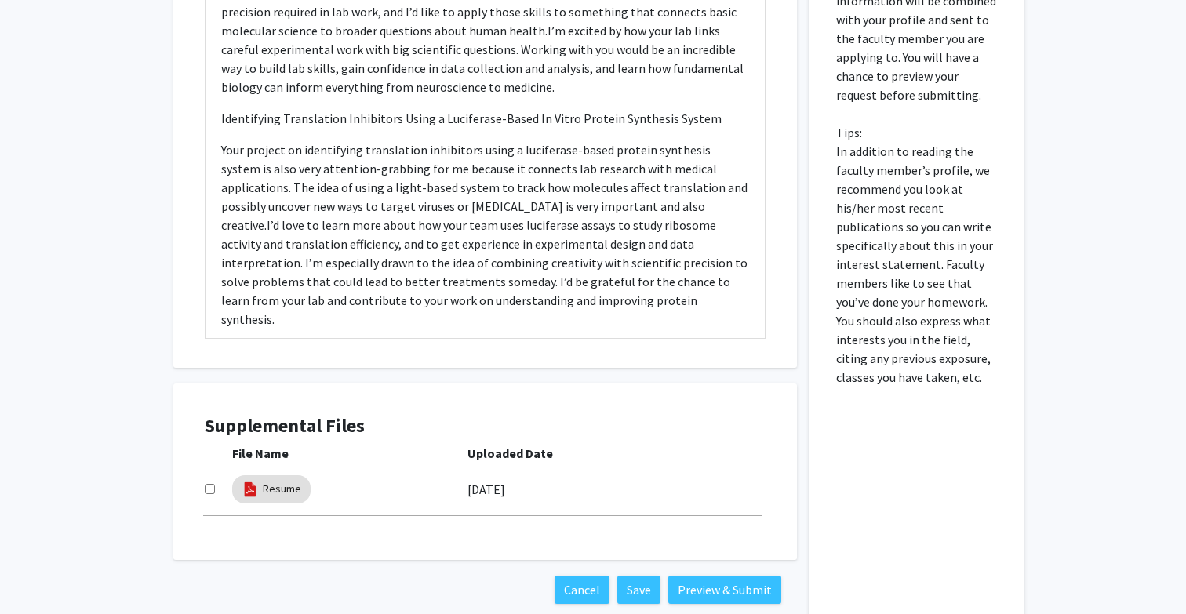
click at [206, 487] on input "checkbox" at bounding box center [210, 489] width 10 height 10
checkbox input "true"
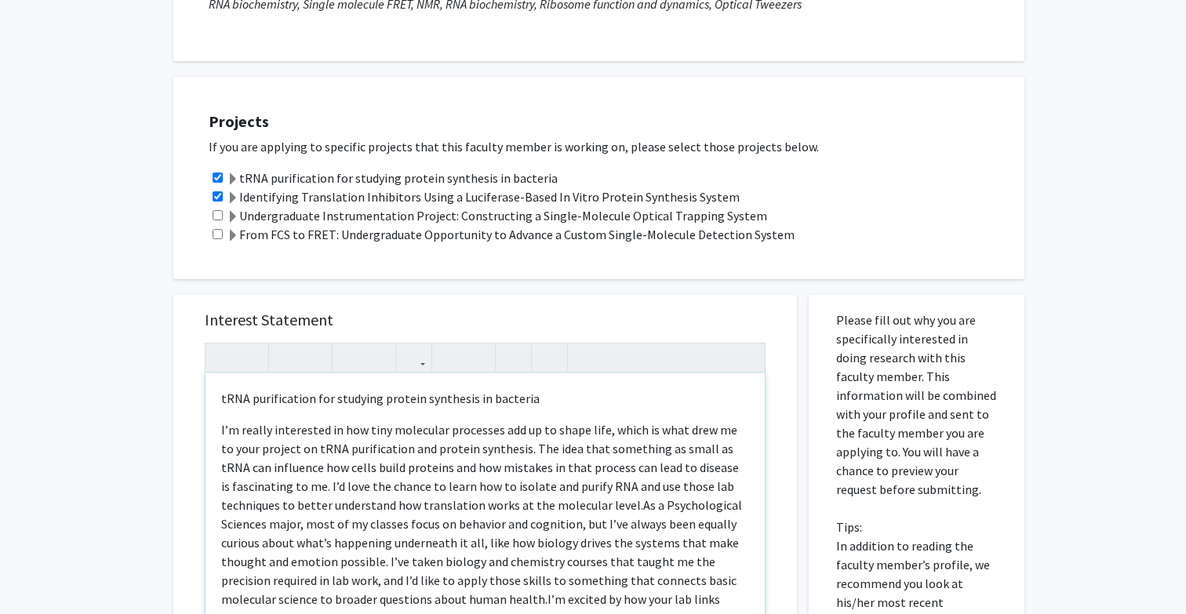
scroll to position [319, 0]
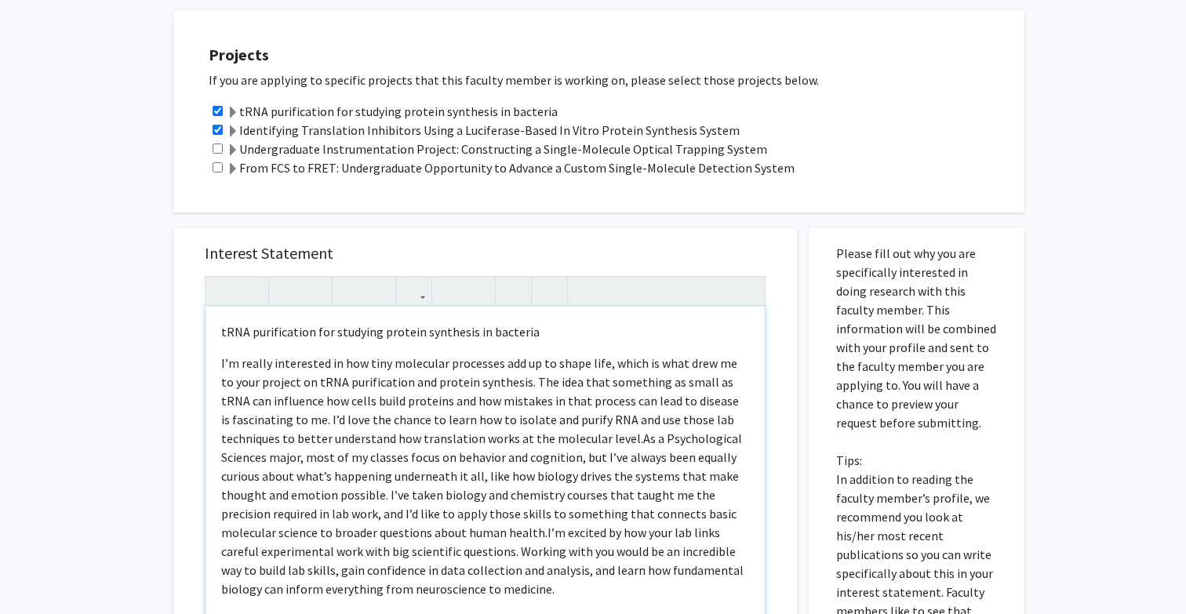
click at [336, 338] on p "tRNA purification for studying protein synthesis in bacteria" at bounding box center [485, 331] width 528 height 19
click at [287, 288] on icon "button" at bounding box center [286, 291] width 13 height 26
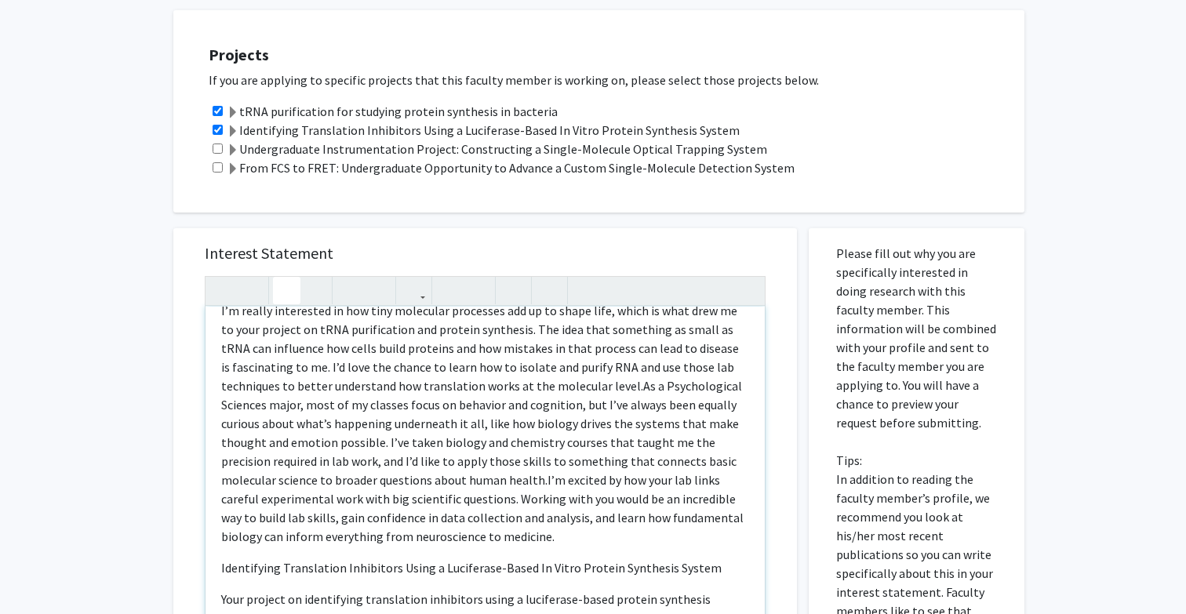
scroll to position [174, 0]
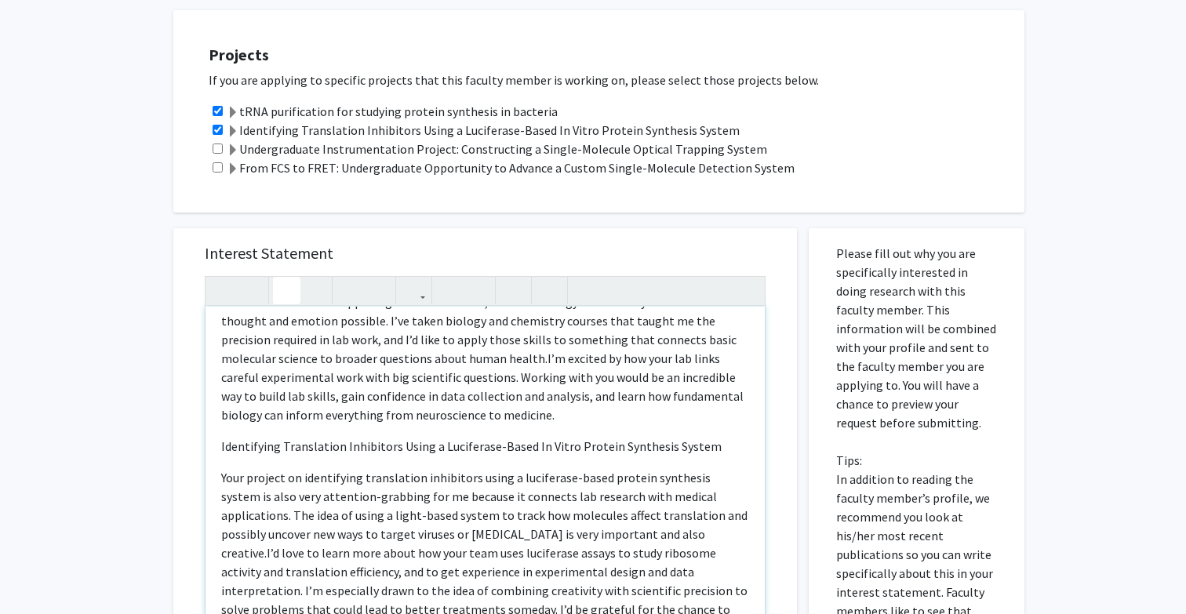
click at [300, 448] on span "Identifying Translation Inhibitors Using a Luciferase-Based In Vitro Protein Sy…" at bounding box center [471, 446] width 500 height 16
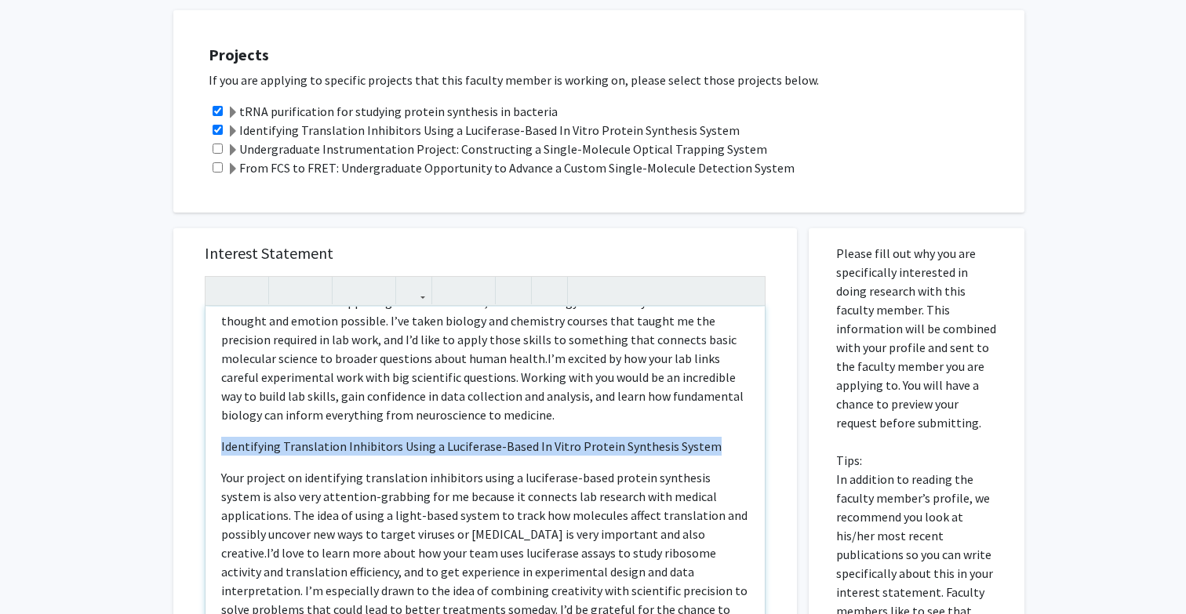
click at [300, 448] on span "Identifying Translation Inhibitors Using a Luciferase-Based In Vitro Protein Sy…" at bounding box center [471, 446] width 500 height 16
type textarea "<l><ipsumd>sITA consectetura eli seddoeiu tempori utlaboree do magnaali</enimad…"
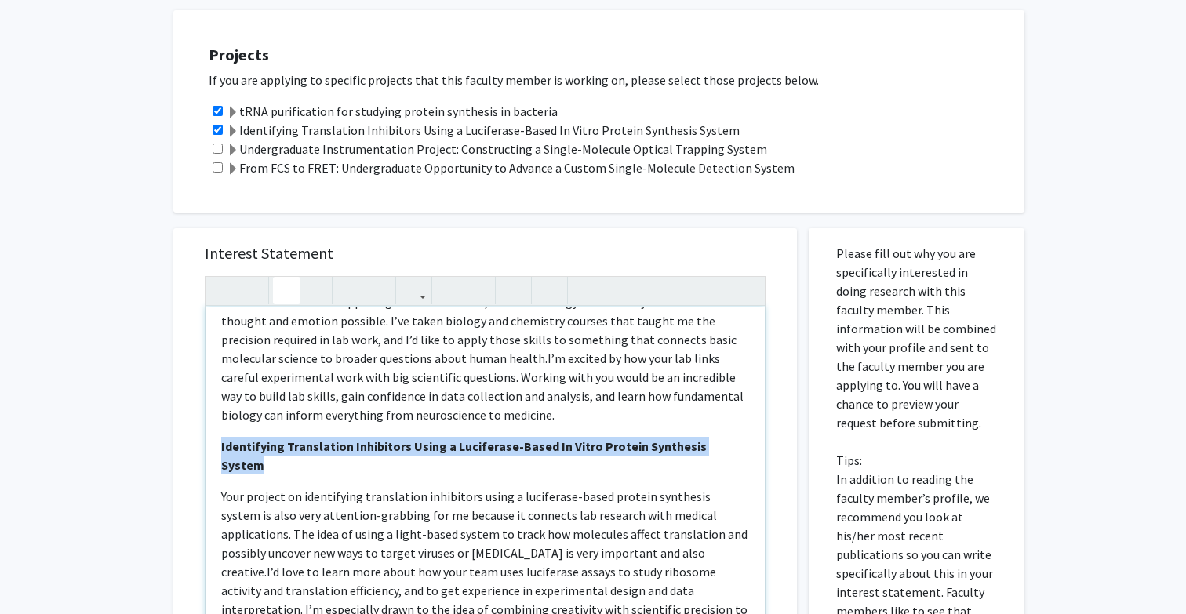
click at [280, 278] on use "button" at bounding box center [280, 278] width 0 height 0
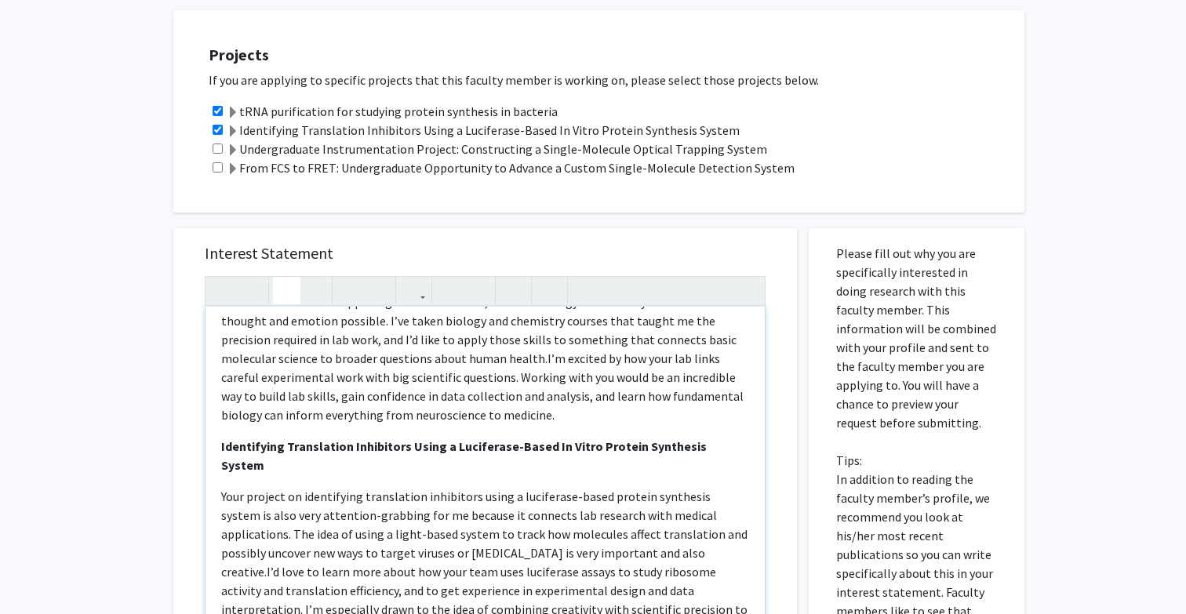
click at [372, 419] on span "I’m excited by how your lab links careful experimental work with big scientific…" at bounding box center [482, 387] width 522 height 72
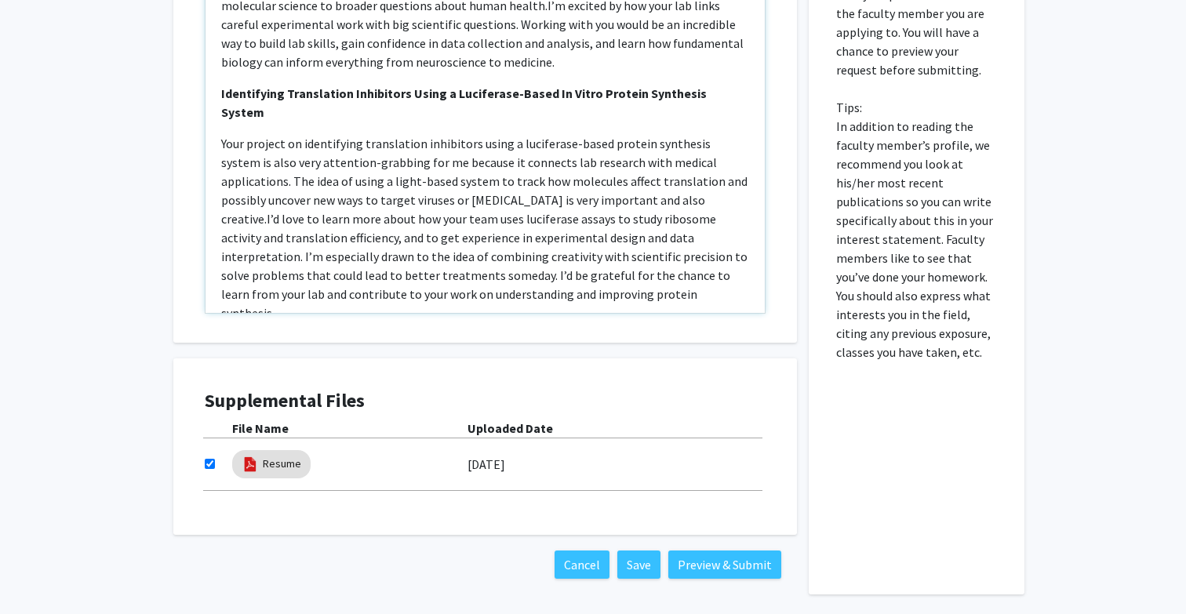
scroll to position [735, 0]
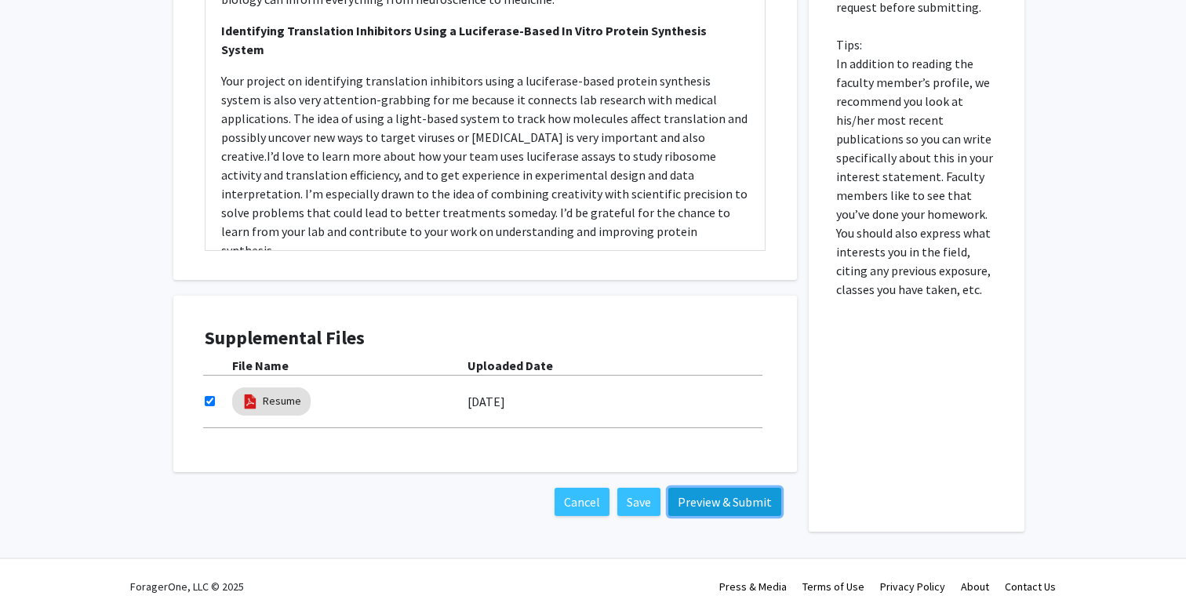
click at [695, 505] on button "Preview & Submit" at bounding box center [724, 502] width 113 height 28
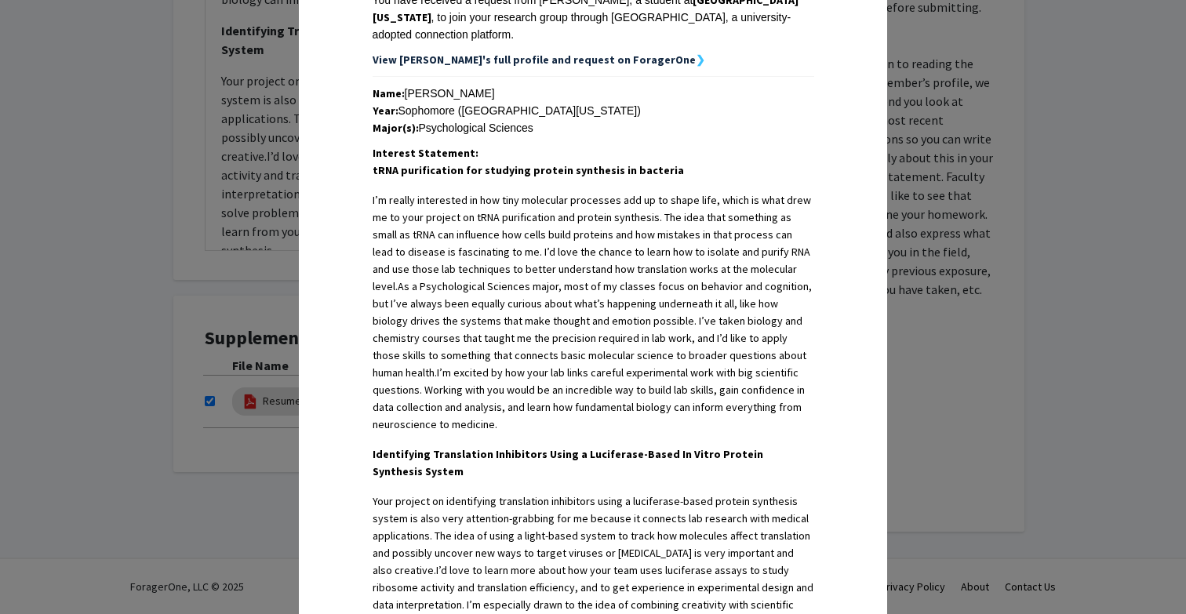
scroll to position [588, 0]
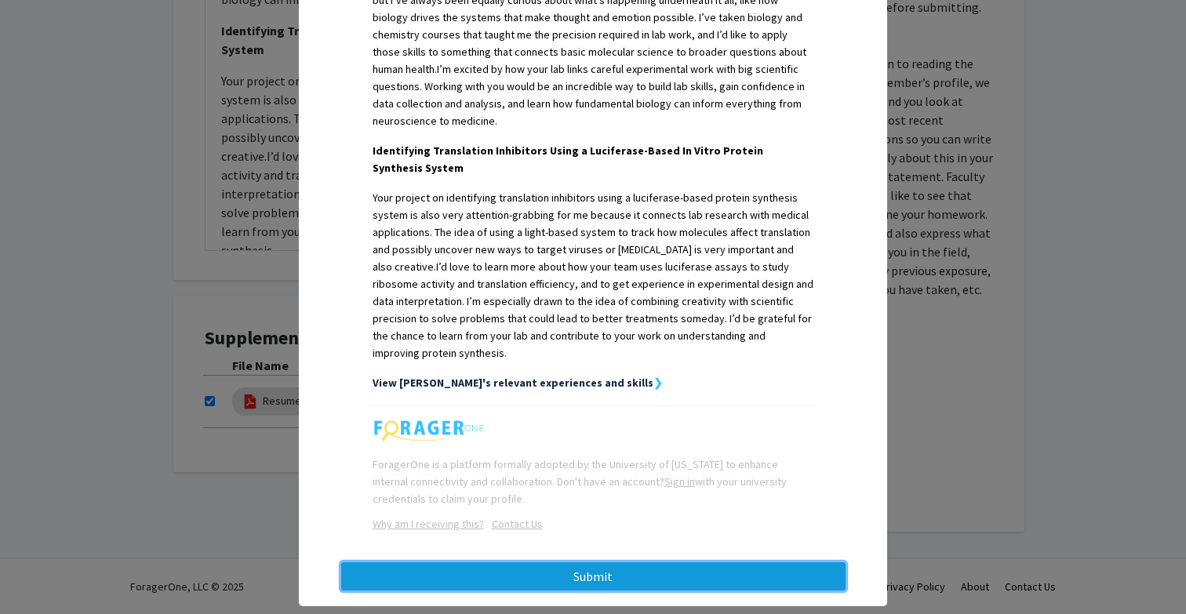
click at [580, 562] on button "Submit" at bounding box center [593, 576] width 504 height 28
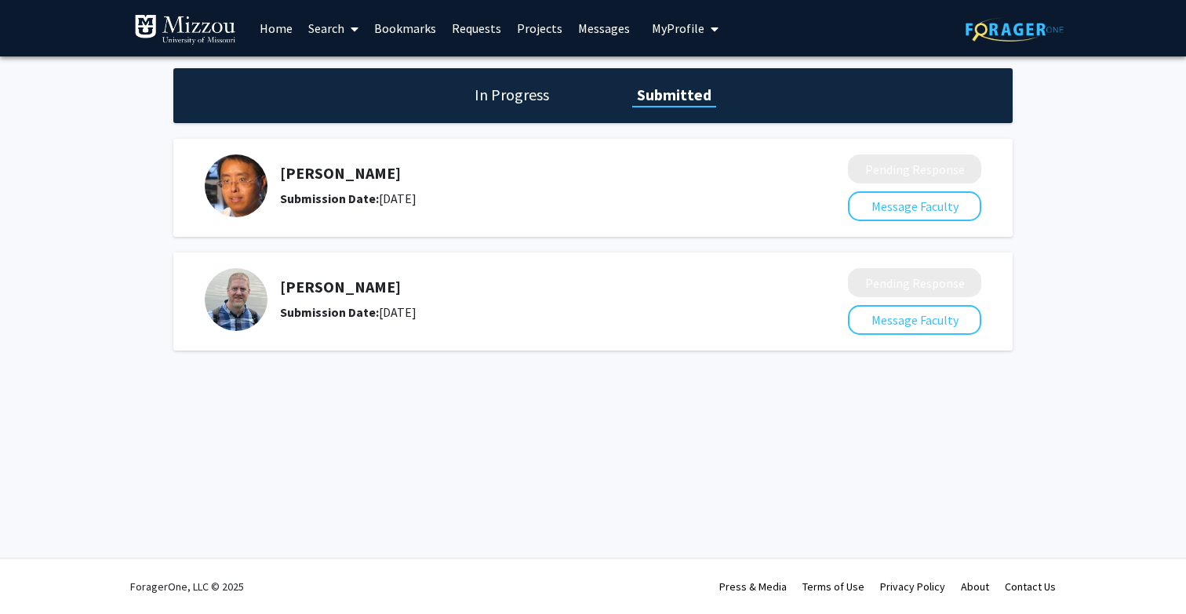
click at [514, 104] on h1 "In Progress" at bounding box center [512, 95] width 84 height 22
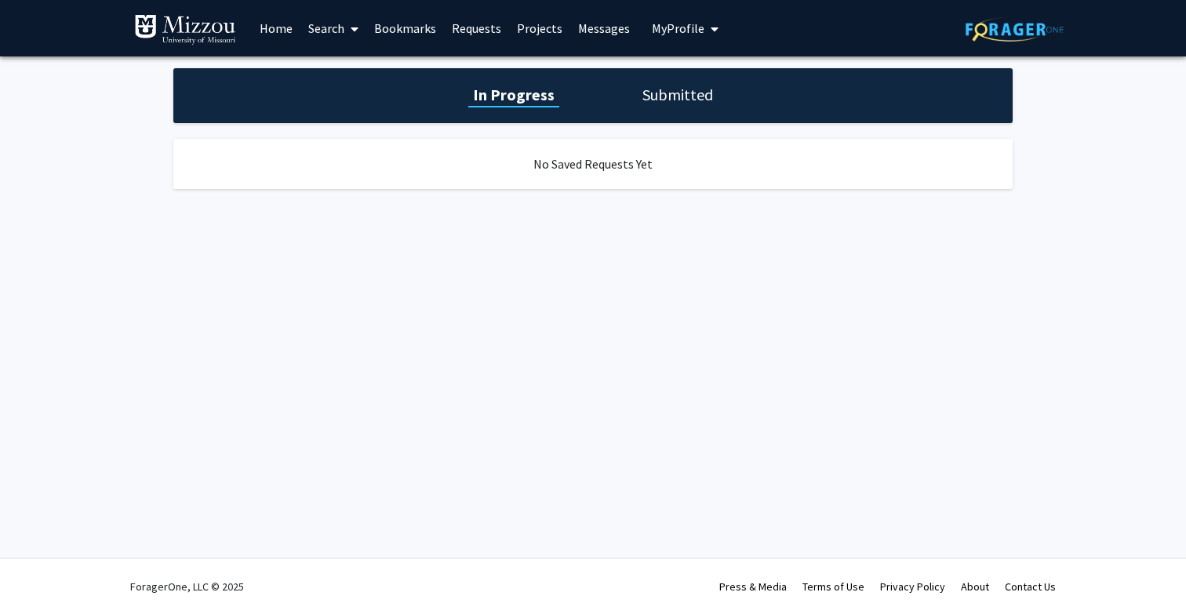
click at [662, 97] on h1 "Submitted" at bounding box center [678, 95] width 80 height 22
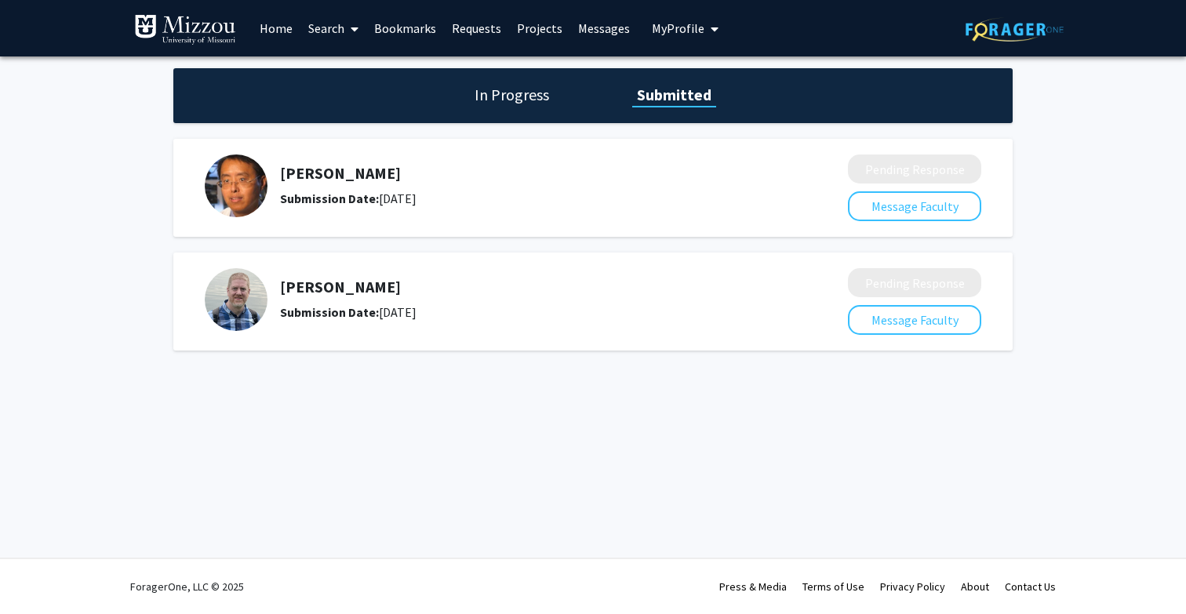
click at [472, 28] on link "Requests" at bounding box center [476, 28] width 65 height 55
click at [502, 93] on h1 "In Progress" at bounding box center [512, 95] width 84 height 22
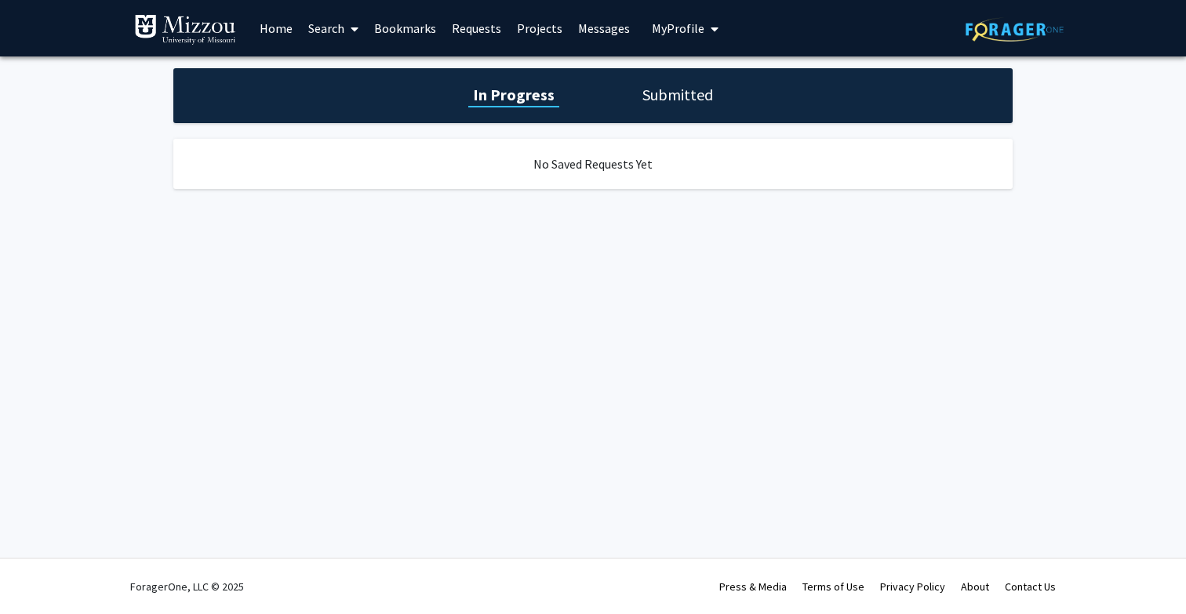
click at [646, 95] on h1 "Submitted" at bounding box center [678, 95] width 80 height 22
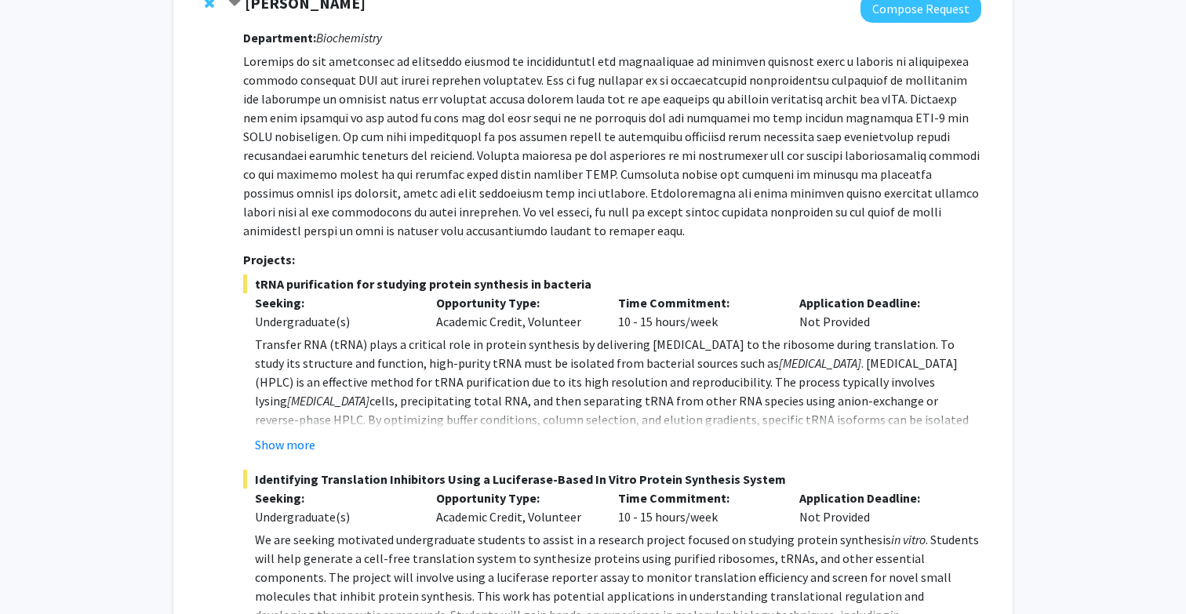
scroll to position [868, 0]
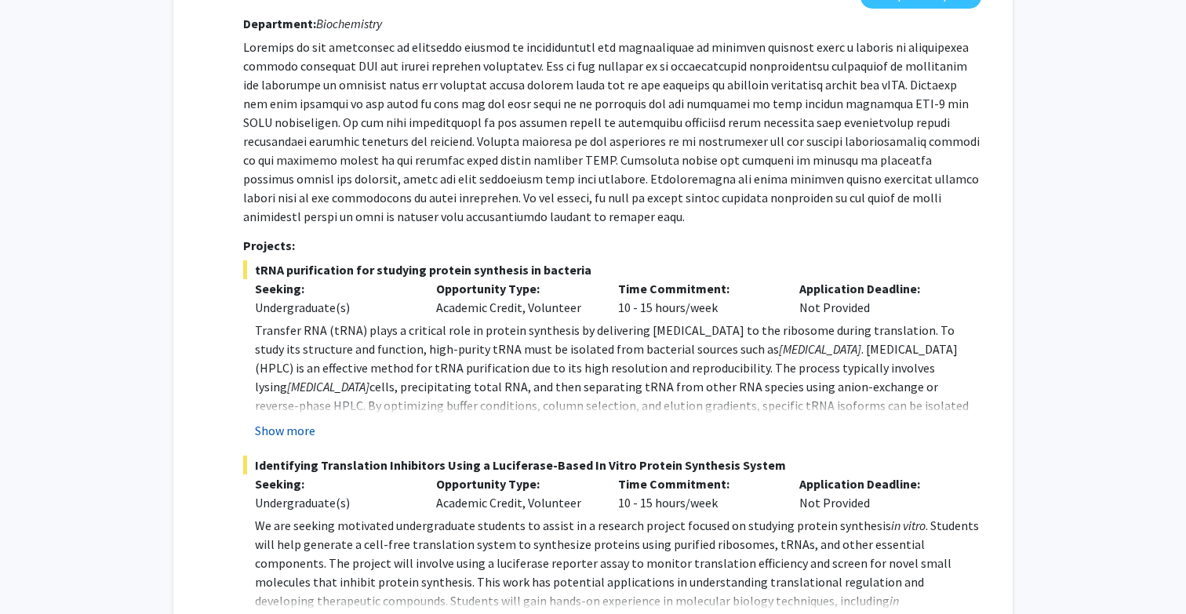
click at [287, 431] on button "Show more" at bounding box center [285, 430] width 60 height 19
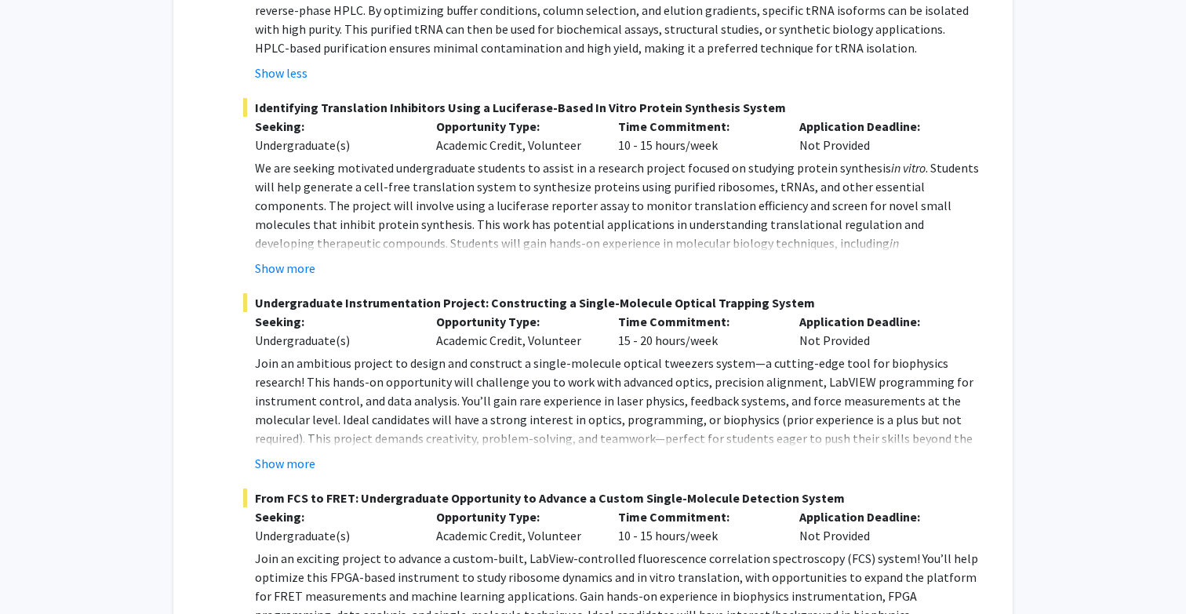
scroll to position [1281, 0]
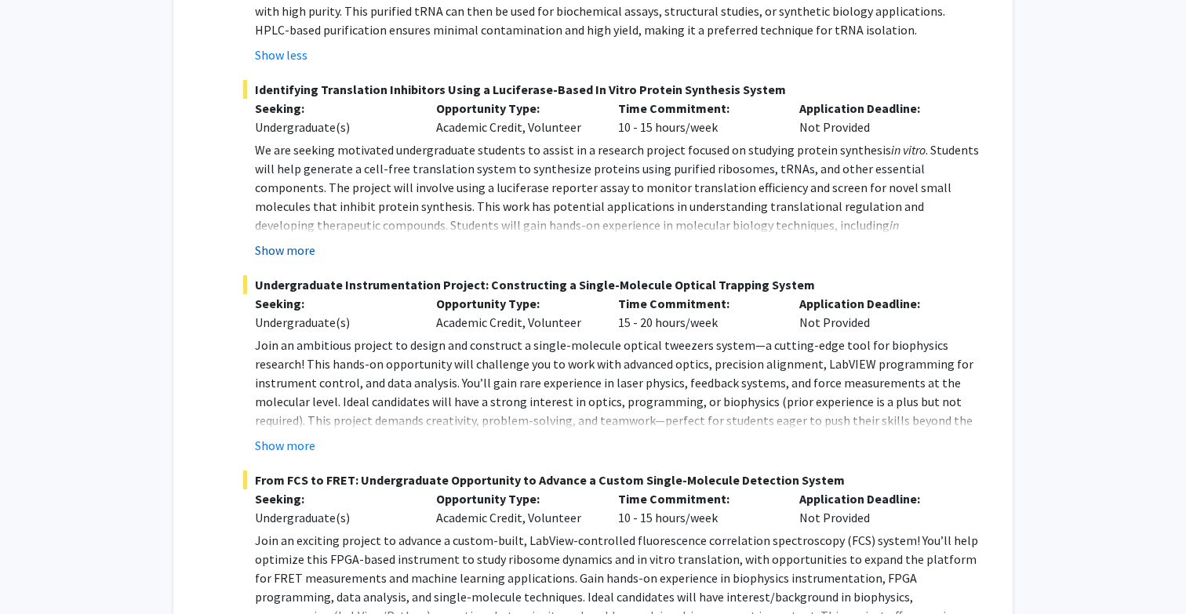
click at [295, 251] on button "Show more" at bounding box center [285, 250] width 60 height 19
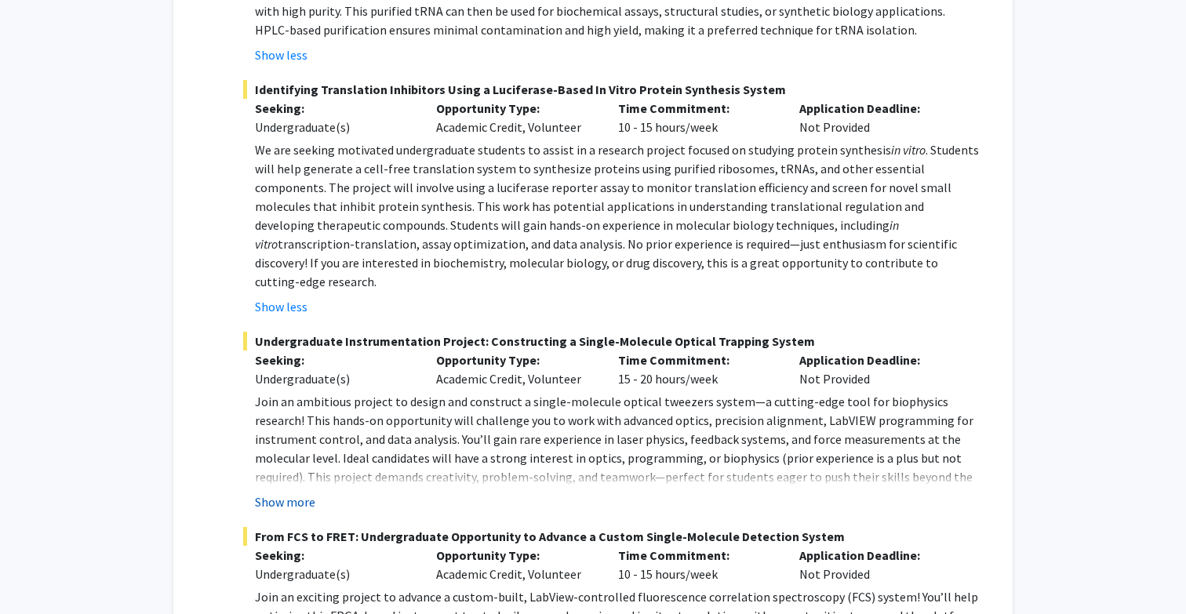
click at [295, 492] on button "Show more" at bounding box center [285, 501] width 60 height 19
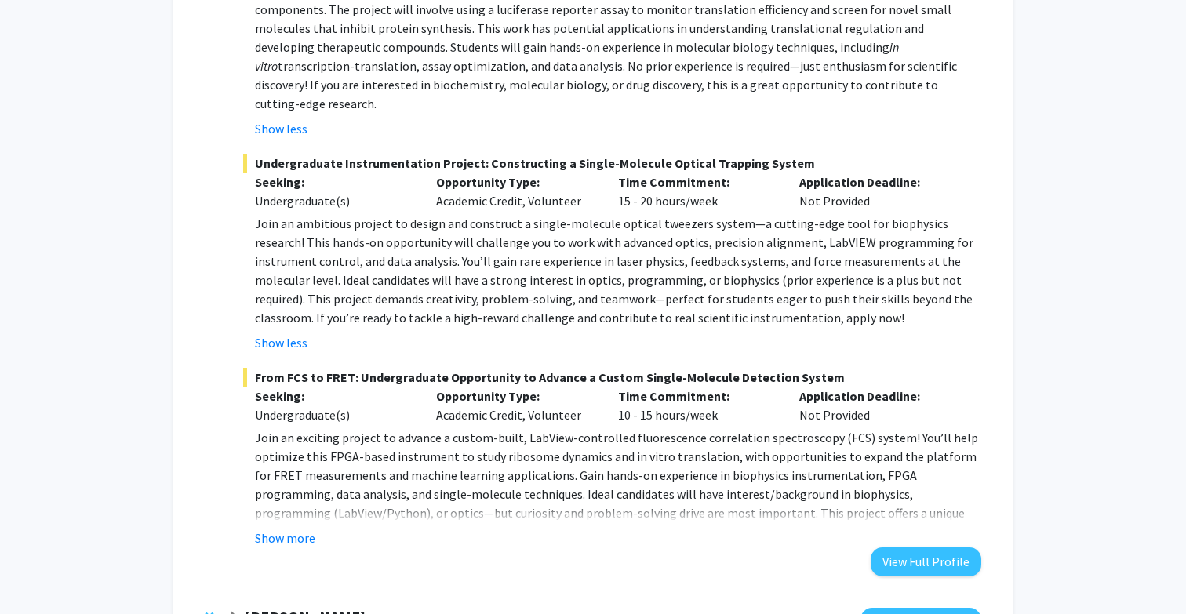
scroll to position [1576, 0]
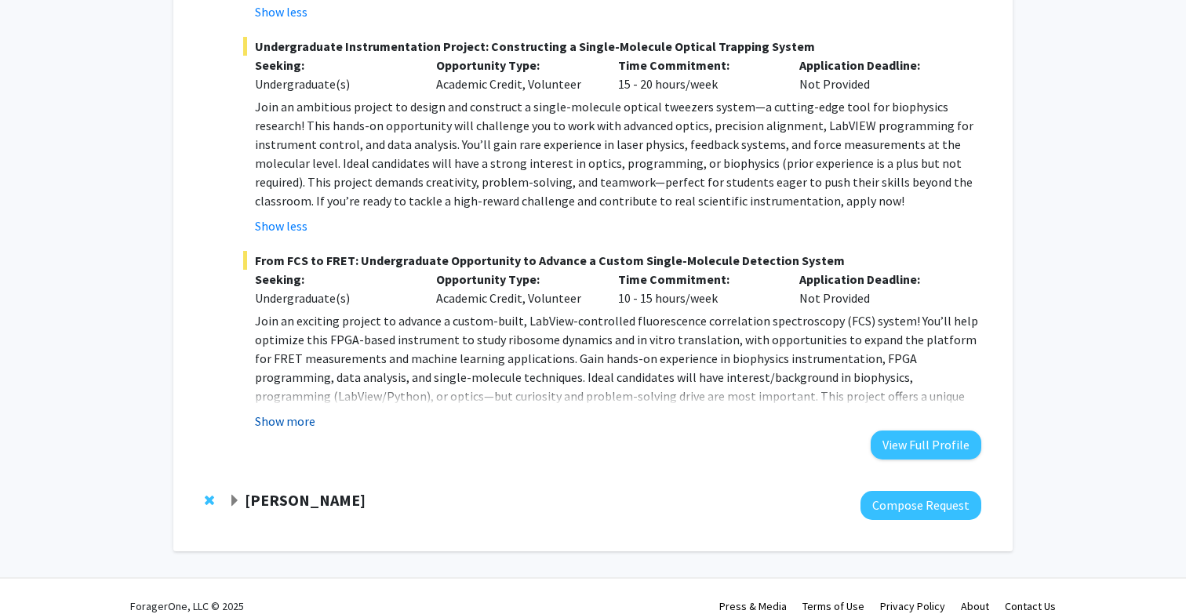
click at [289, 412] on button "Show more" at bounding box center [285, 421] width 60 height 19
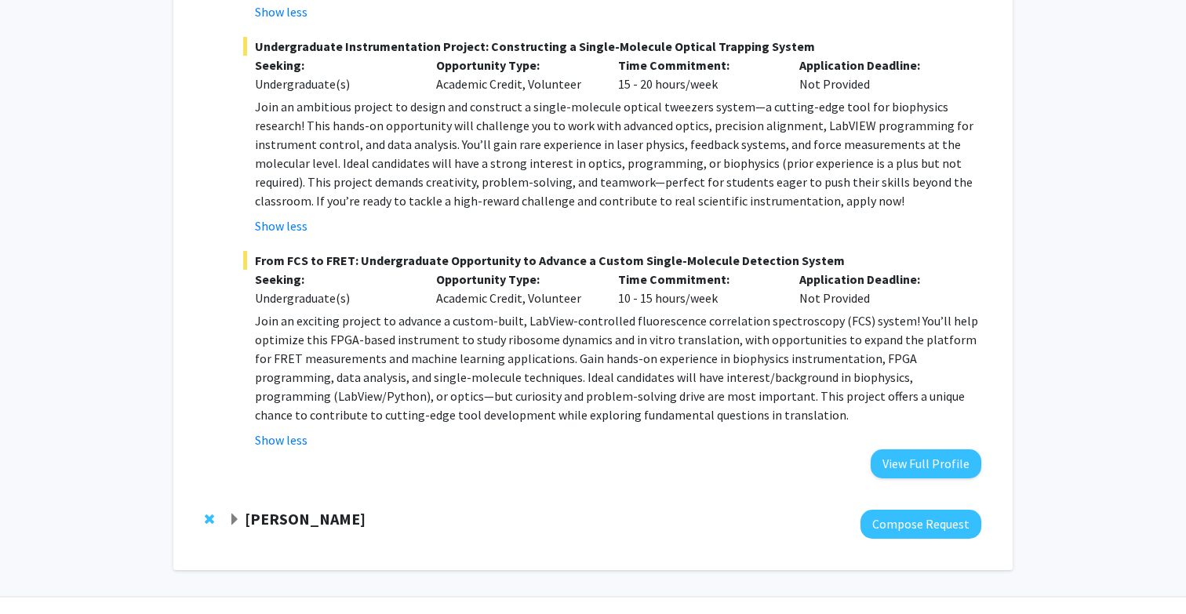
click at [246, 509] on strong "[PERSON_NAME]" at bounding box center [305, 519] width 121 height 20
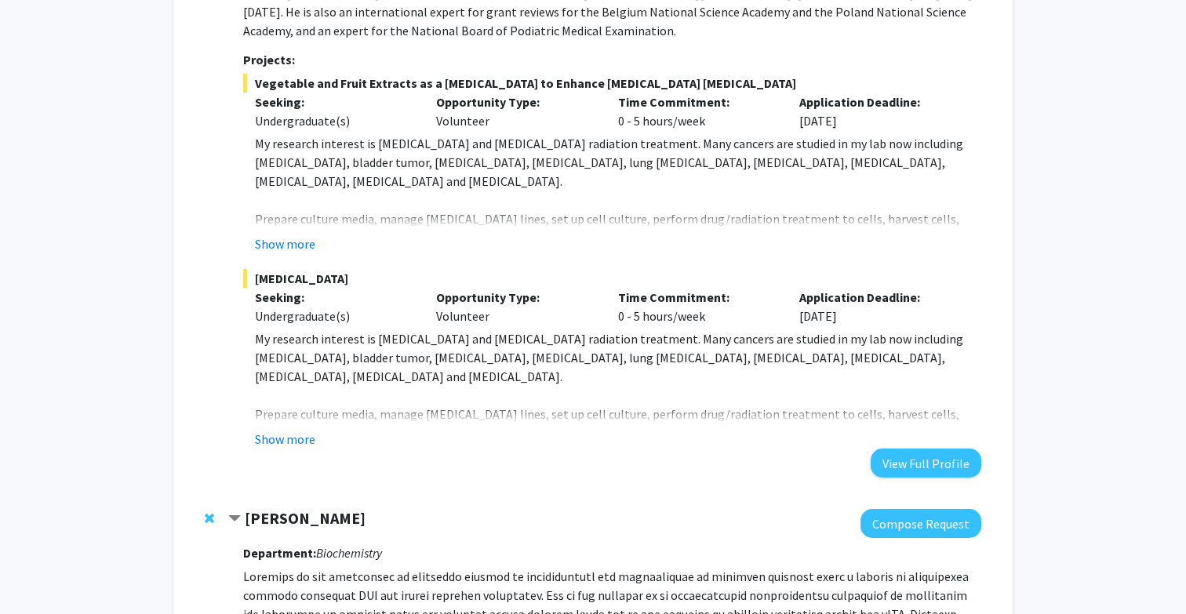
scroll to position [103, 0]
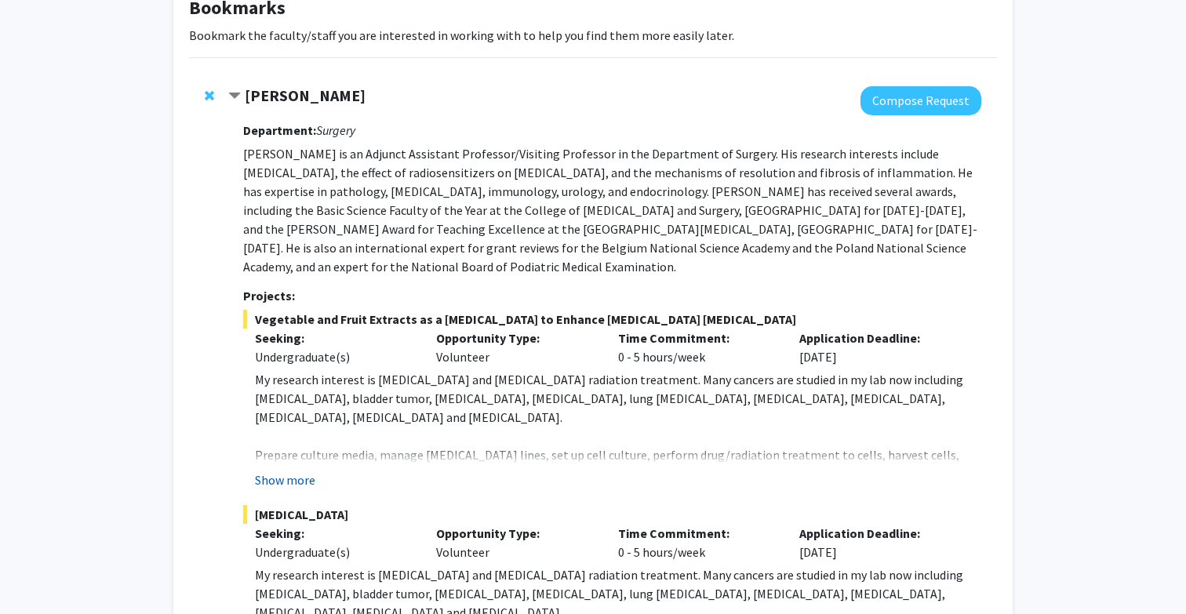
click at [287, 482] on button "Show more" at bounding box center [285, 480] width 60 height 19
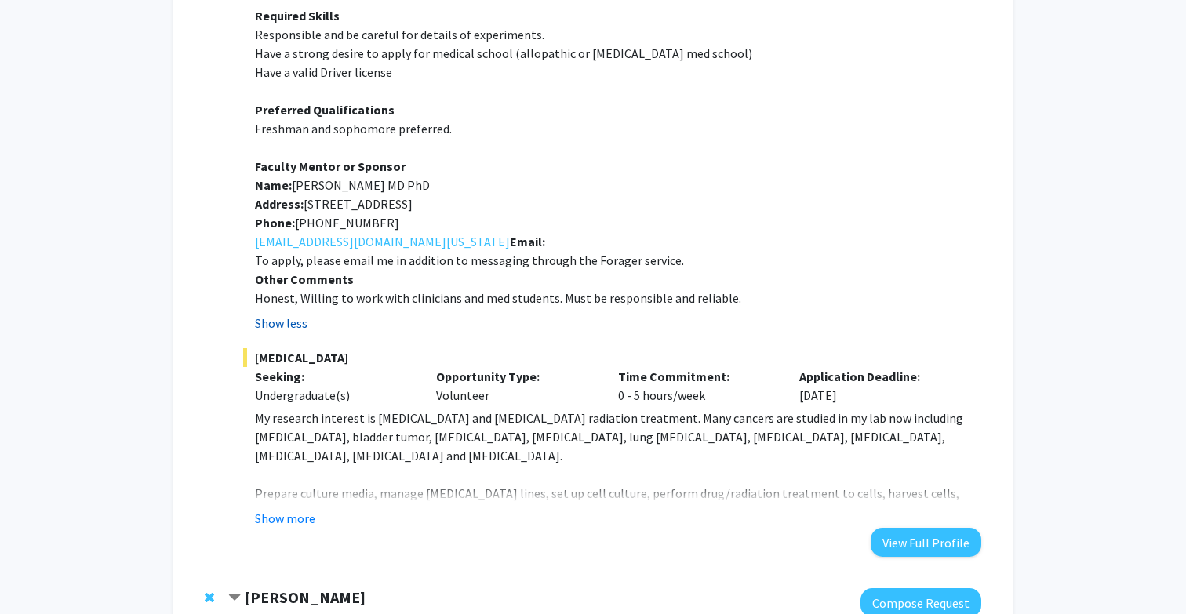
scroll to position [0, 0]
